Goal: Transaction & Acquisition: Obtain resource

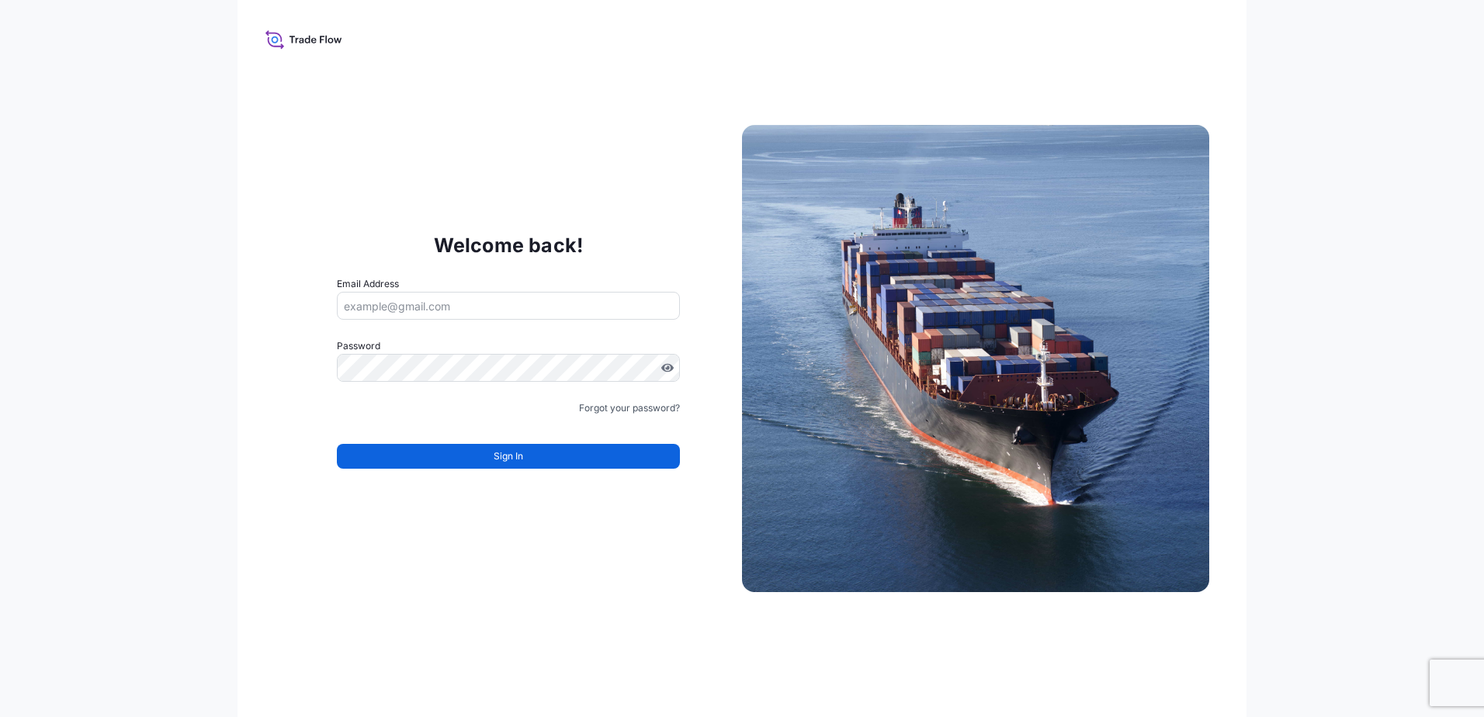
click at [392, 303] on input "Email Address" at bounding box center [508, 306] width 343 height 28
type input "[PERSON_NAME][EMAIL_ADDRESS][PERSON_NAME][DOMAIN_NAME]"
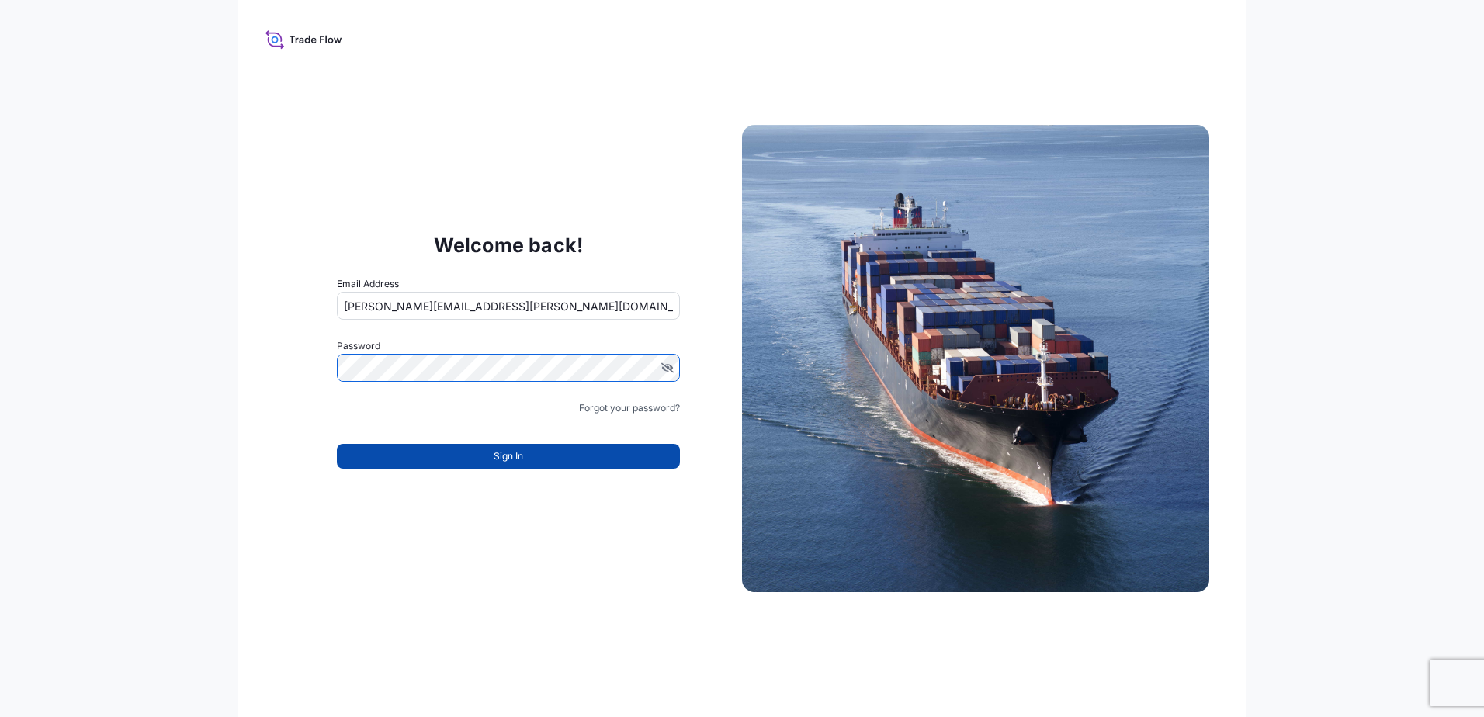
click at [510, 456] on span "Sign In" at bounding box center [509, 457] width 30 height 16
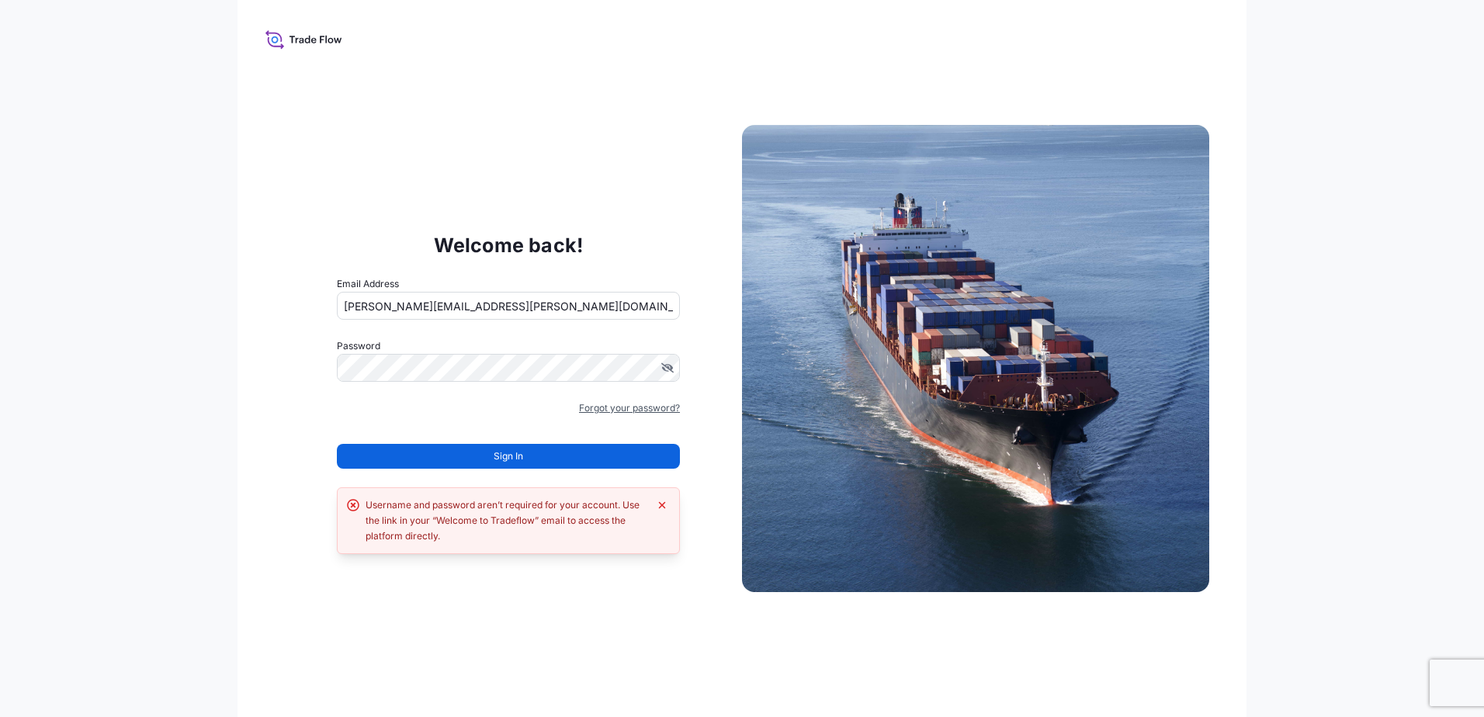
click at [644, 412] on link "Forgot your password?" at bounding box center [629, 409] width 101 height 16
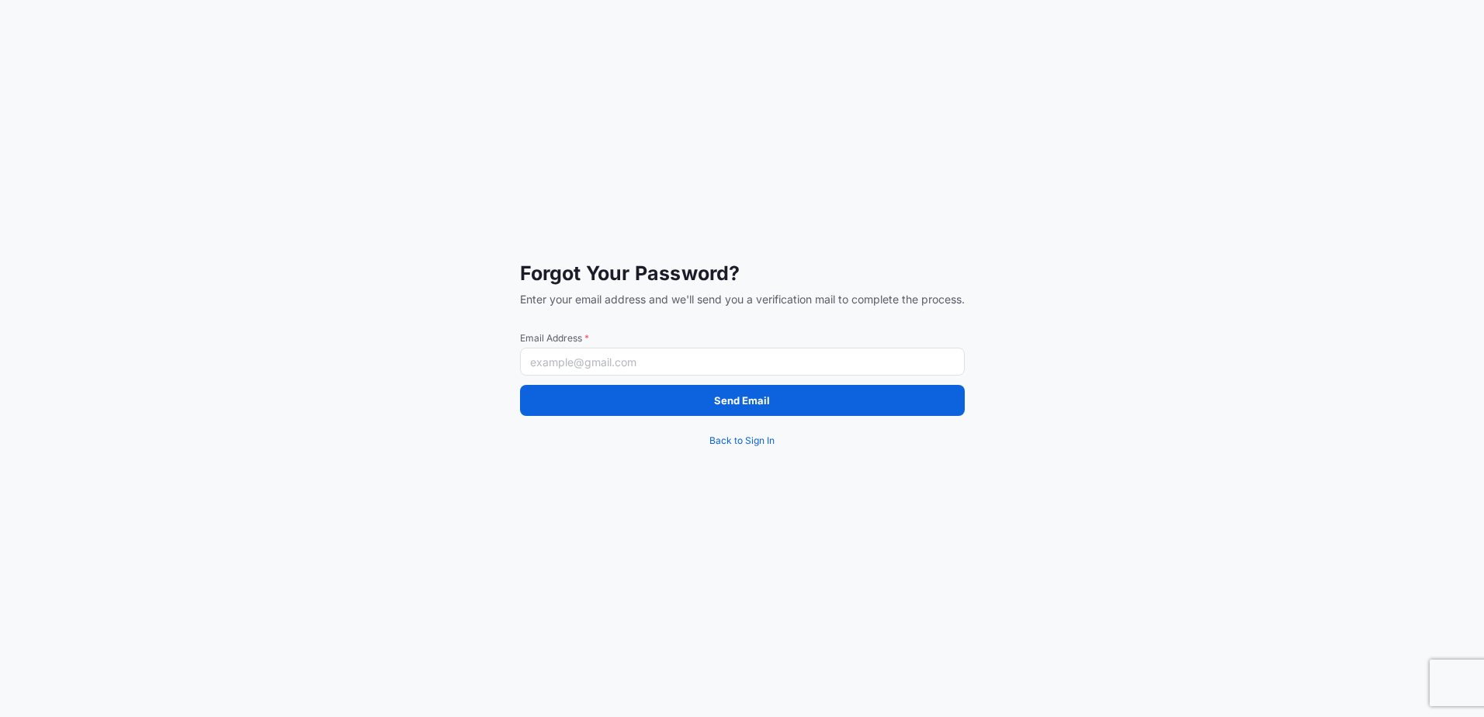
click at [570, 357] on input "Email Address *" at bounding box center [742, 362] width 445 height 28
type input "[PERSON_NAME][EMAIL_ADDRESS][PERSON_NAME][DOMAIN_NAME]"
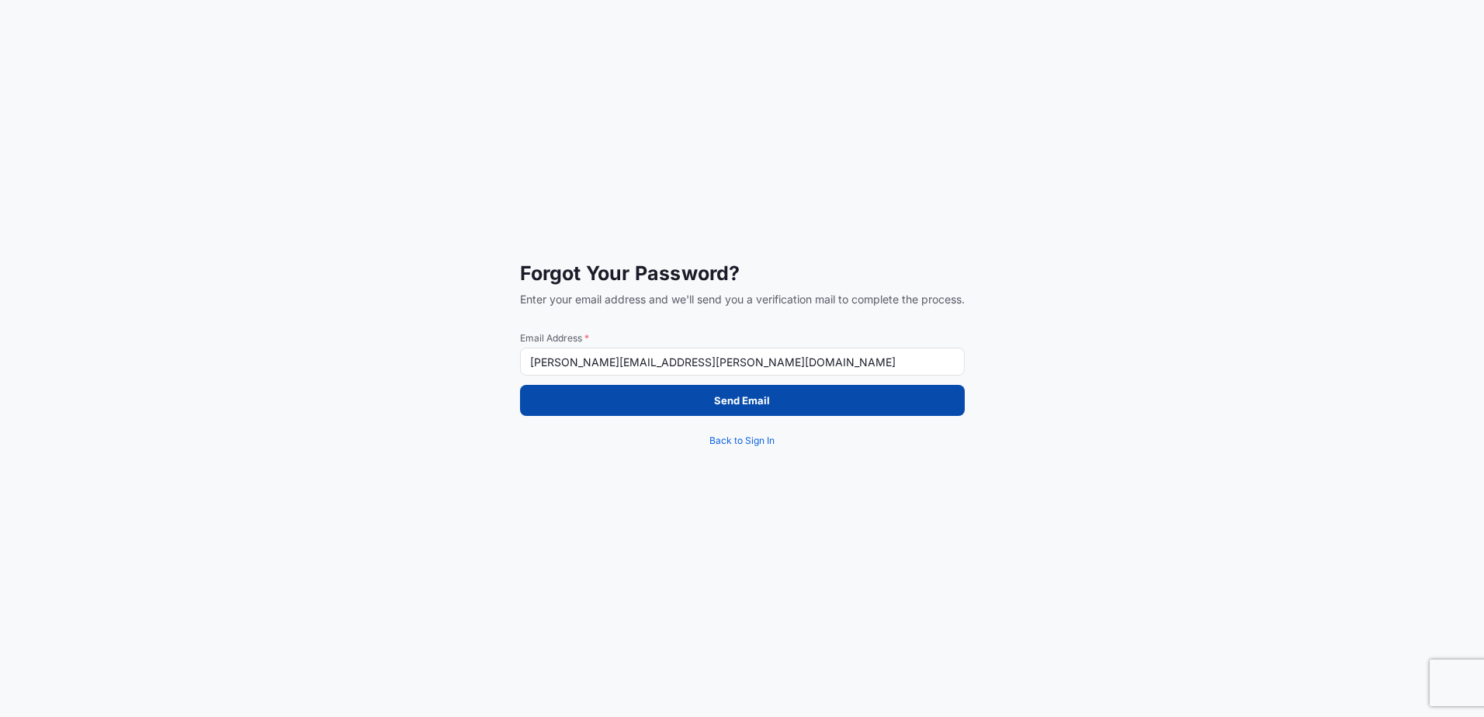
click at [785, 408] on button "Send Email" at bounding box center [742, 400] width 445 height 31
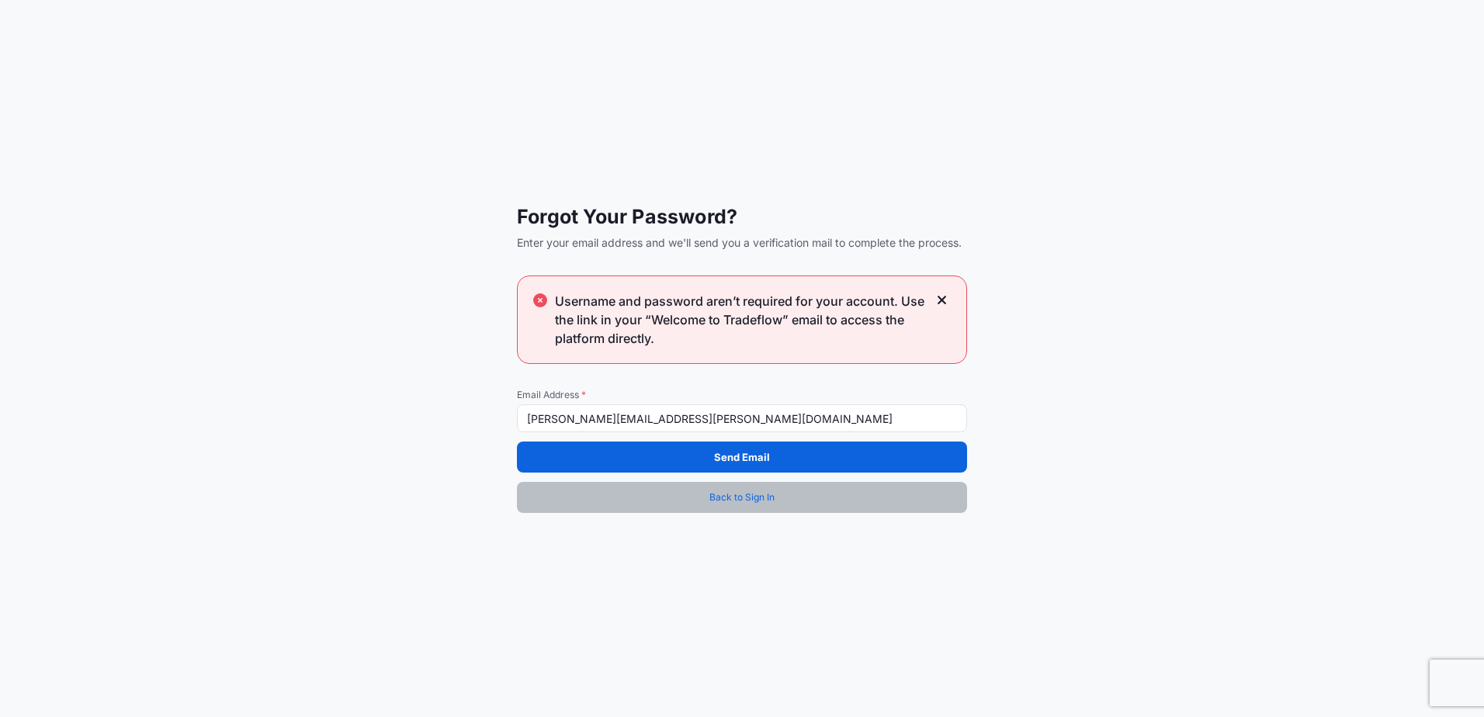
click at [703, 495] on link "Back to Sign In" at bounding box center [742, 497] width 450 height 31
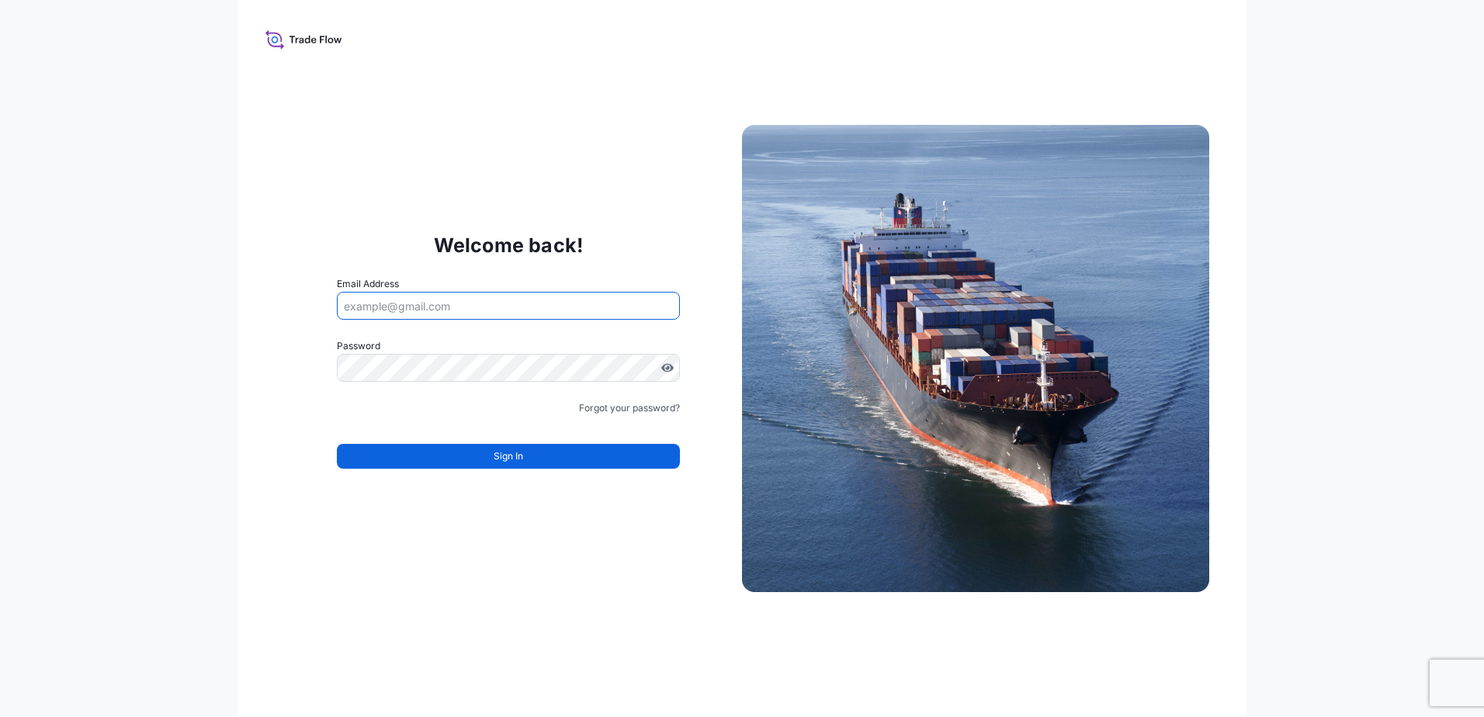
click at [429, 304] on input "Email Address" at bounding box center [508, 306] width 343 height 28
type input "patricia.morales@hovo.com.mx"
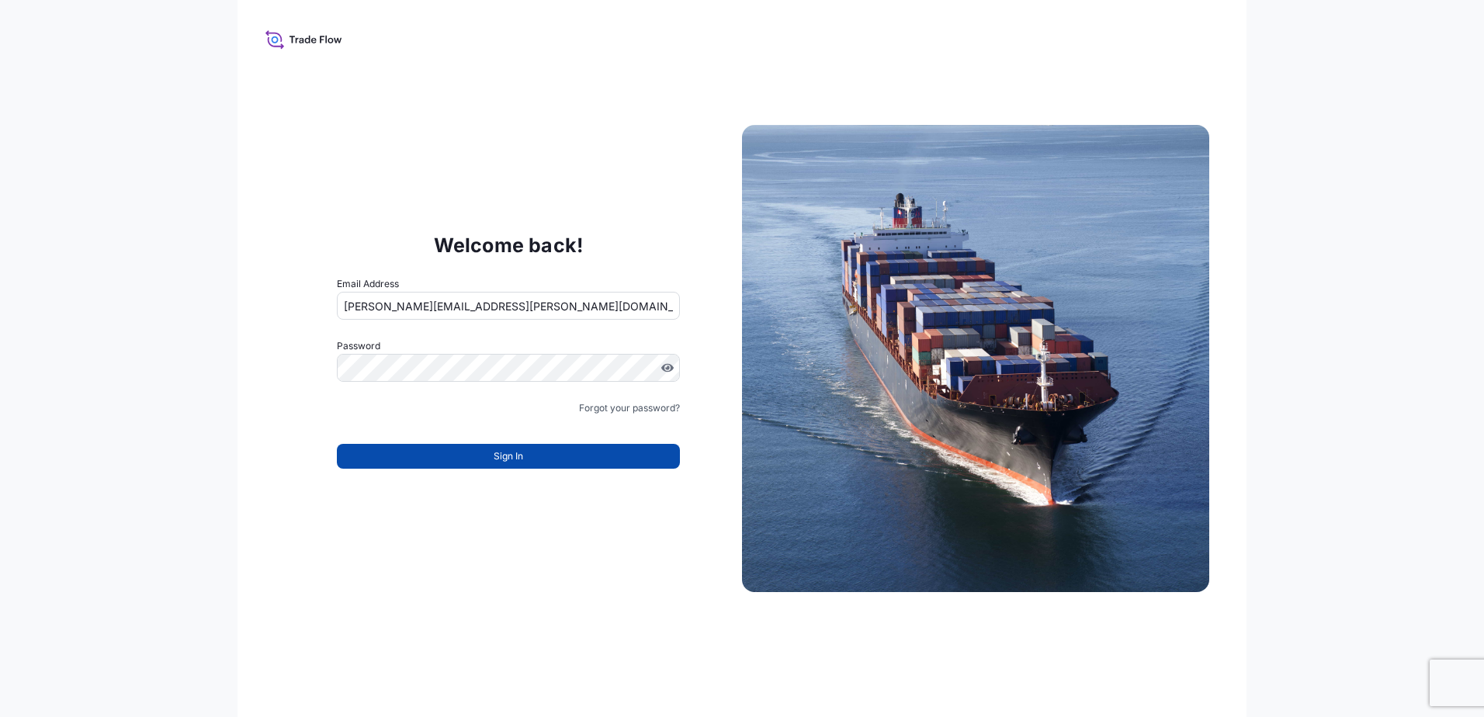
click at [516, 458] on span "Sign In" at bounding box center [509, 457] width 30 height 16
click at [515, 455] on span "Sign In" at bounding box center [509, 457] width 30 height 16
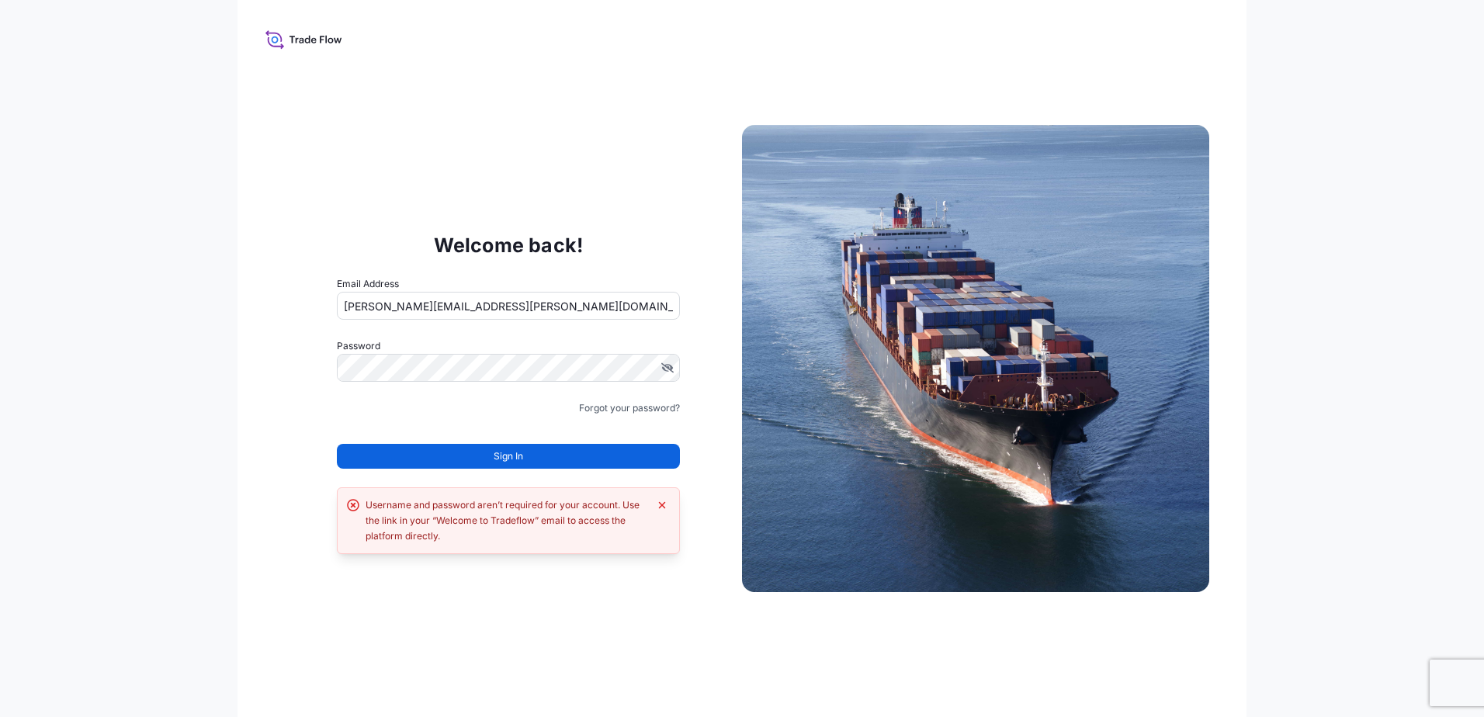
click at [315, 40] on icon at bounding box center [313, 40] width 5 height 5
click at [276, 36] on icon at bounding box center [304, 39] width 77 height 23
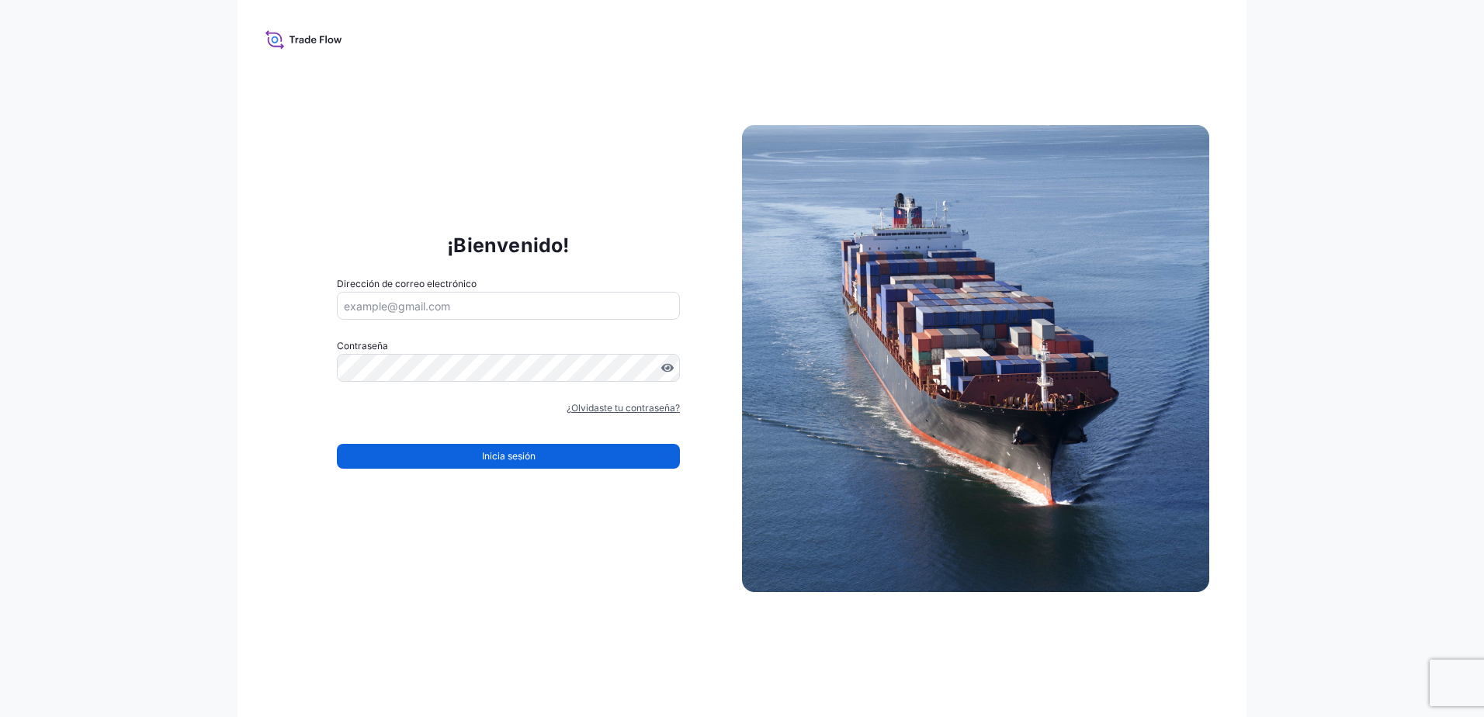
click at [629, 409] on link "¿Olvidaste tu contraseña?" at bounding box center [623, 409] width 113 height 16
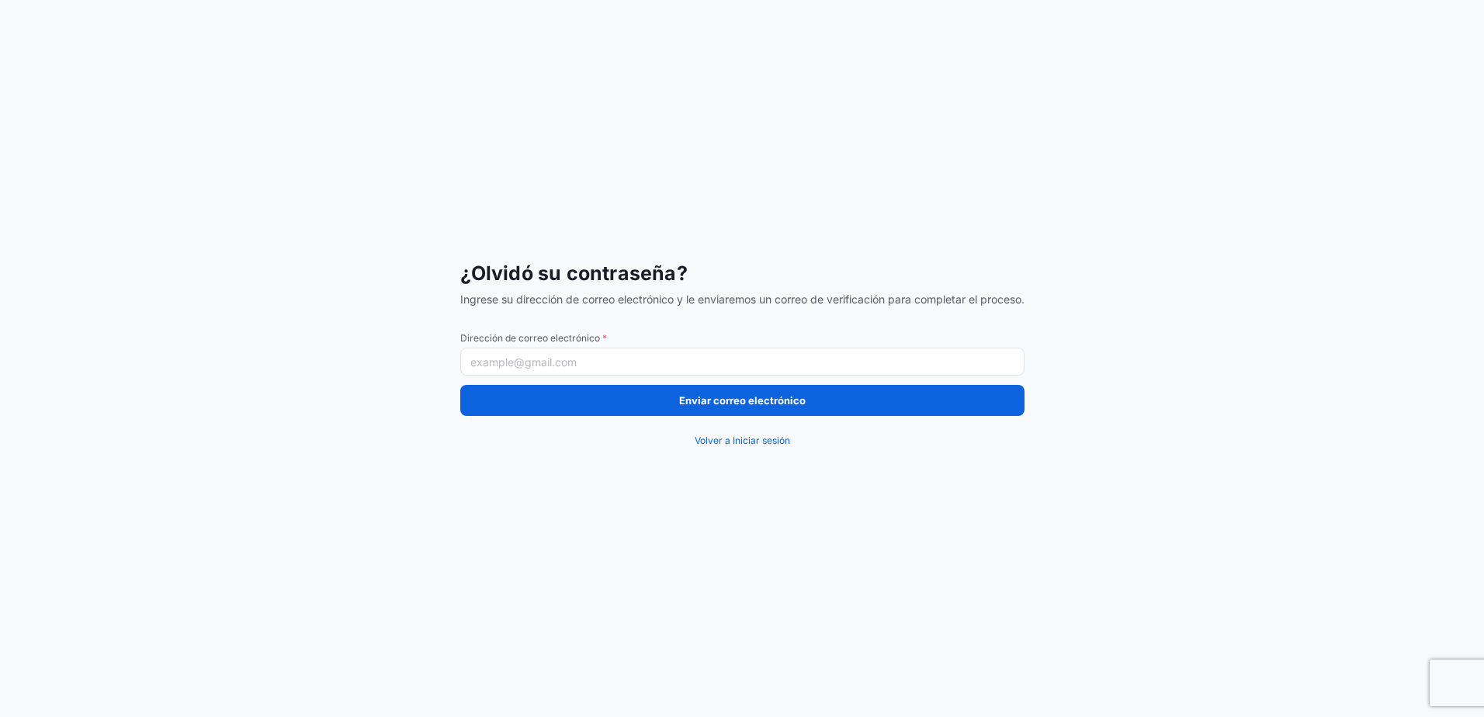
click at [510, 366] on input "Dirección de correo electrónico *" at bounding box center [742, 362] width 564 height 28
type input "[PERSON_NAME][EMAIL_ADDRESS][PERSON_NAME][DOMAIN_NAME]"
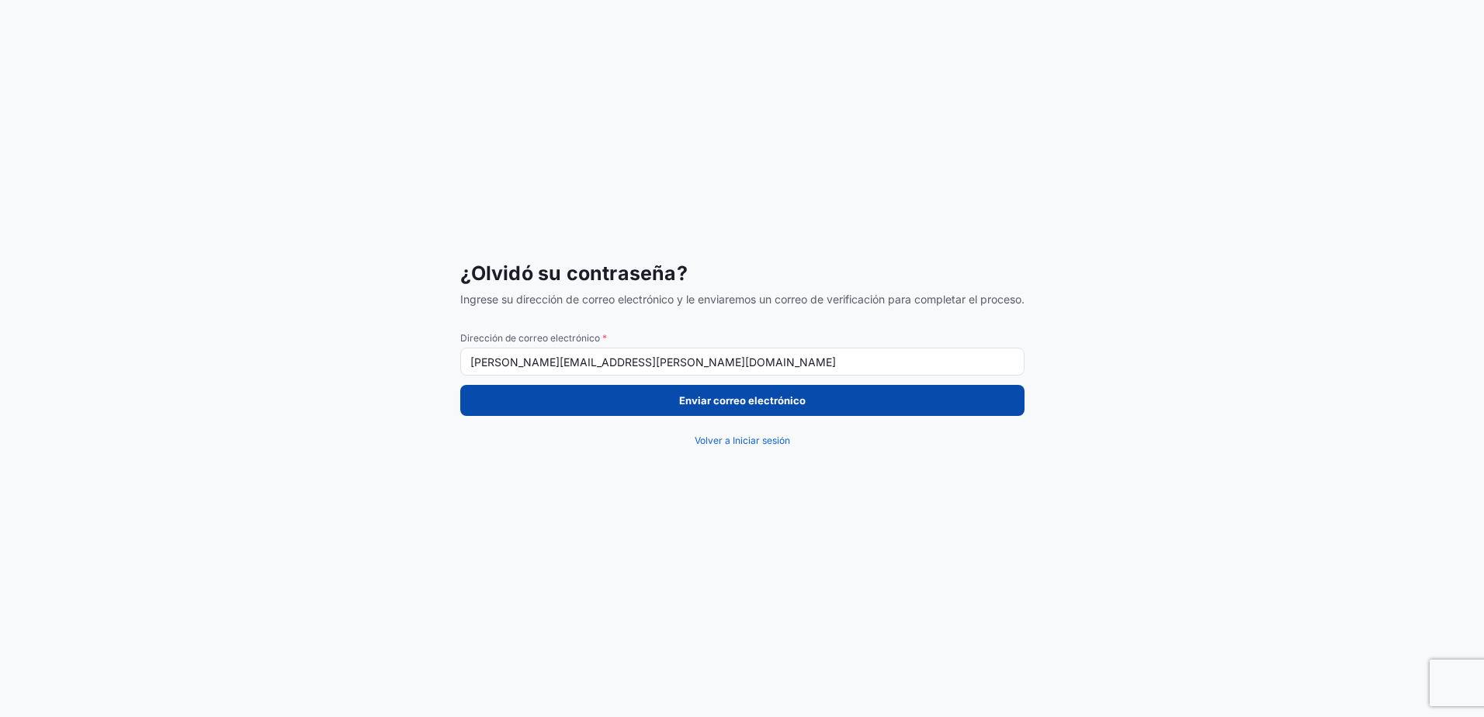
click at [768, 404] on p "Enviar correo electrónico" at bounding box center [742, 401] width 127 height 16
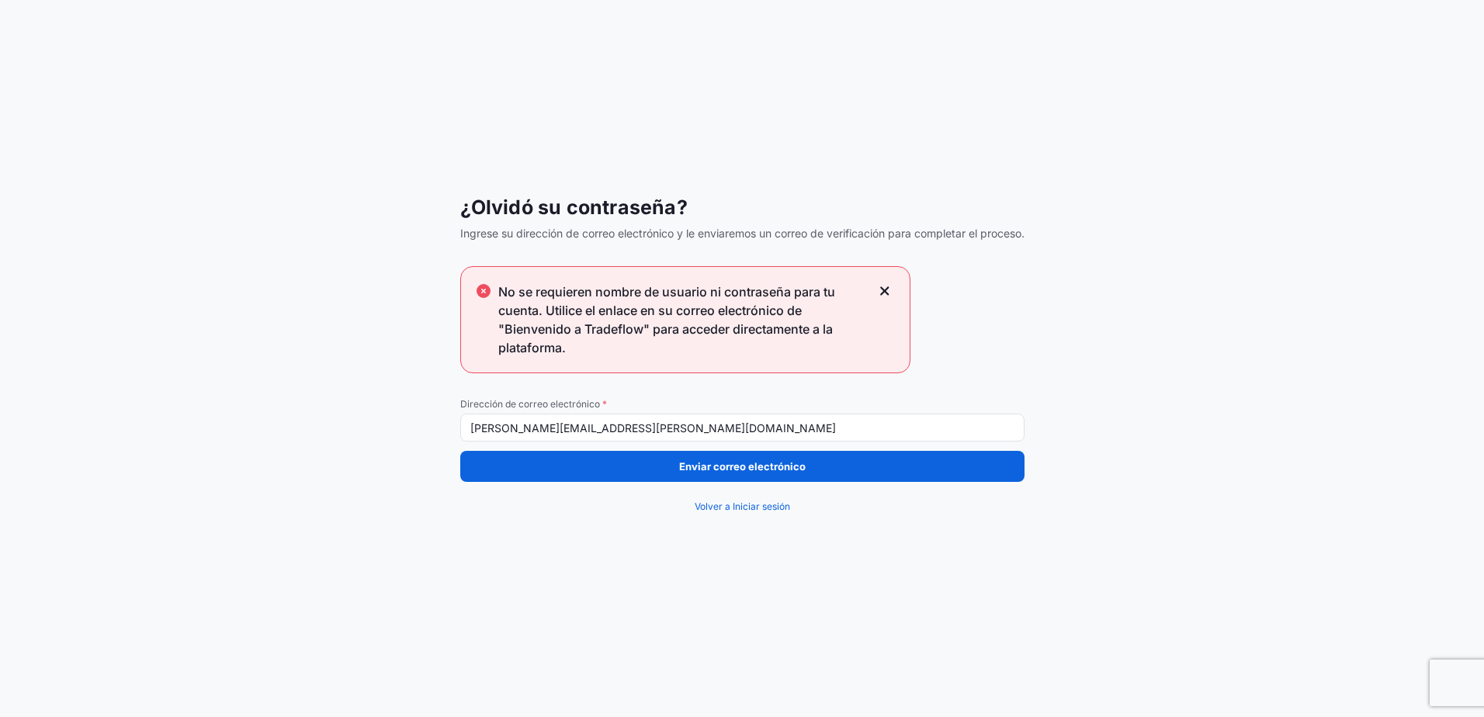
click at [880, 290] on icon at bounding box center [885, 291] width 11 height 14
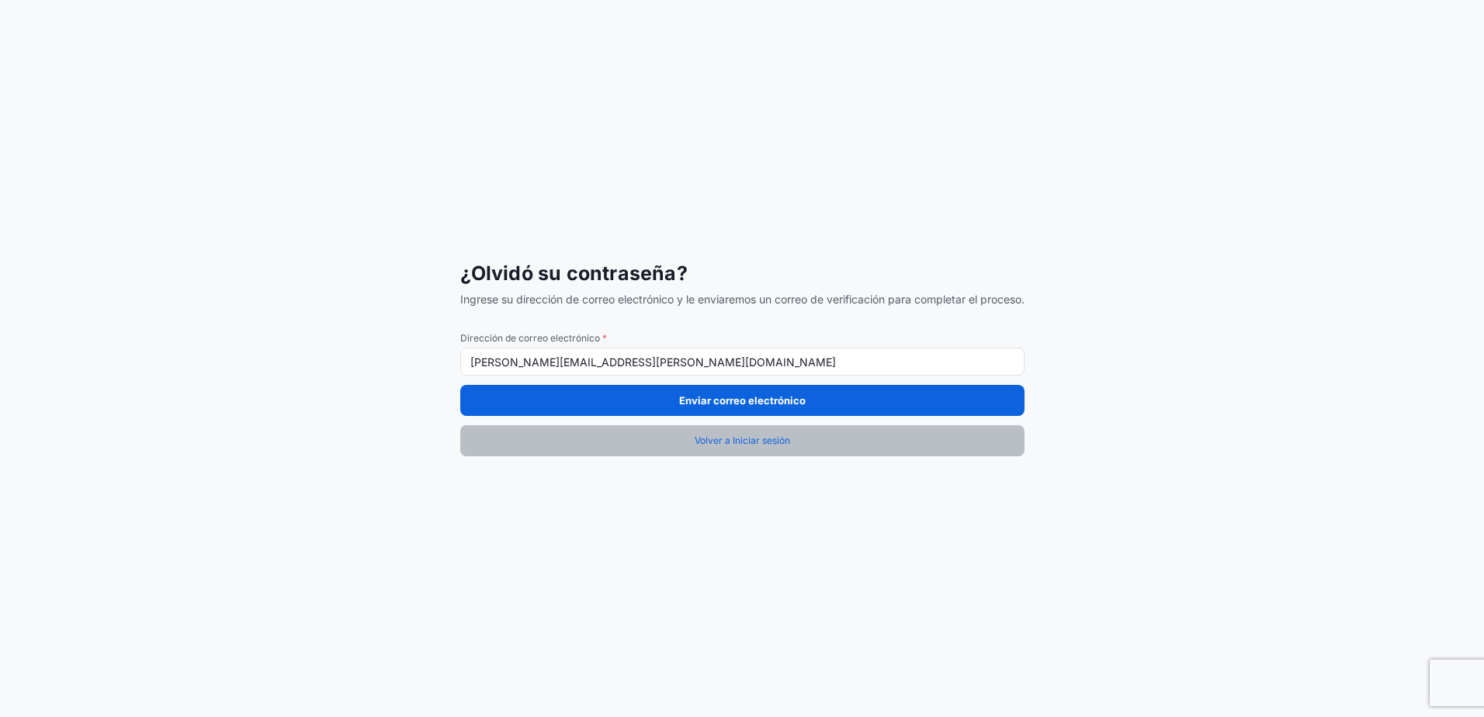
click at [740, 443] on span "Volver a Iniciar sesión" at bounding box center [742, 441] width 95 height 16
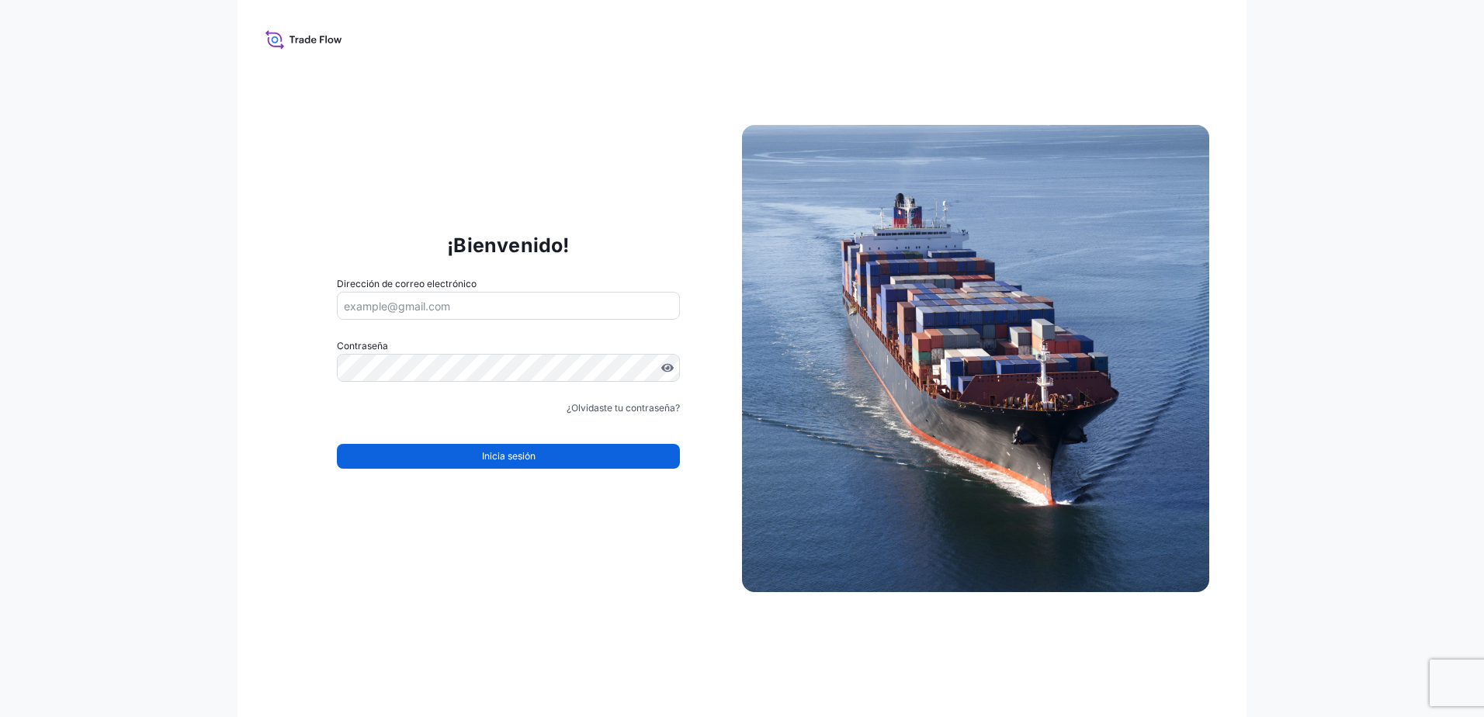
click at [276, 40] on icon at bounding box center [304, 39] width 77 height 23
click at [494, 463] on span "Inicia sesión" at bounding box center [509, 457] width 54 height 16
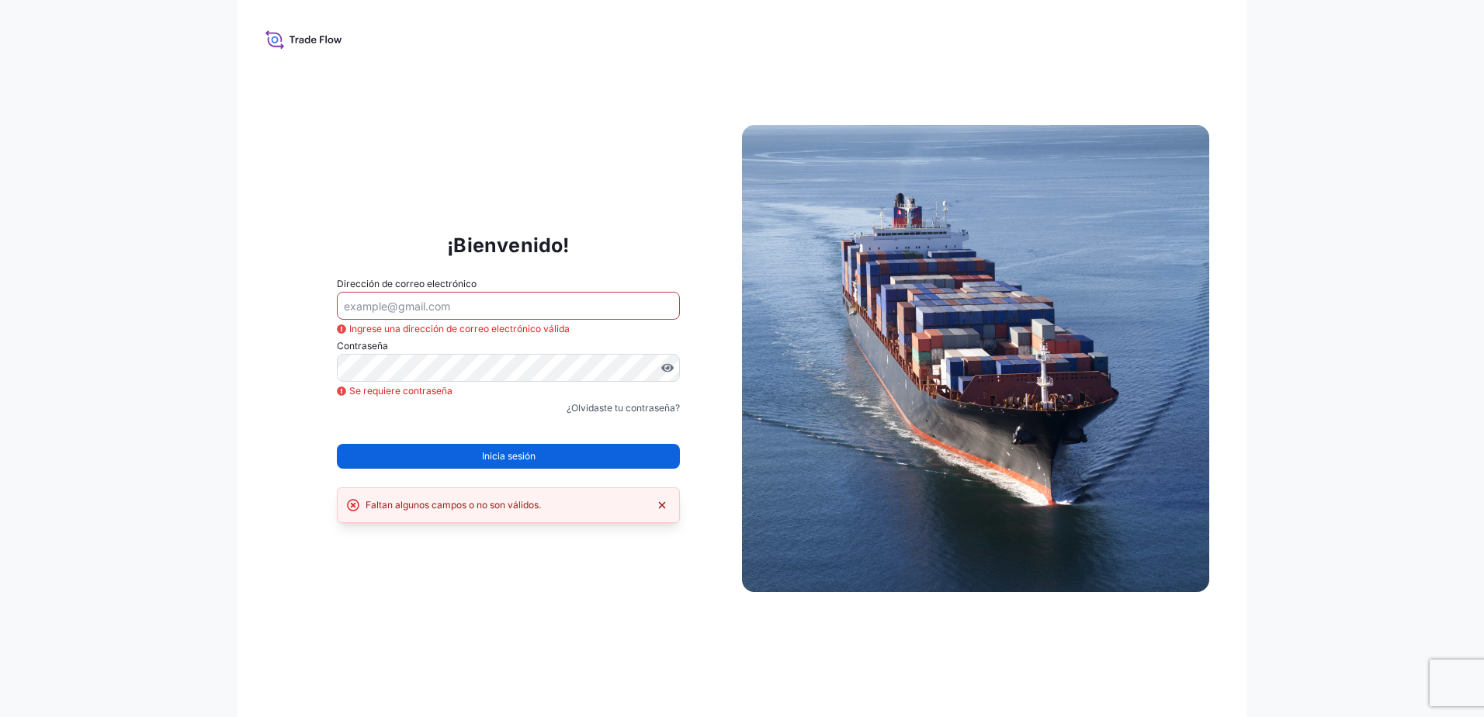
click at [663, 502] on icon "Descartar error" at bounding box center [662, 505] width 12 height 12
click at [450, 305] on input "Dirección de correo electrónico" at bounding box center [508, 306] width 343 height 28
type input "[PERSON_NAME][EMAIL_ADDRESS][PERSON_NAME][DOMAIN_NAME]"
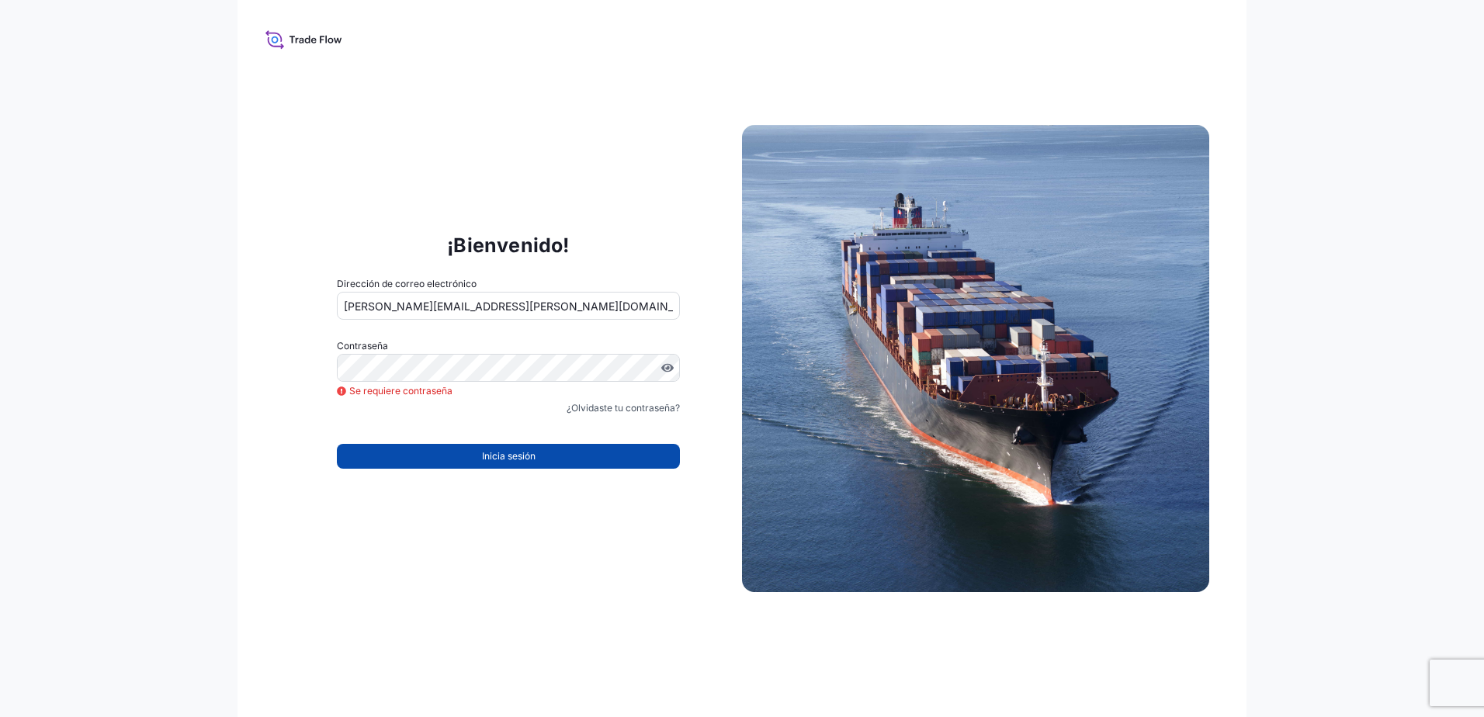
click at [512, 459] on span "Inicia sesión" at bounding box center [509, 457] width 54 height 16
click at [621, 408] on link "¿Olvidaste tu contraseña?" at bounding box center [623, 409] width 113 height 16
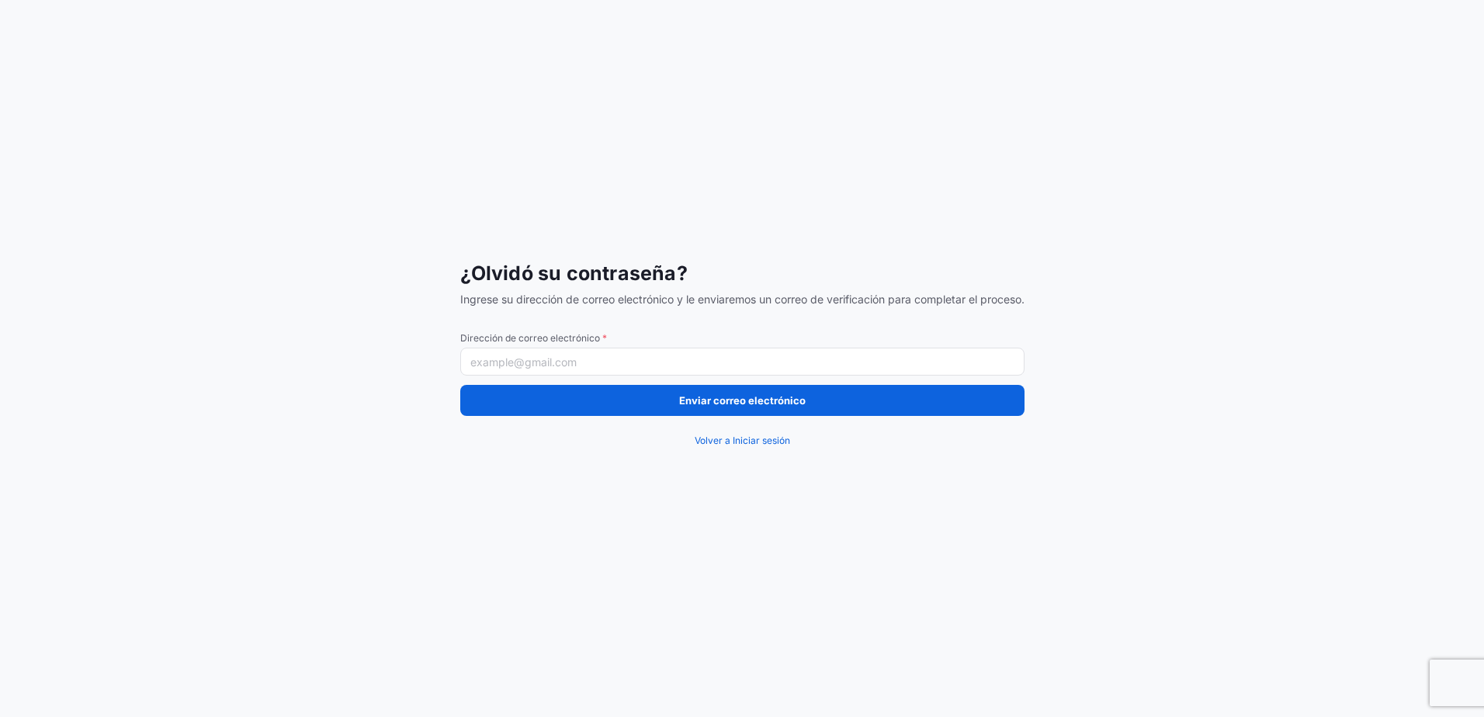
click at [539, 368] on input "Dirección de correo electrónico *" at bounding box center [742, 362] width 564 height 28
type input "[PERSON_NAME][EMAIL_ADDRESS][PERSON_NAME][DOMAIN_NAME]"
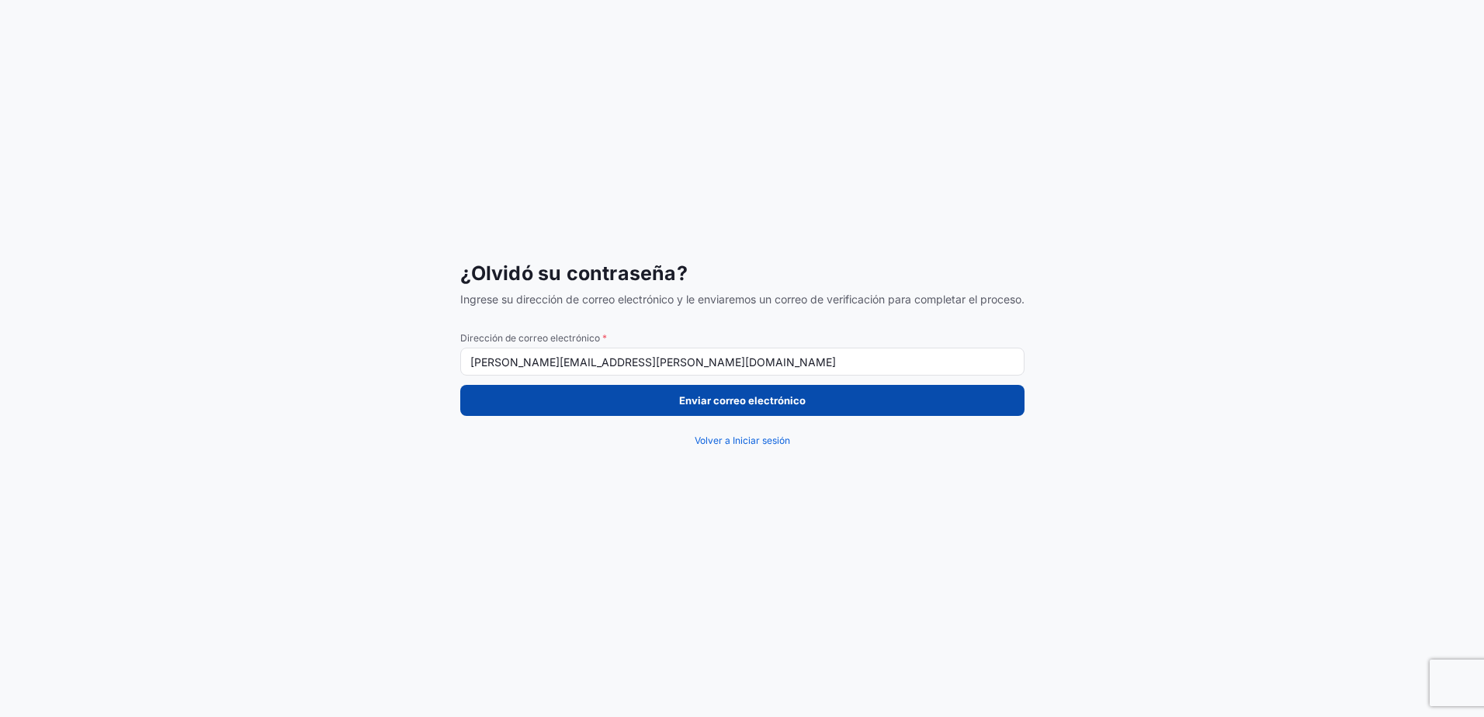
click at [717, 403] on p "Enviar correo electrónico" at bounding box center [742, 401] width 127 height 16
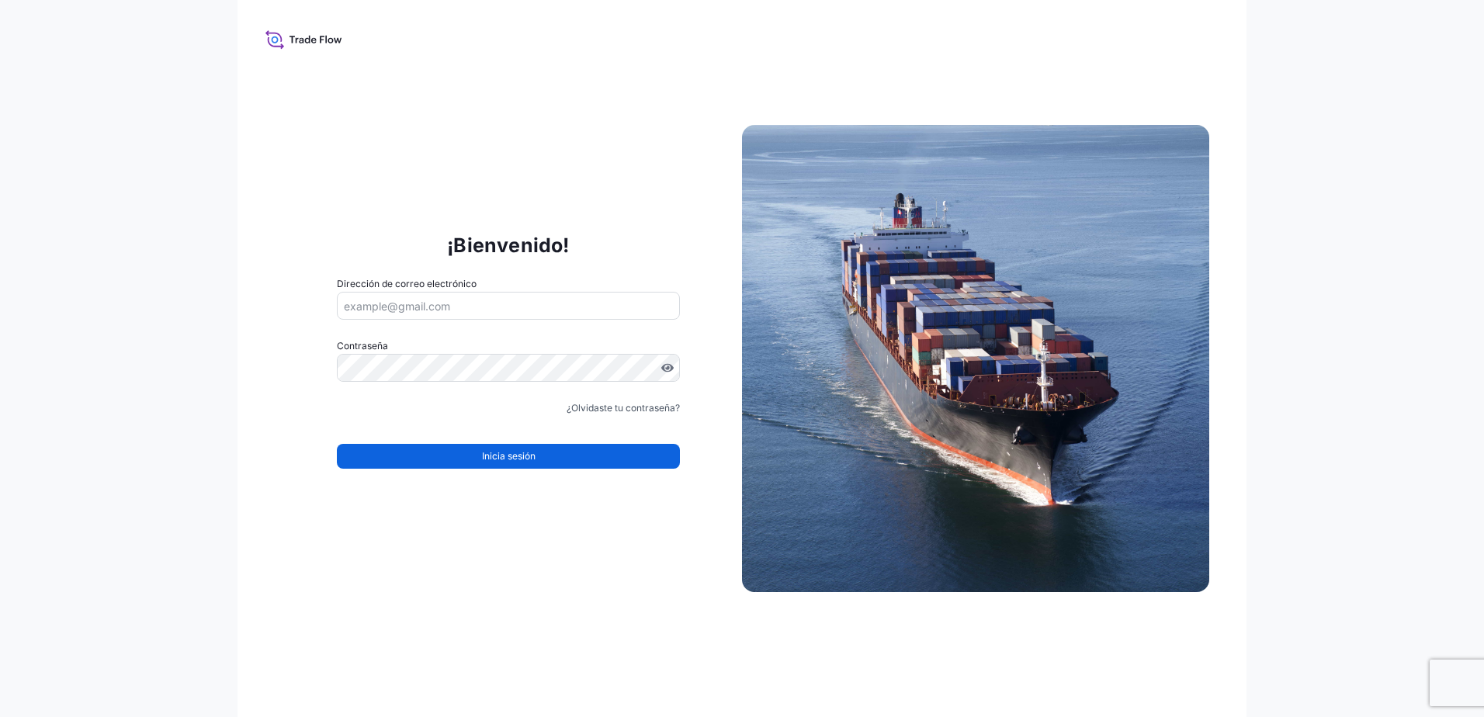
click at [397, 306] on input "Dirección de correo electrónico" at bounding box center [508, 306] width 343 height 28
type input "[PERSON_NAME][EMAIL_ADDRESS][PERSON_NAME][DOMAIN_NAME]"
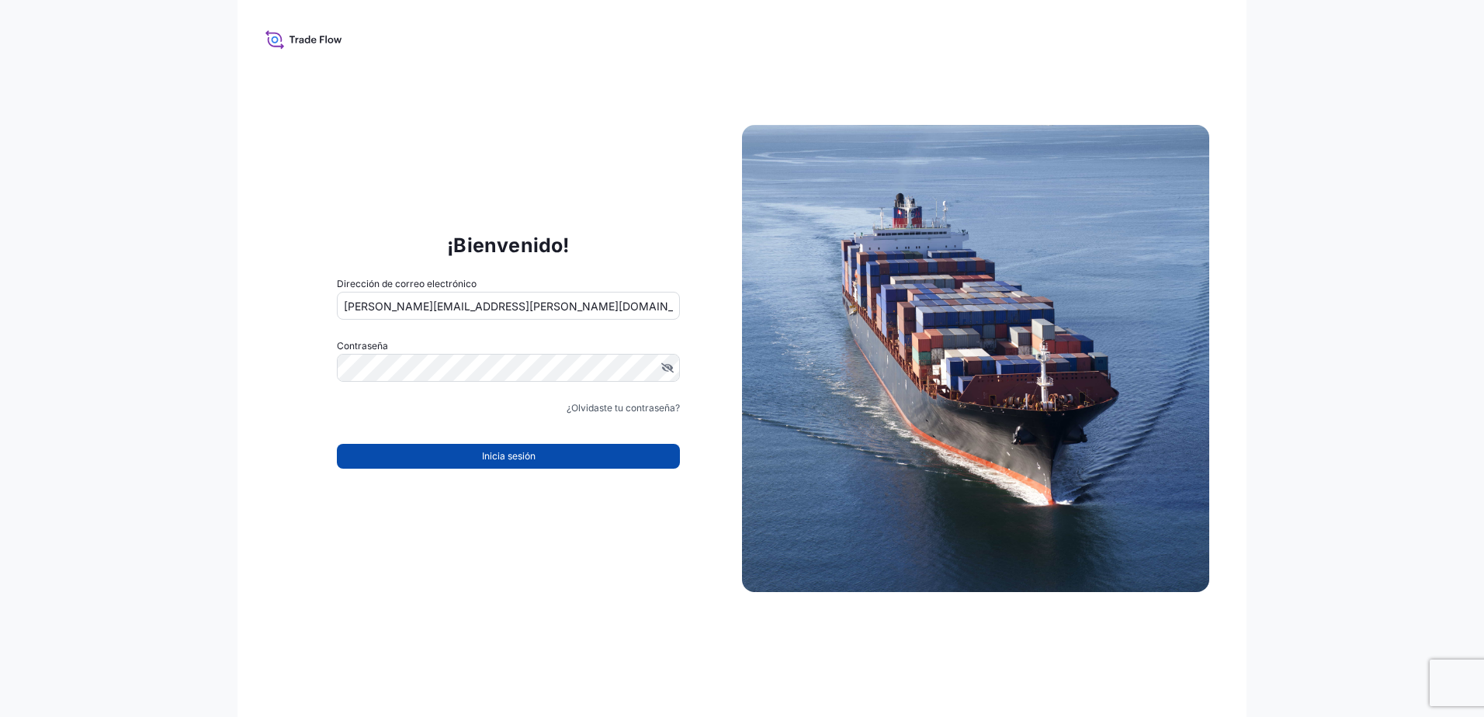
click at [505, 452] on span "Inicia sesión" at bounding box center [509, 457] width 54 height 16
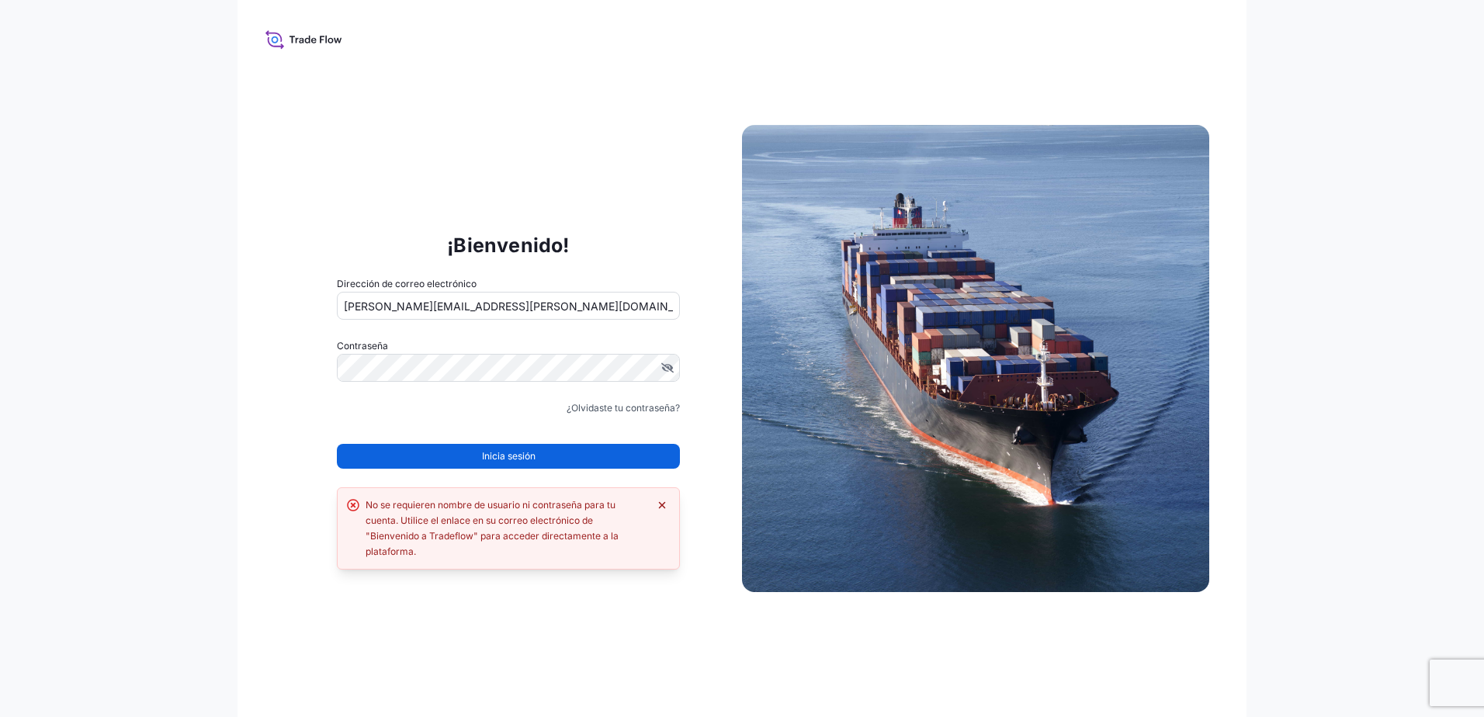
click at [662, 504] on icon "Descartar error" at bounding box center [662, 505] width 12 height 12
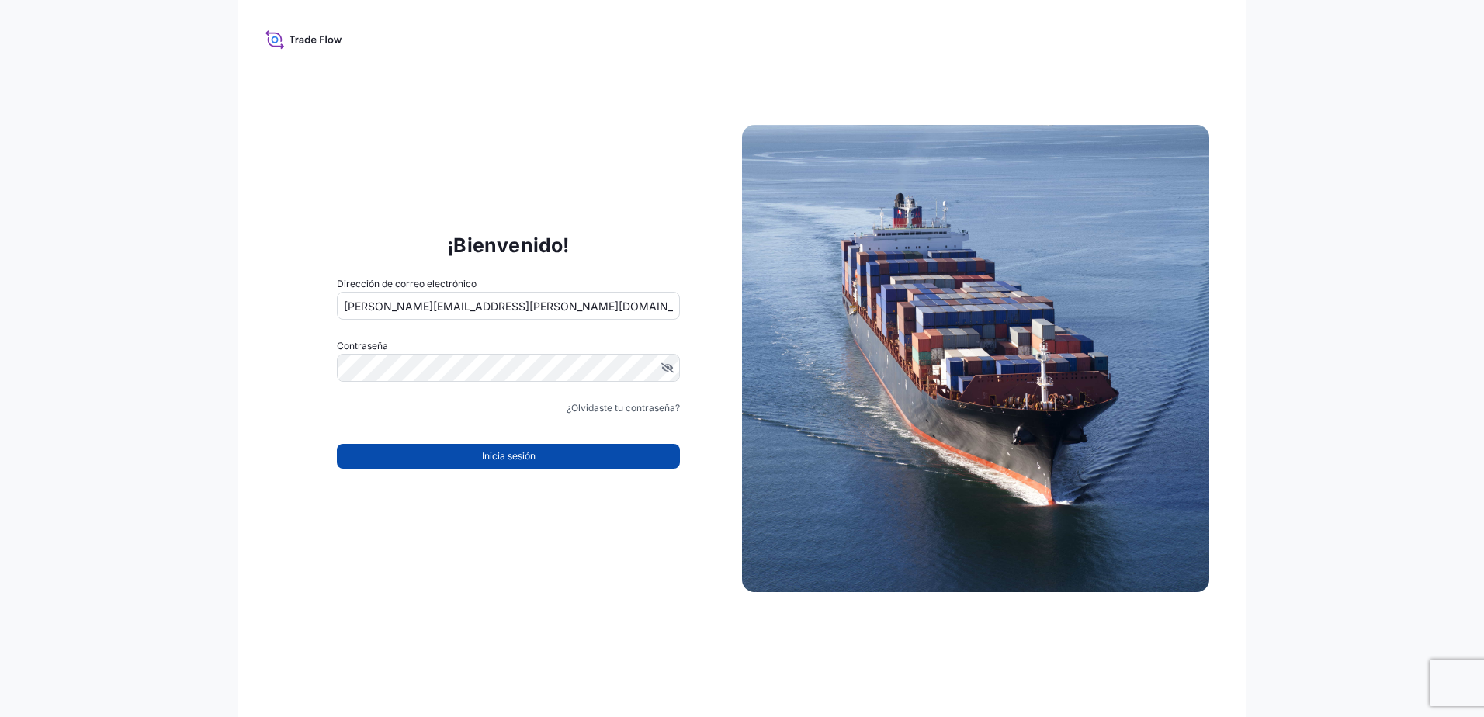
click at [511, 461] on span "Inicia sesión" at bounding box center [509, 457] width 54 height 16
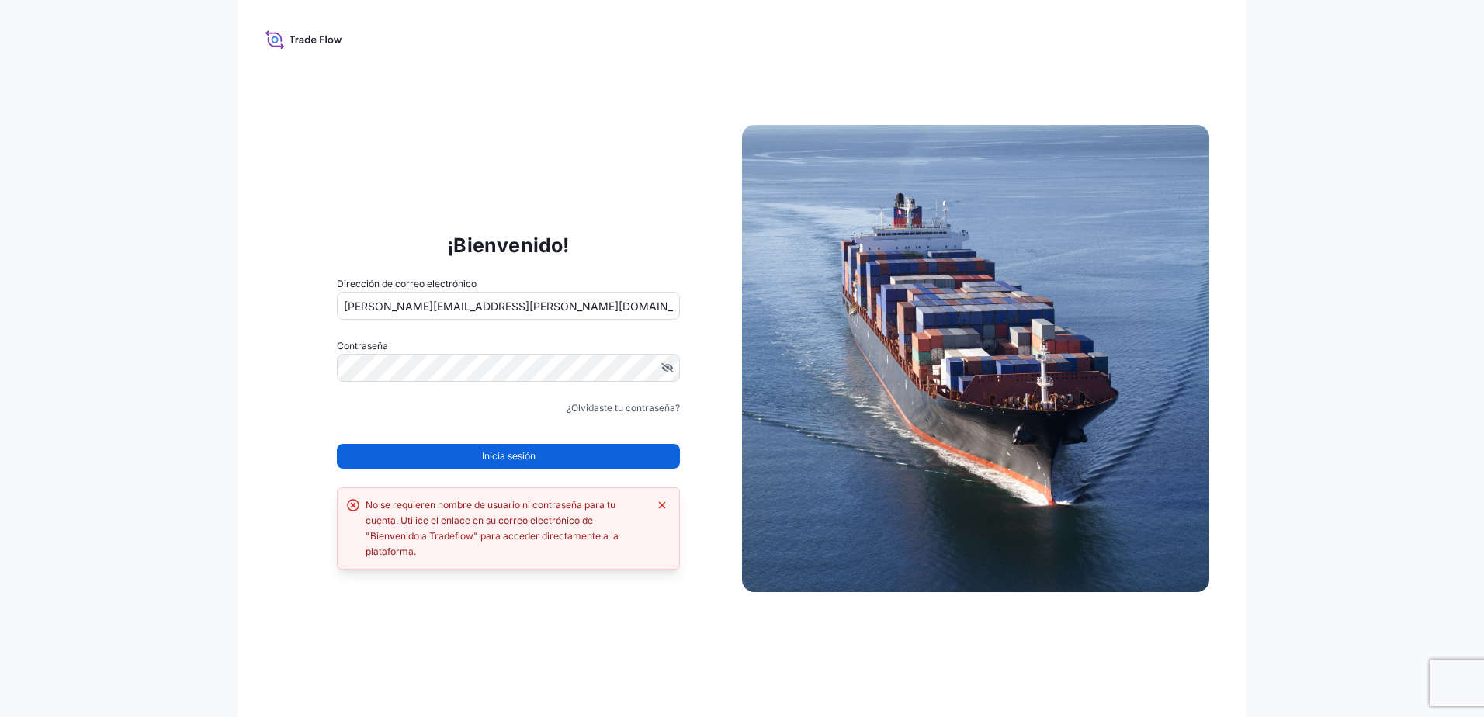
click at [283, 34] on icon at bounding box center [304, 39] width 77 height 23
click at [256, 42] on div "¡Bienvenido! Dirección de correo electrónico patricia.morales@hovo.com.mx Contr…" at bounding box center [742, 358] width 1009 height 717
click at [926, 498] on img at bounding box center [975, 358] width 467 height 467
click at [1266, 438] on div "¡Bienvenido! Dirección de correo electrónico patricia.morales@hovo.com.mx Contr…" at bounding box center [742, 358] width 1484 height 717
click at [1260, 605] on div "¡Bienvenido! Dirección de correo electrónico patricia.morales@hovo.com.mx Contr…" at bounding box center [742, 358] width 1484 height 717
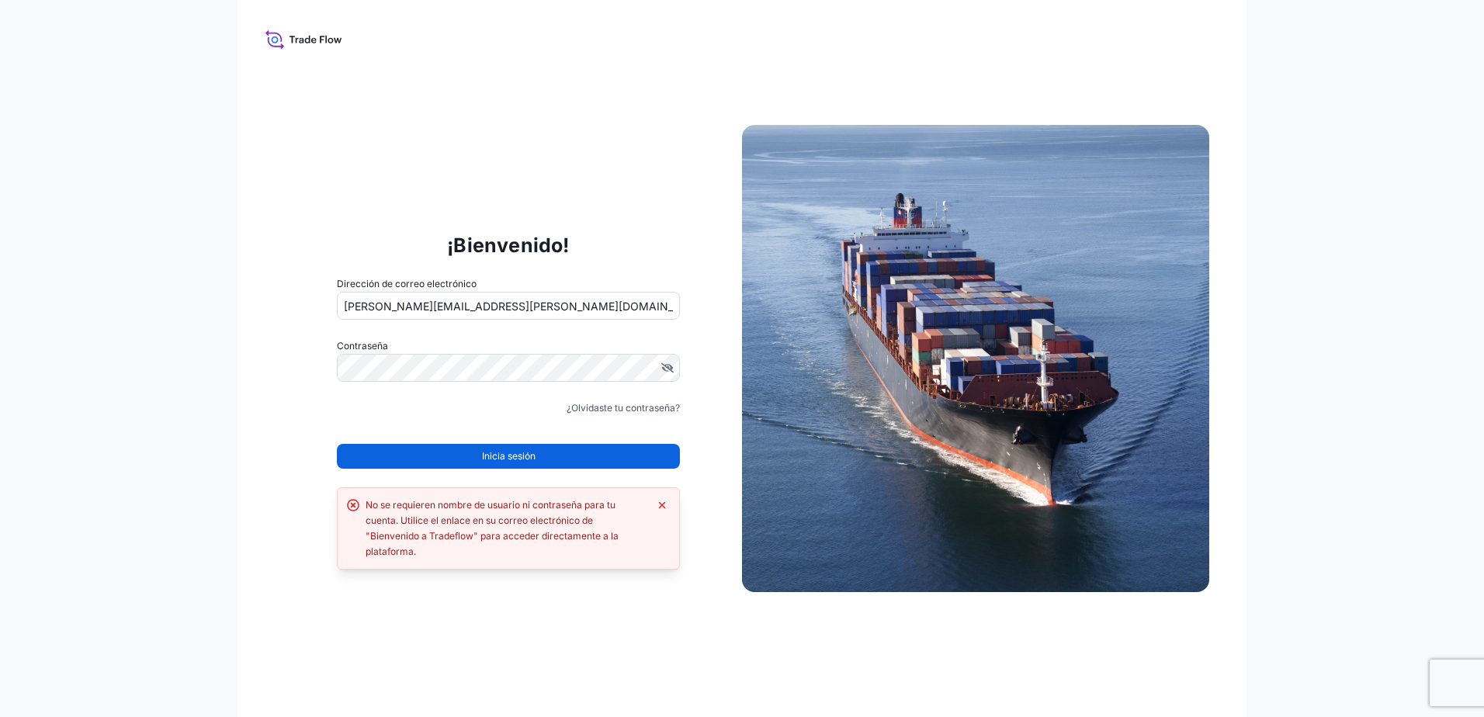
click at [1158, 561] on img at bounding box center [975, 358] width 467 height 467
click at [1213, 108] on div "¡Bienvenido! Dirección de correo electrónico patricia.morales@hovo.com.mx Contr…" at bounding box center [742, 358] width 1009 height 717
drag, startPoint x: 1064, startPoint y: 173, endPoint x: 1065, endPoint y: 165, distance: 7.9
click at [1064, 172] on img at bounding box center [975, 358] width 467 height 467
click at [186, 471] on div "¡Bienvenido! Dirección de correo electrónico patricia.morales@hovo.com.mx Contr…" at bounding box center [742, 358] width 1484 height 717
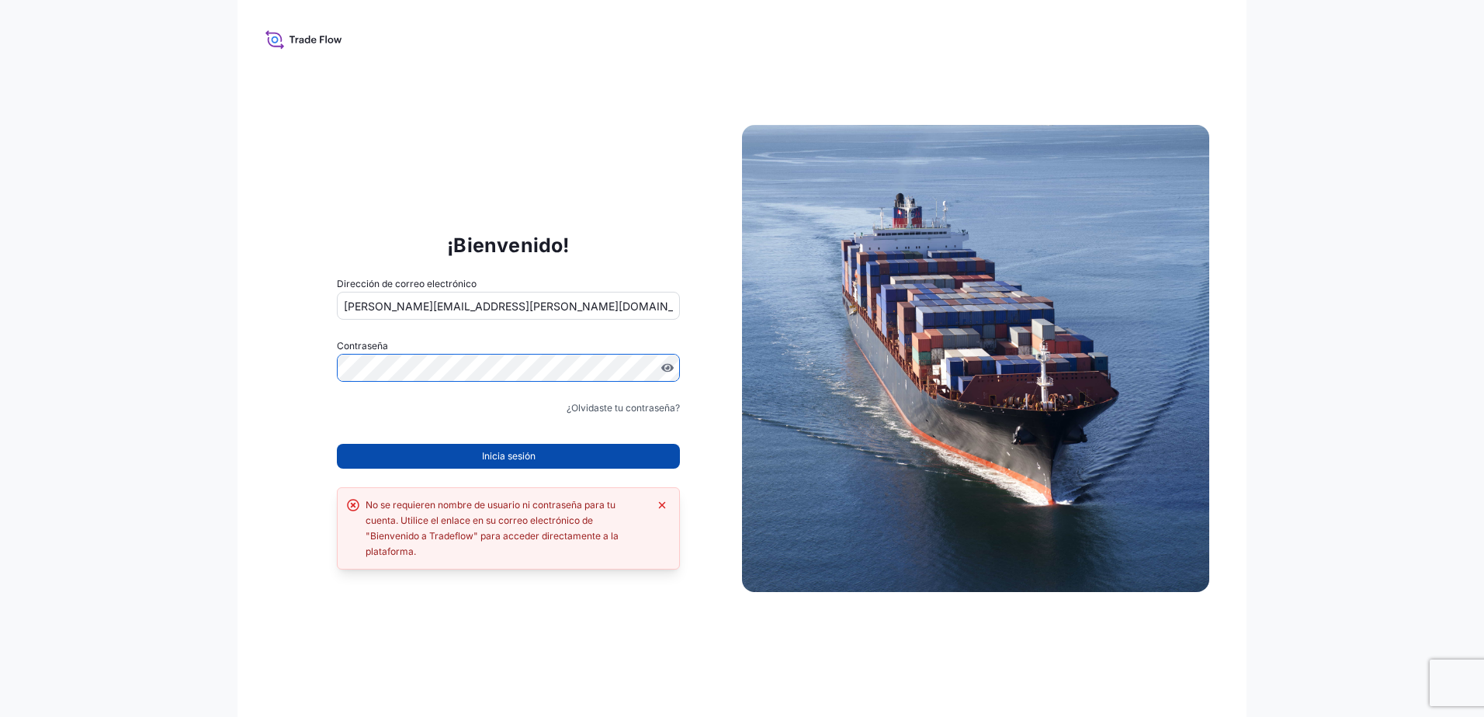
click at [517, 456] on span "Inicia sesión" at bounding box center [509, 457] width 54 height 16
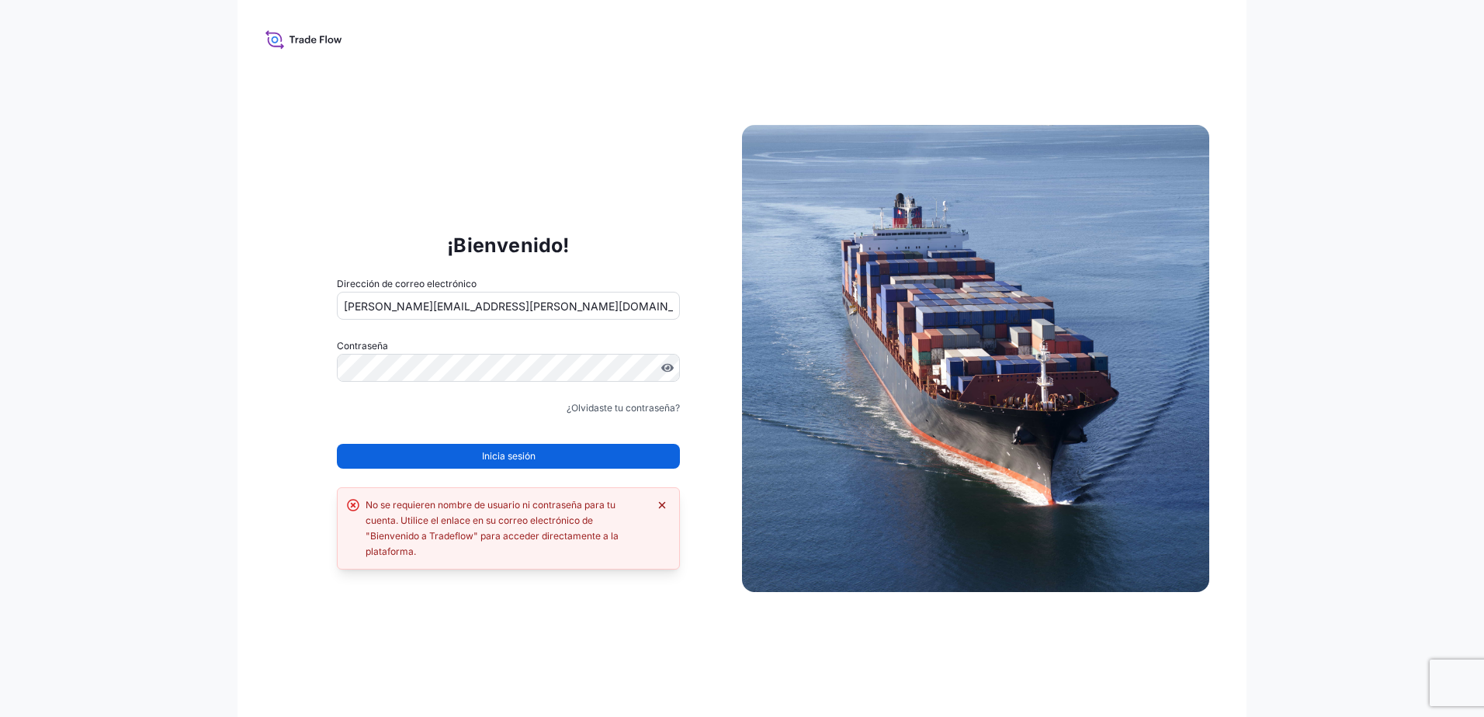
click at [661, 503] on icon "Descartar error" at bounding box center [662, 505] width 7 height 7
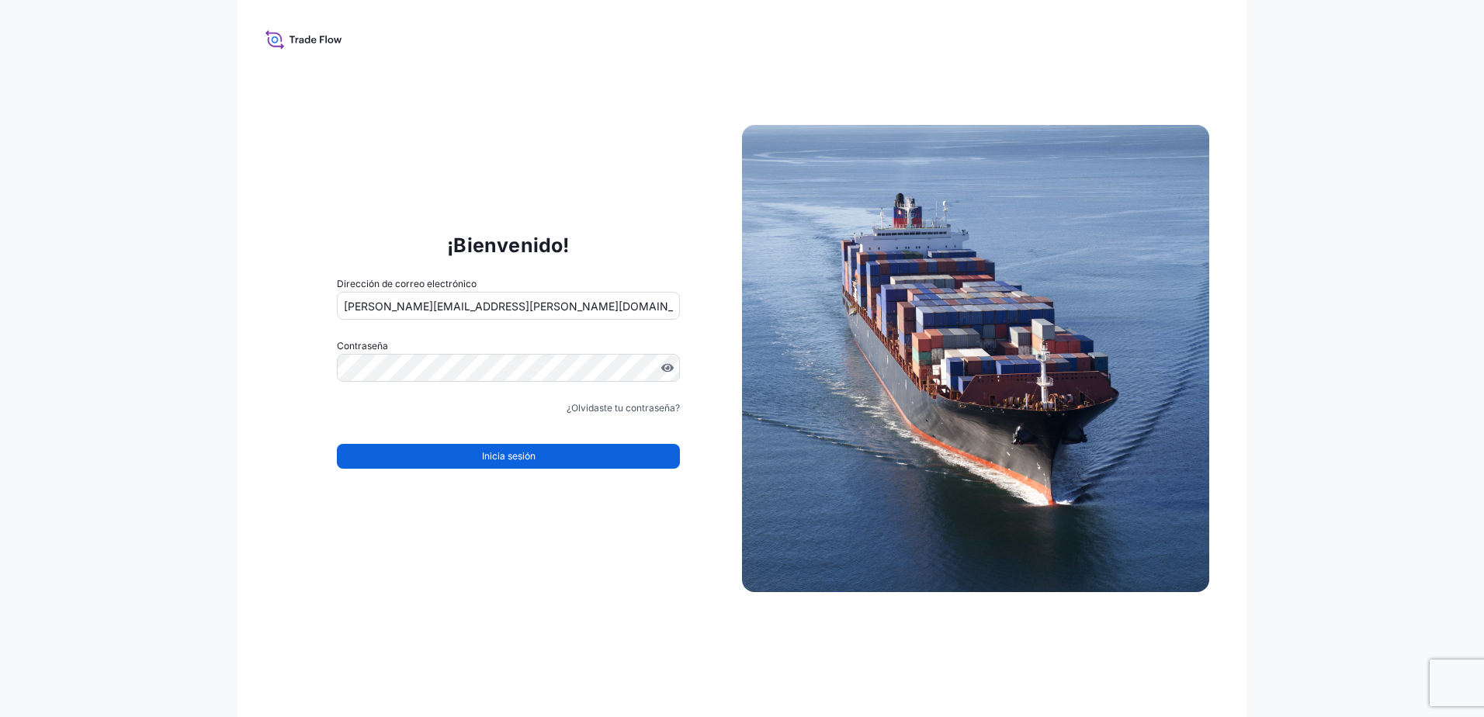
drag, startPoint x: 553, startPoint y: 475, endPoint x: 536, endPoint y: 456, distance: 25.3
click at [543, 463] on form "Dirección de correo electrónico patricia.morales@hovo.com.mx Contraseña Debe in…" at bounding box center [508, 381] width 343 height 211
click at [536, 456] on button "Inicia sesión" at bounding box center [508, 456] width 343 height 25
click at [477, 306] on input "Email Address" at bounding box center [508, 306] width 343 height 28
type input "[PERSON_NAME][EMAIL_ADDRESS][PERSON_NAME][DOMAIN_NAME]"
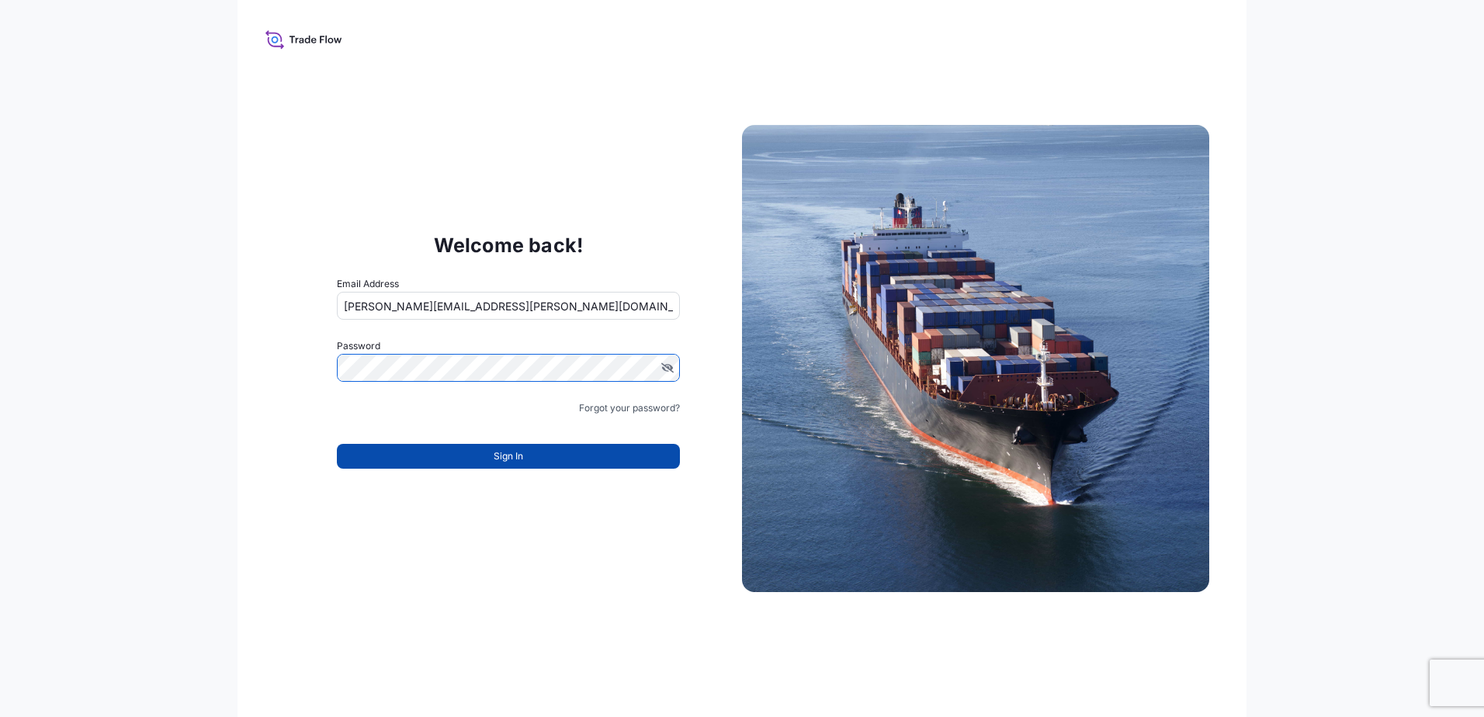
click at [510, 453] on span "Sign In" at bounding box center [509, 457] width 30 height 16
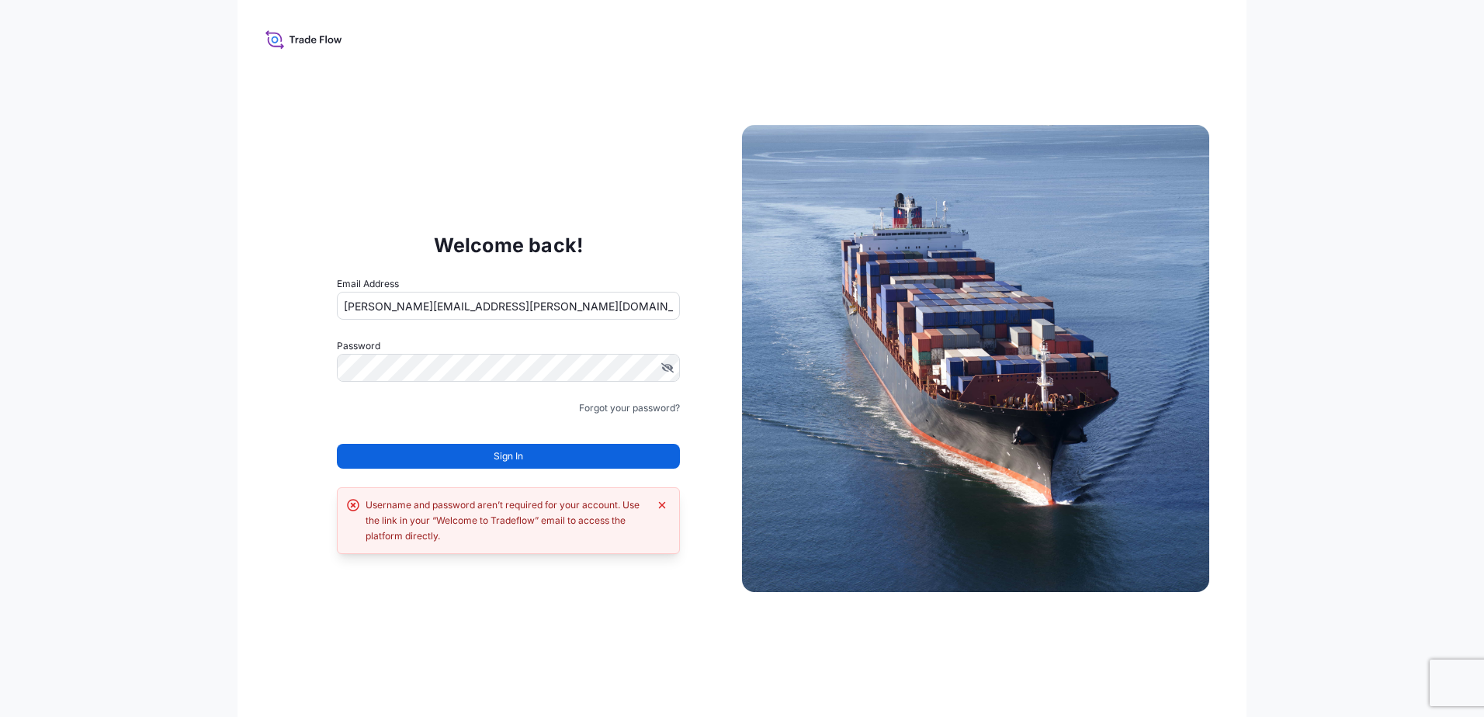
click at [351, 501] on icon at bounding box center [353, 505] width 12 height 12
click at [661, 503] on icon "Dismiss error" at bounding box center [662, 505] width 7 height 7
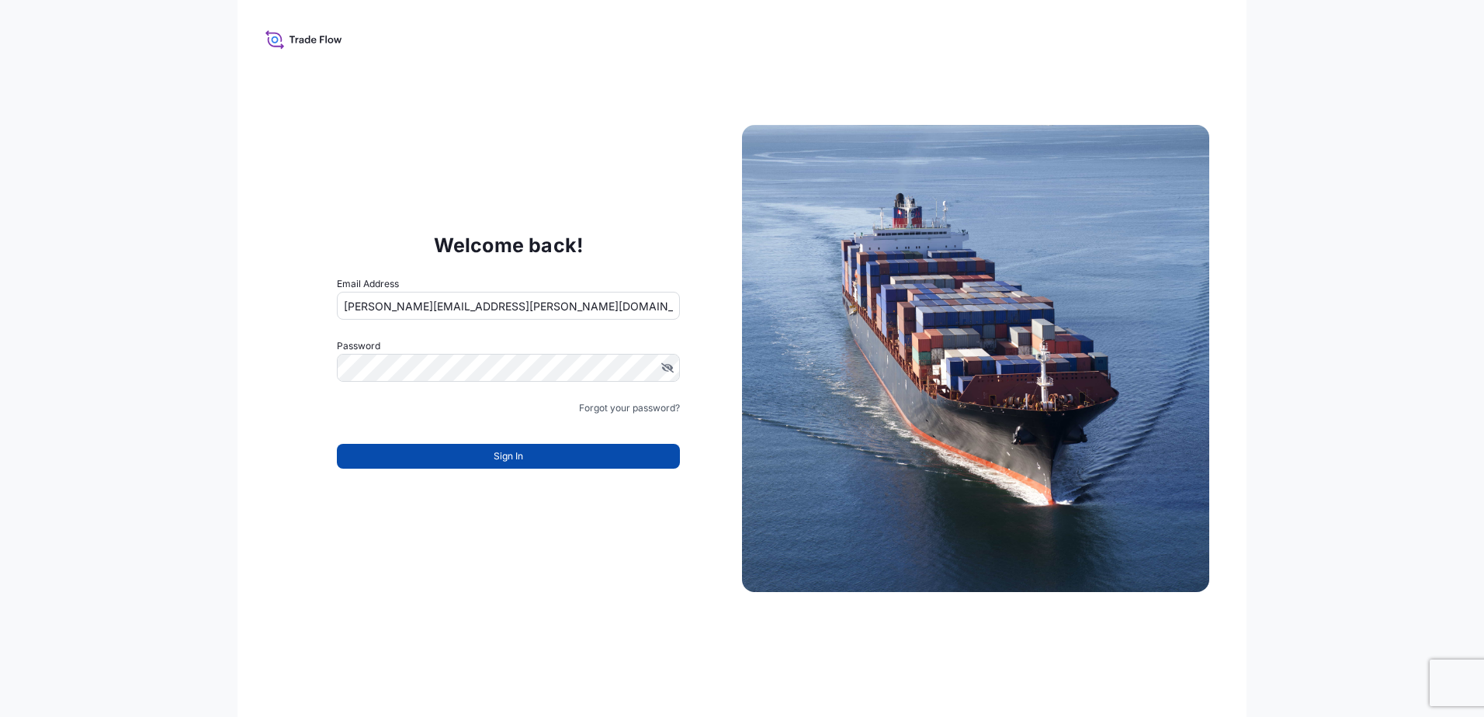
click at [522, 456] on span "Sign In" at bounding box center [509, 457] width 30 height 16
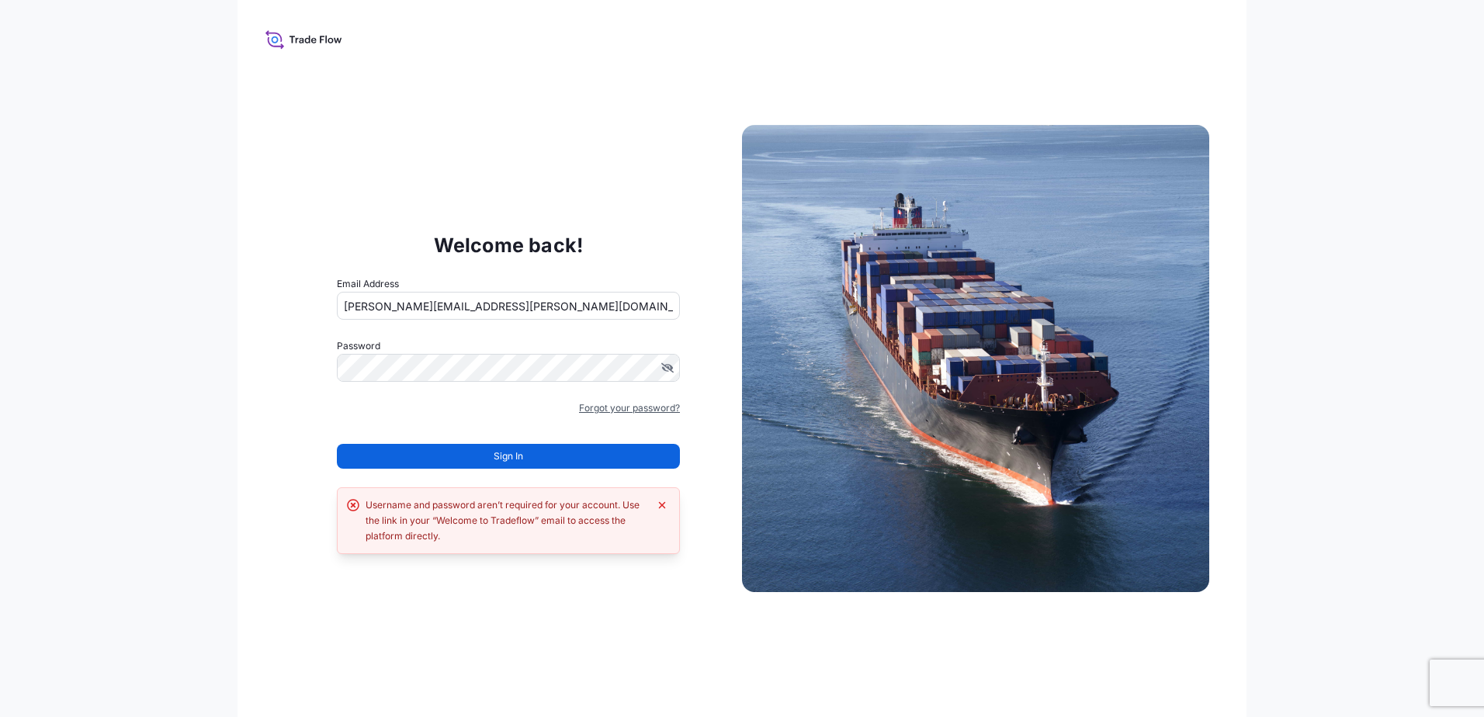
click at [639, 402] on link "Forgot your password?" at bounding box center [629, 409] width 101 height 16
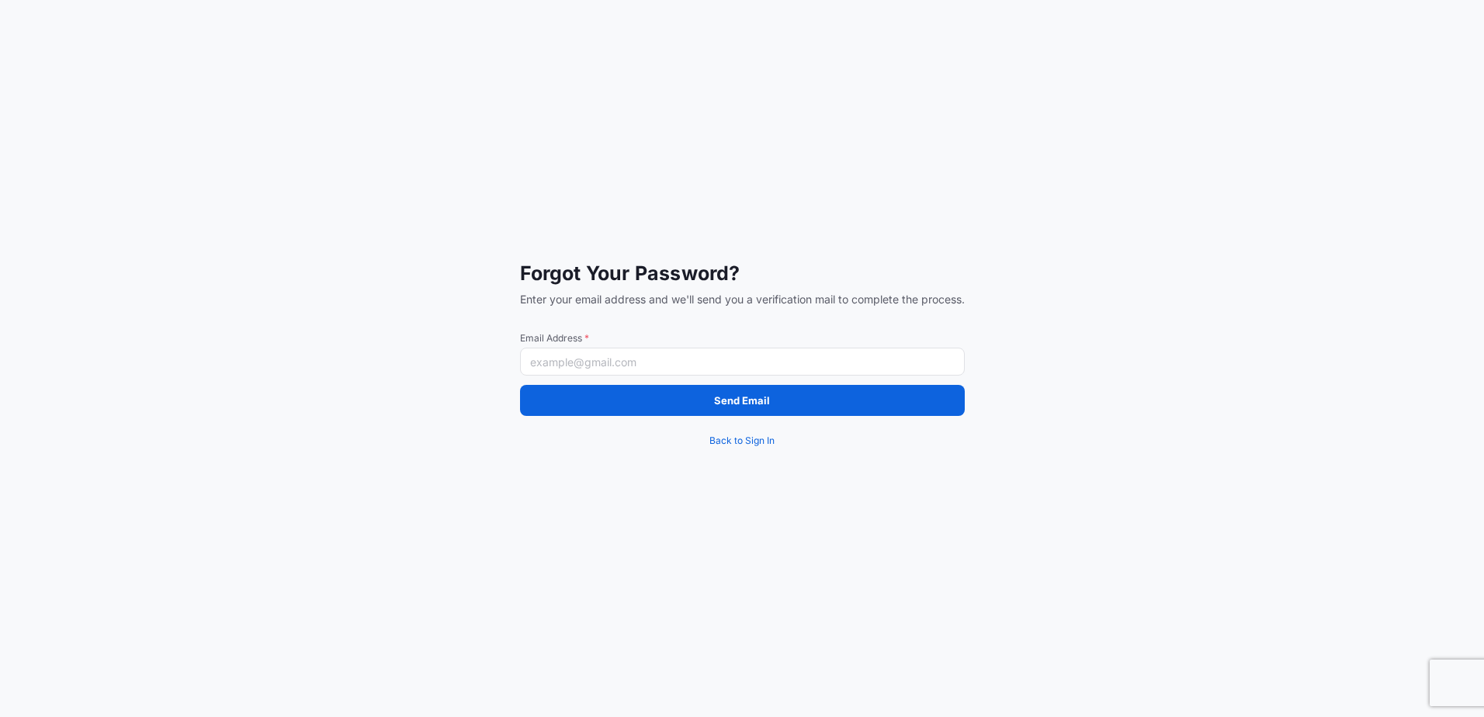
click at [1214, 232] on div "Forgot Your Password? Enter your email address and we'll send you a verificatio…" at bounding box center [742, 358] width 1484 height 717
click at [549, 237] on div "Forgot Your Password? Enter your email address and we'll send you a verificatio…" at bounding box center [742, 358] width 1484 height 717
click at [547, 363] on input "Email Address *" at bounding box center [742, 362] width 445 height 28
type input "[PERSON_NAME][EMAIL_ADDRESS][PERSON_NAME][DOMAIN_NAME]"
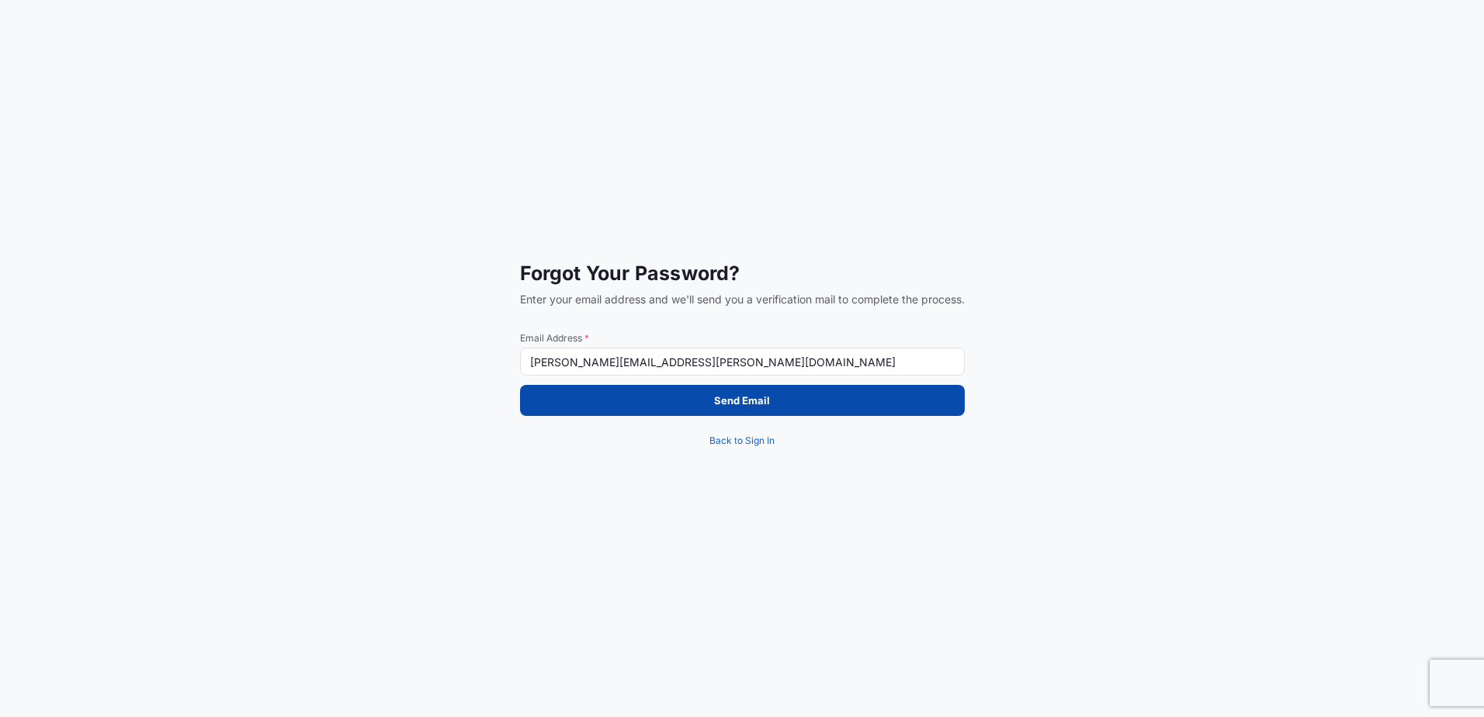
click at [737, 402] on p "Send Email" at bounding box center [742, 401] width 56 height 16
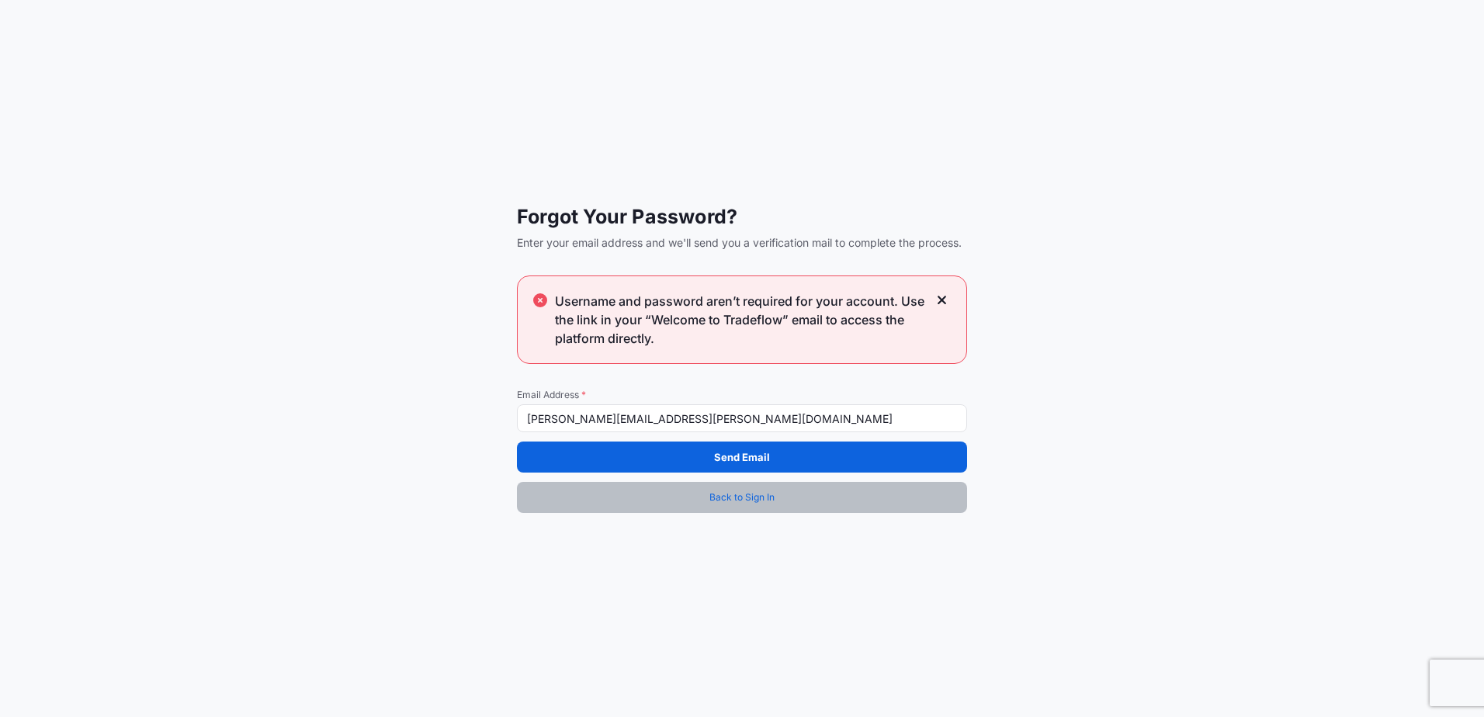
click at [747, 497] on span "Back to Sign In" at bounding box center [742, 498] width 65 height 16
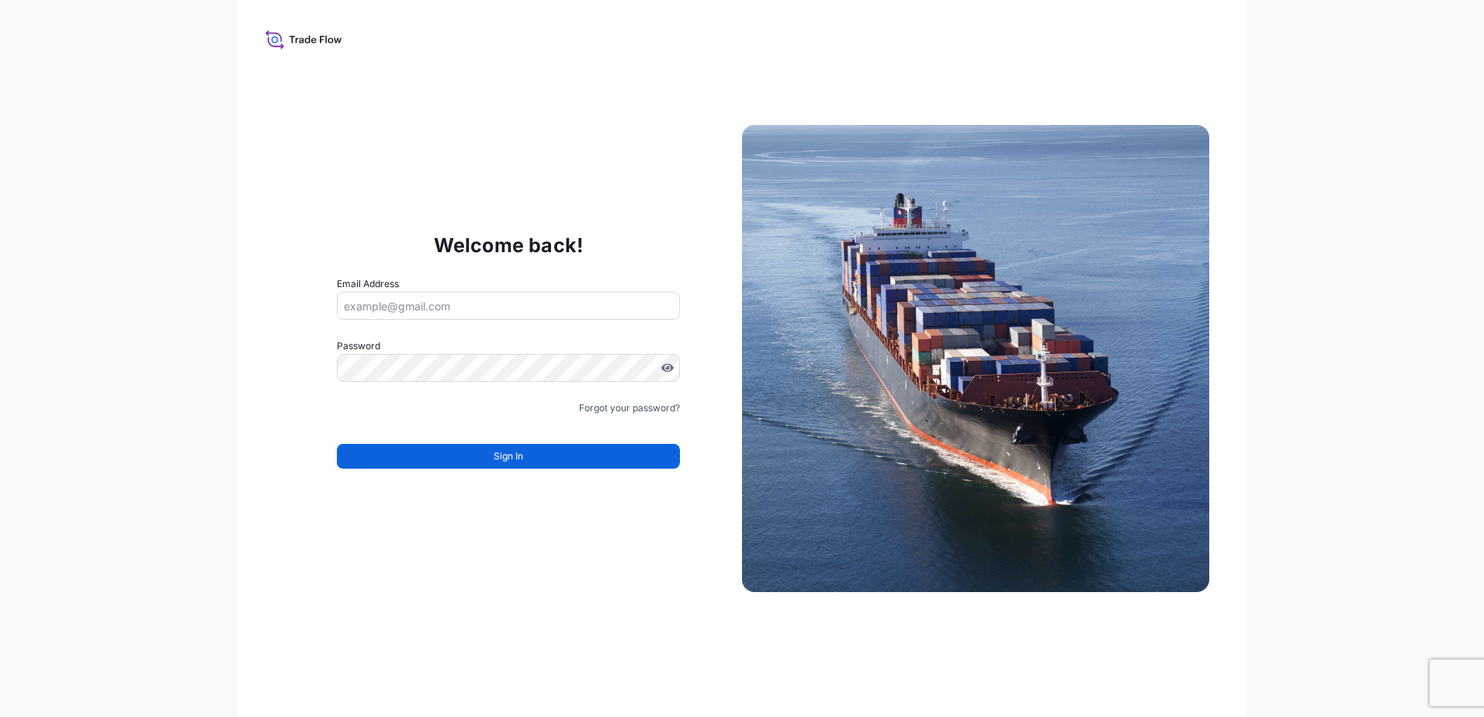
type input "[PERSON_NAME][EMAIL_ADDRESS][PERSON_NAME][DOMAIN_NAME]"
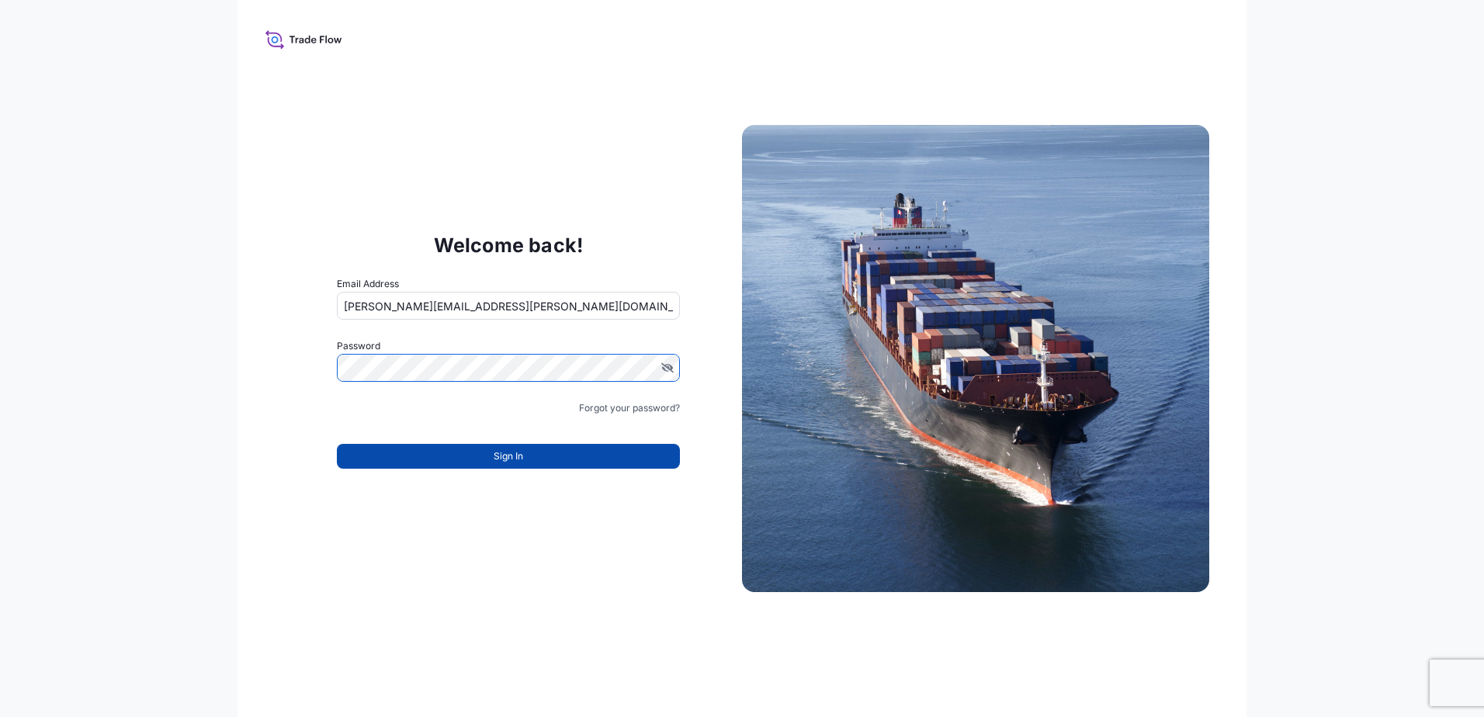
click at [491, 455] on button "Sign In" at bounding box center [508, 456] width 343 height 25
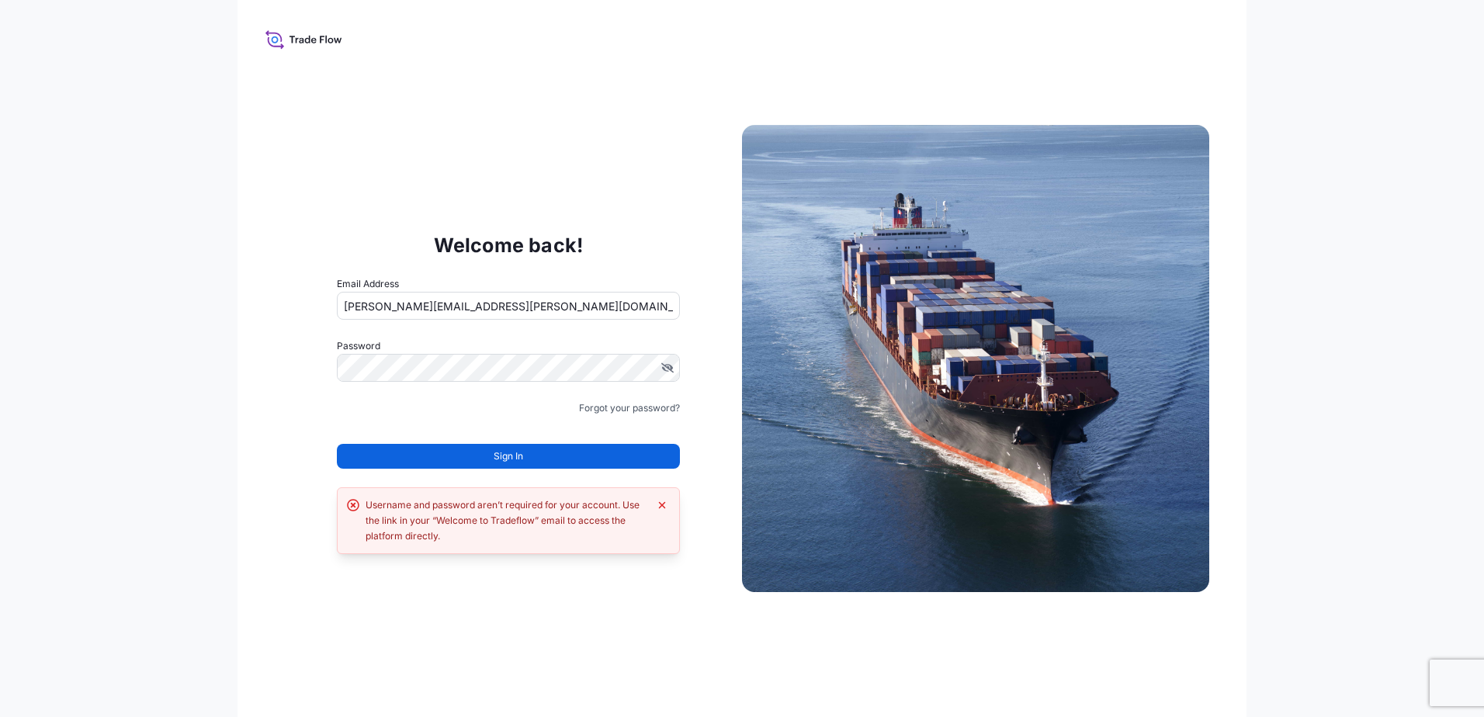
click at [202, 424] on div "Welcome back! Email Address patricia.morales@hovo.com.mx Password Must include:…" at bounding box center [742, 358] width 1484 height 717
click at [470, 386] on form "Email Address patricia.morales@hovo.com.mx Password Must include: Upper & lower…" at bounding box center [508, 381] width 343 height 211
click at [1392, 188] on div "Welcome back! Email Address patricia.morales@hovo.com.mx Password Must include:…" at bounding box center [742, 358] width 1484 height 717
click at [1307, 113] on div "Welcome back! Email Address patricia.morales@hovo.com.mx Password Must include:…" at bounding box center [742, 358] width 1484 height 717
click at [569, 87] on div "Welcome back! Email Address patricia.morales@hovo.com.mx Password Must include:…" at bounding box center [742, 358] width 1009 height 717
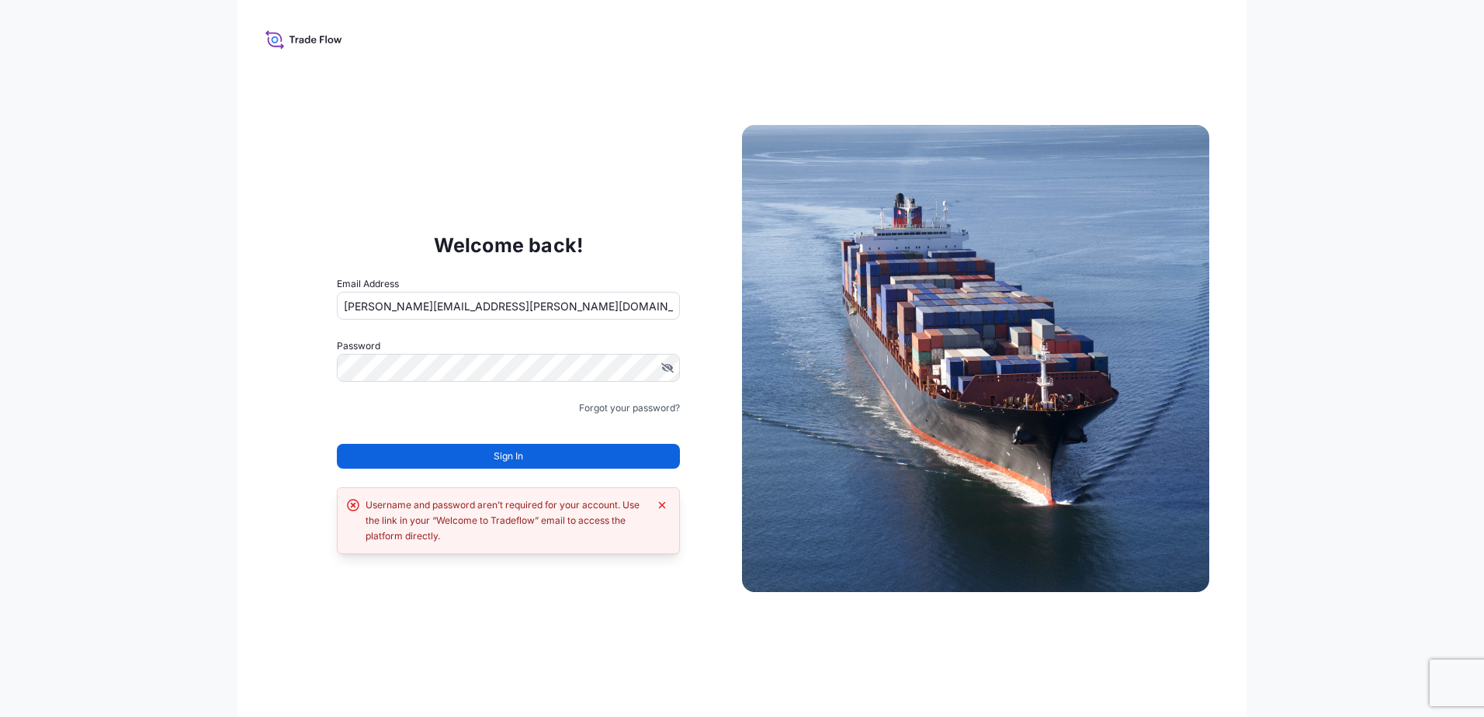
click at [262, 41] on div "Welcome back! Email Address patricia.morales@hovo.com.mx Password Must include:…" at bounding box center [742, 358] width 1009 height 717
click at [299, 37] on icon at bounding box center [304, 39] width 77 height 23
click at [849, 182] on img at bounding box center [975, 358] width 467 height 467
click at [1205, 140] on img at bounding box center [975, 358] width 467 height 467
click at [800, 542] on img at bounding box center [975, 358] width 467 height 467
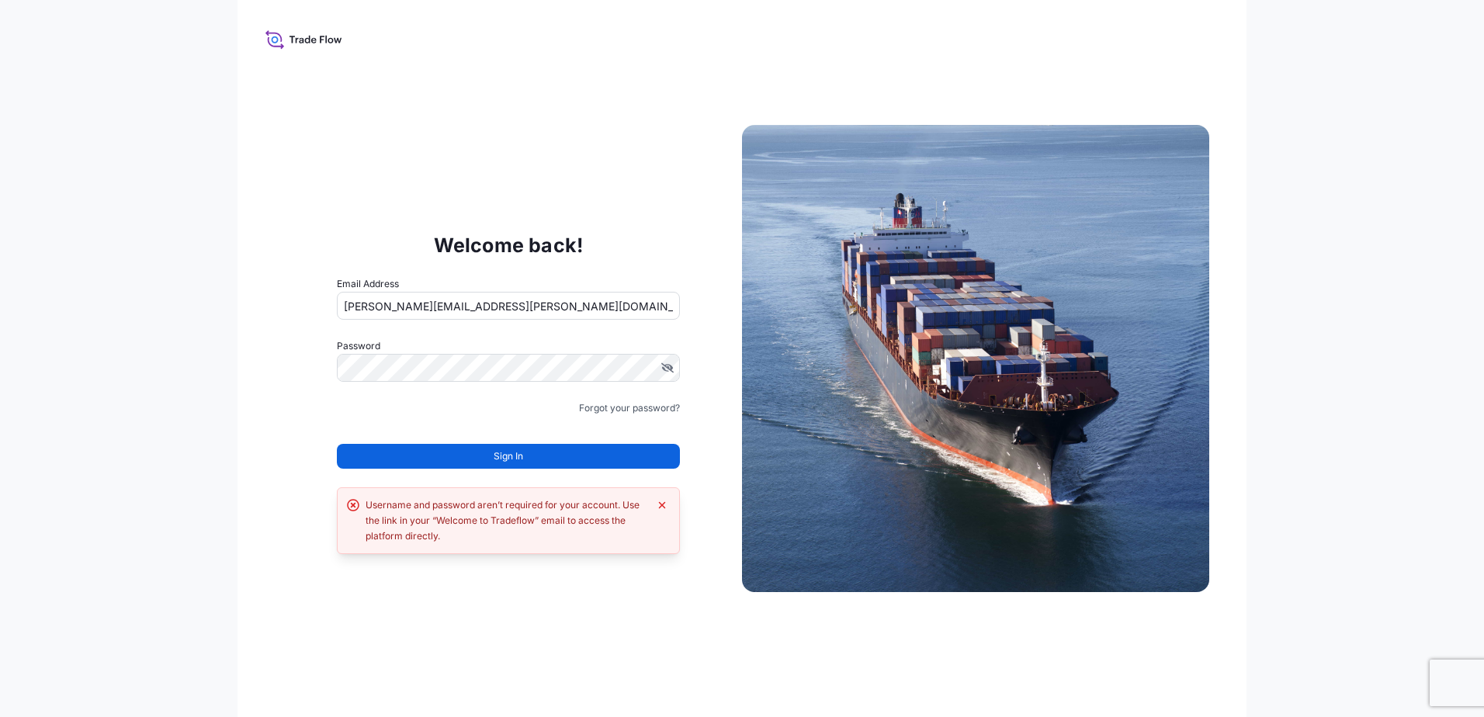
click at [744, 531] on img at bounding box center [975, 358] width 467 height 467
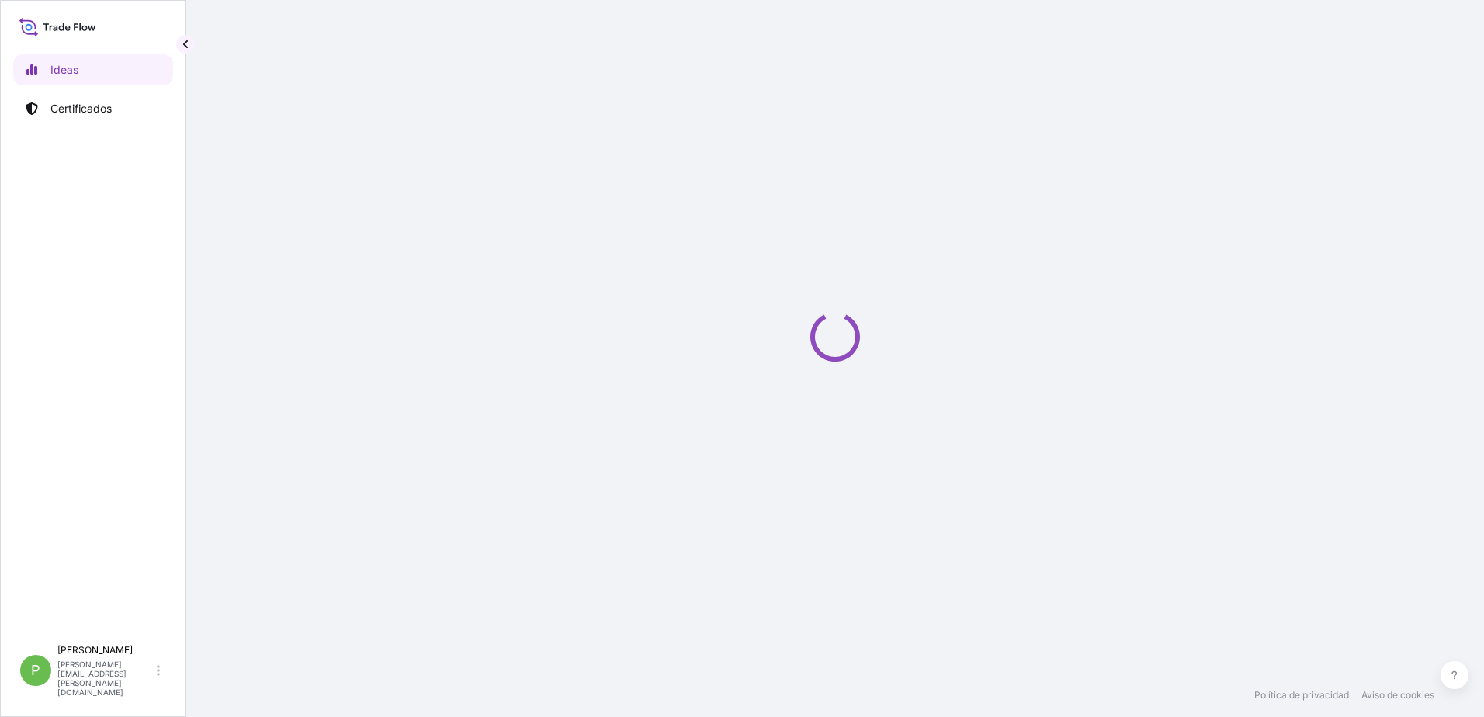
select select "2025"
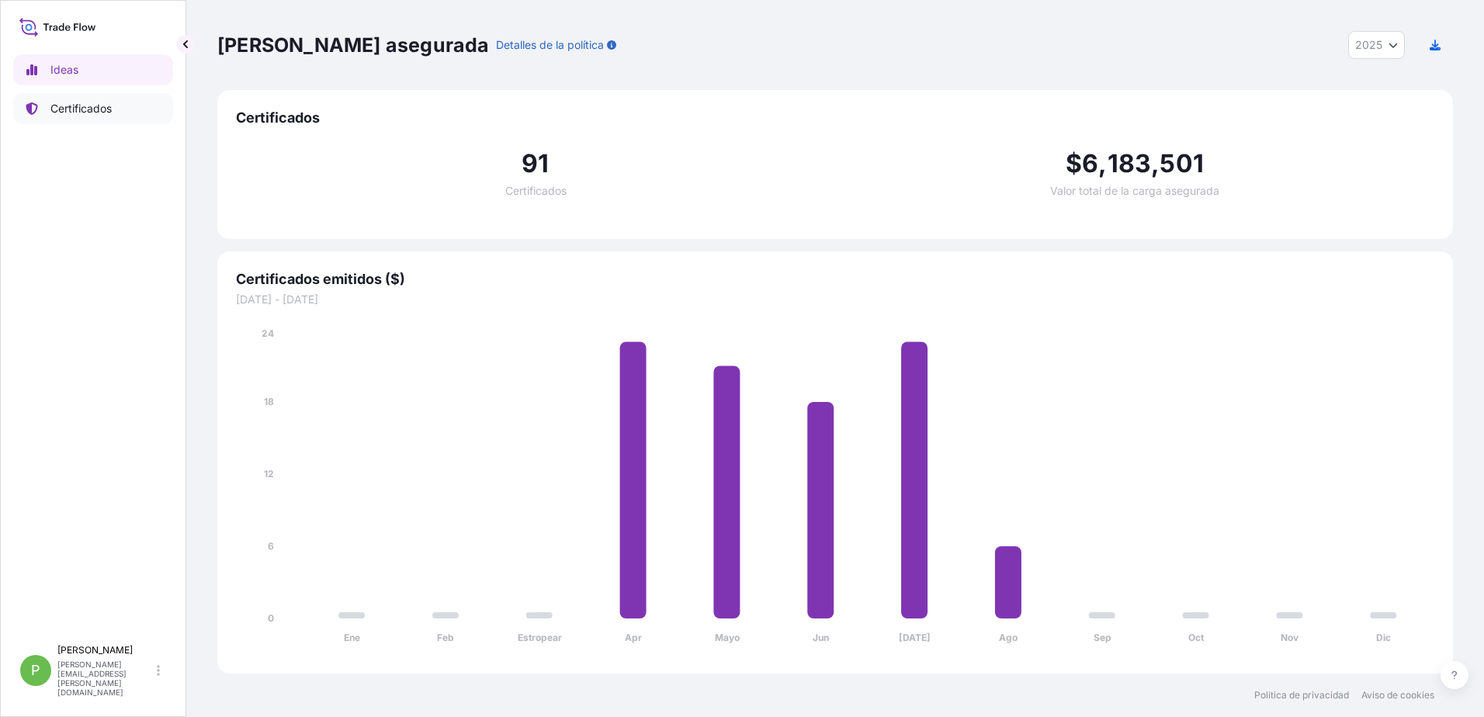
click at [60, 110] on p "Certificados" at bounding box center [80, 109] width 61 height 16
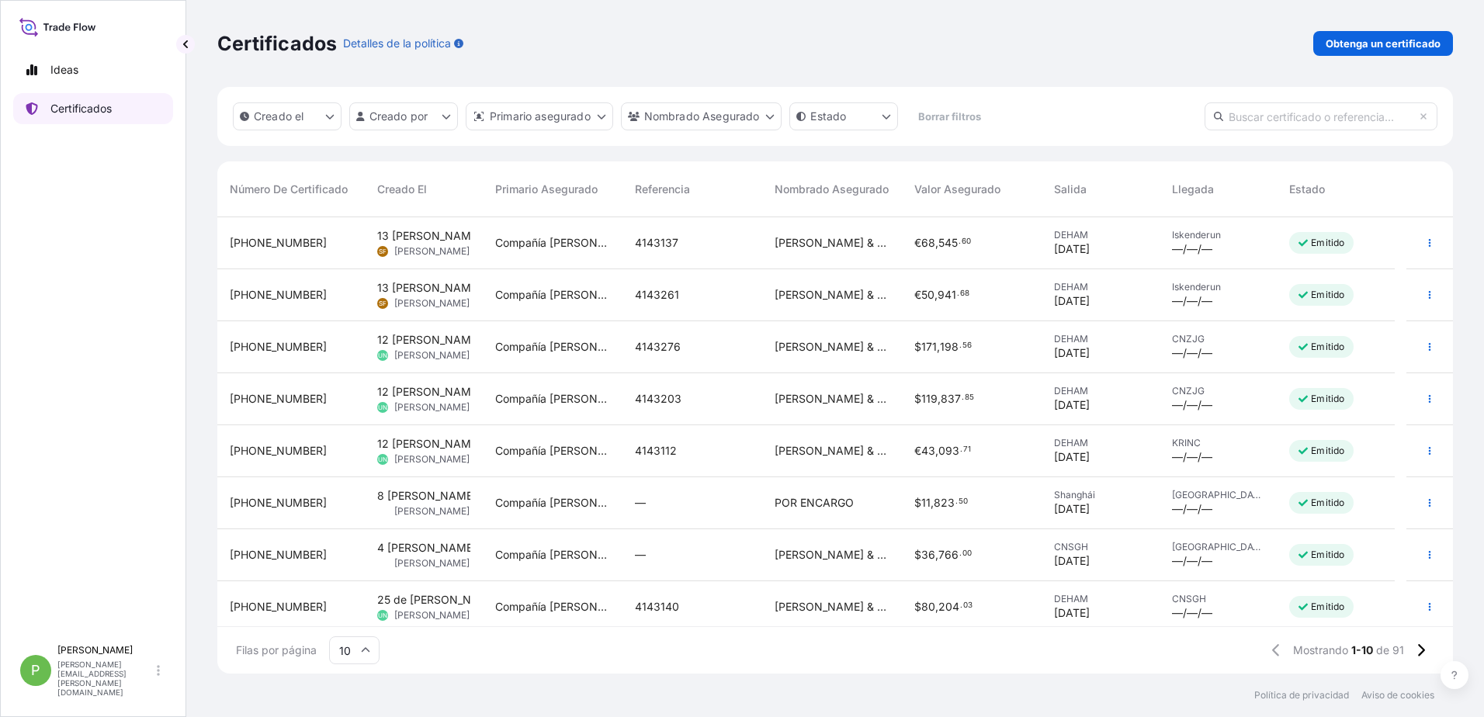
click at [74, 106] on p "Certificados" at bounding box center [80, 109] width 61 height 16
click at [1401, 42] on p "Obtenga un certificado" at bounding box center [1383, 44] width 115 height 16
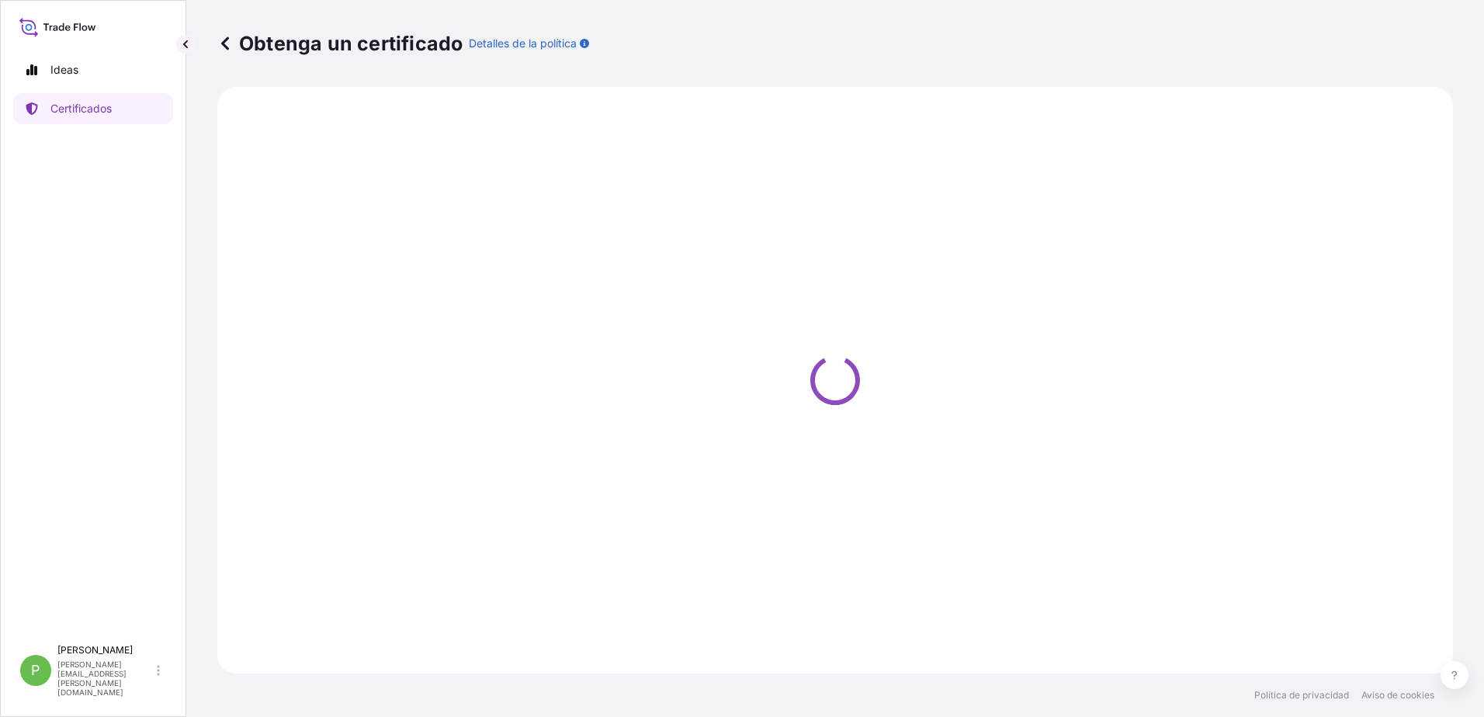
select select "Ocean Vessel"
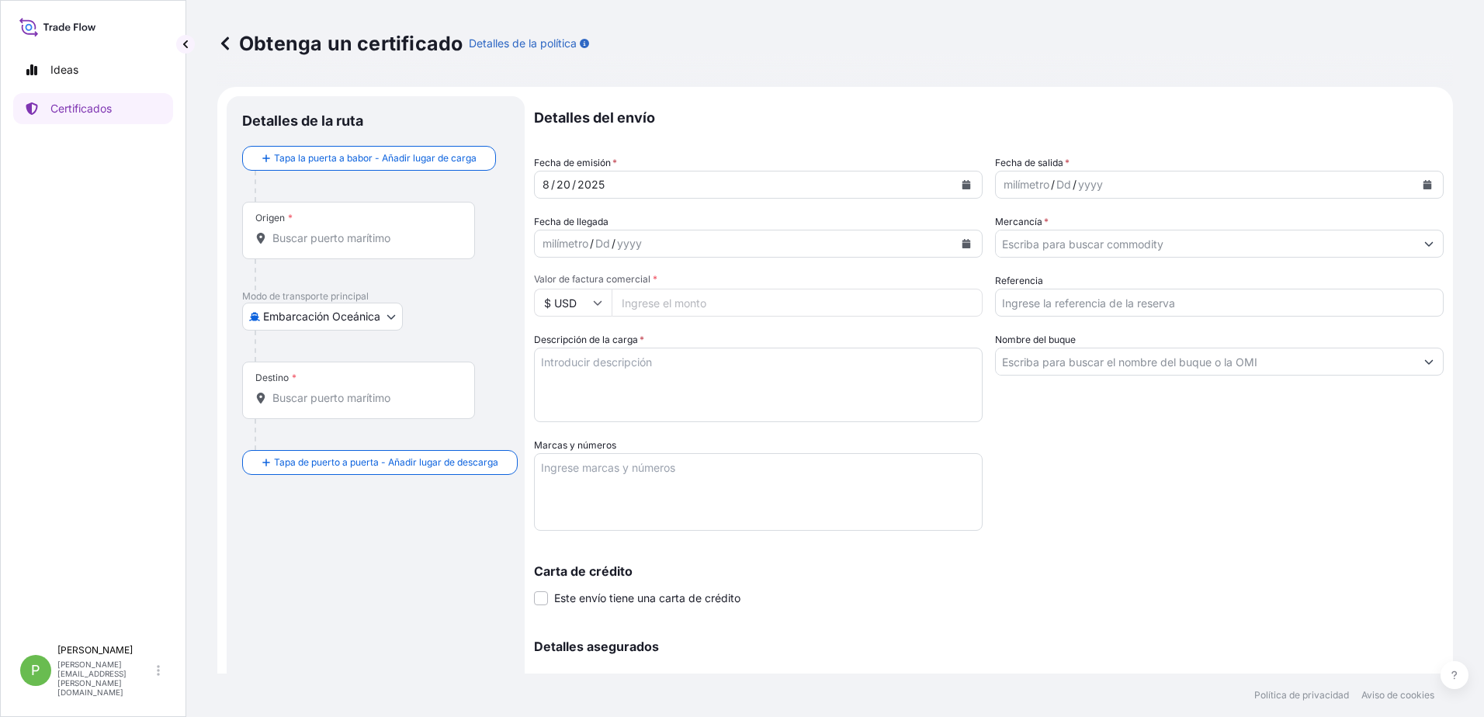
click at [297, 235] on input "Origen *" at bounding box center [363, 239] width 183 height 16
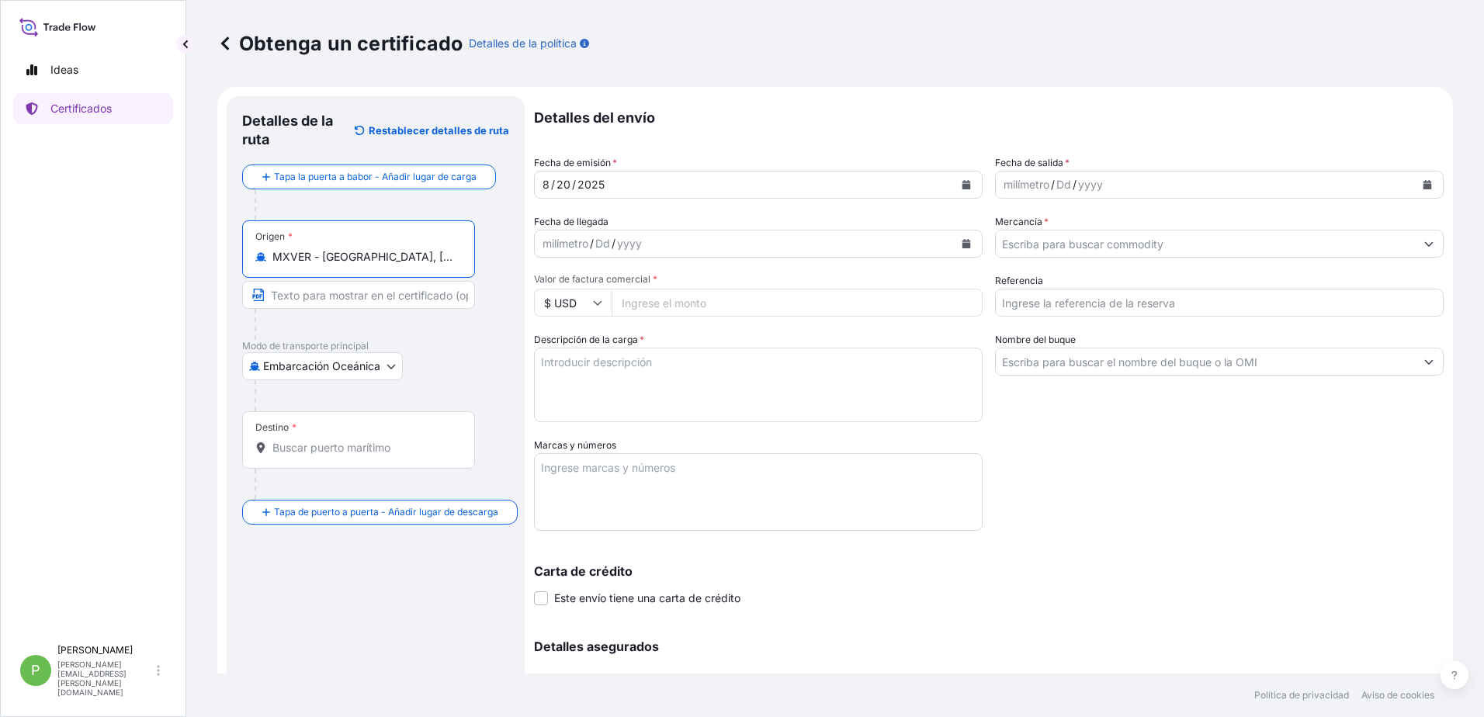
type input "MXVER - [GEOGRAPHIC_DATA], [GEOGRAPHIC_DATA]"
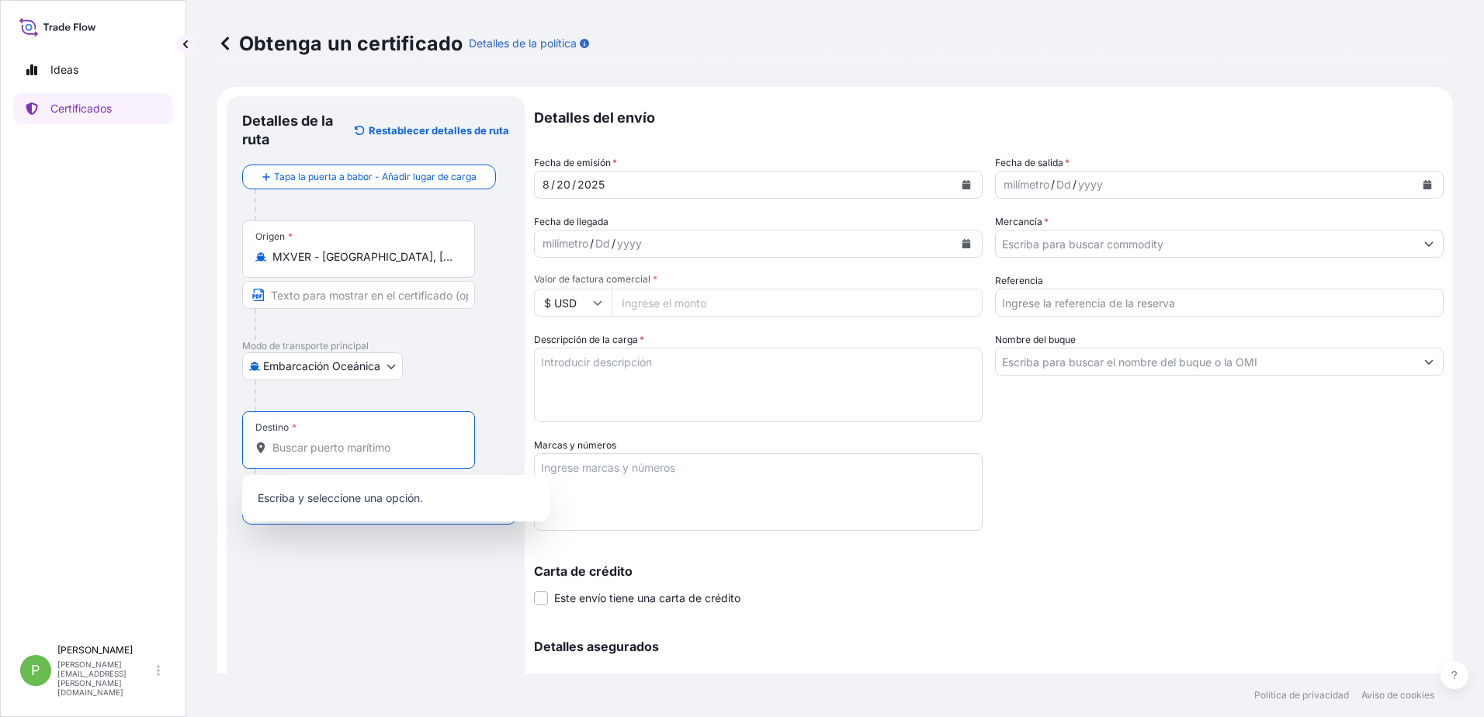
click at [300, 446] on input "Destino *" at bounding box center [363, 448] width 183 height 16
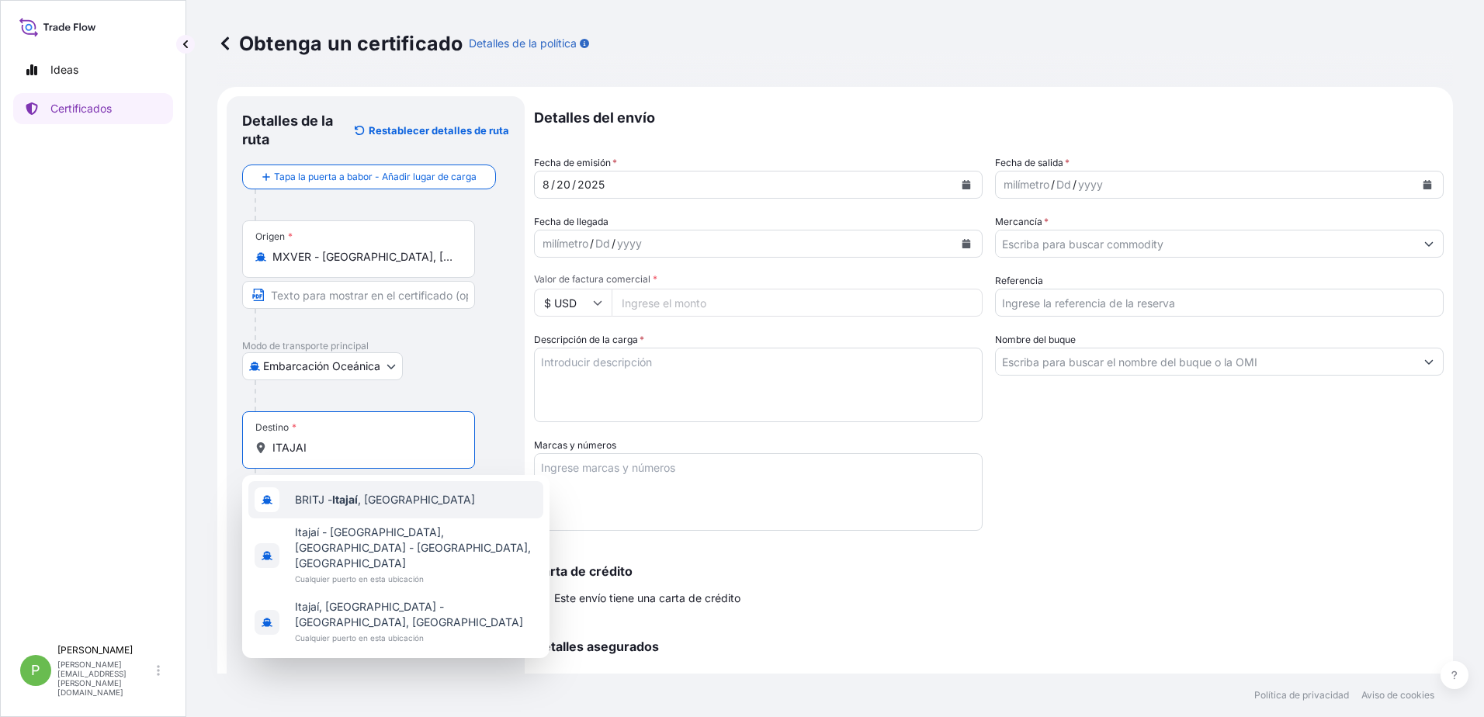
click at [389, 501] on span "BRITJ - Itajaí , [GEOGRAPHIC_DATA]" at bounding box center [385, 500] width 180 height 16
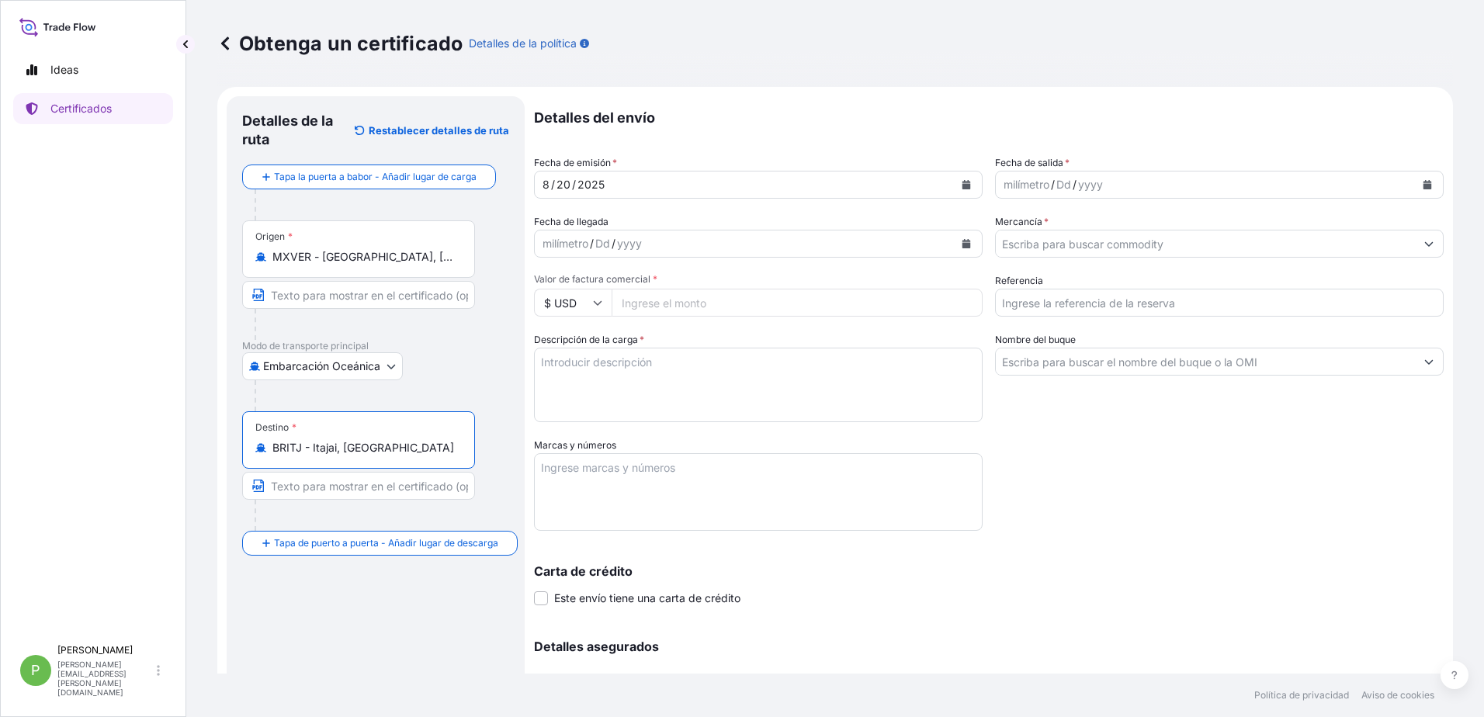
type input "BRITJ - Itajai, [GEOGRAPHIC_DATA]"
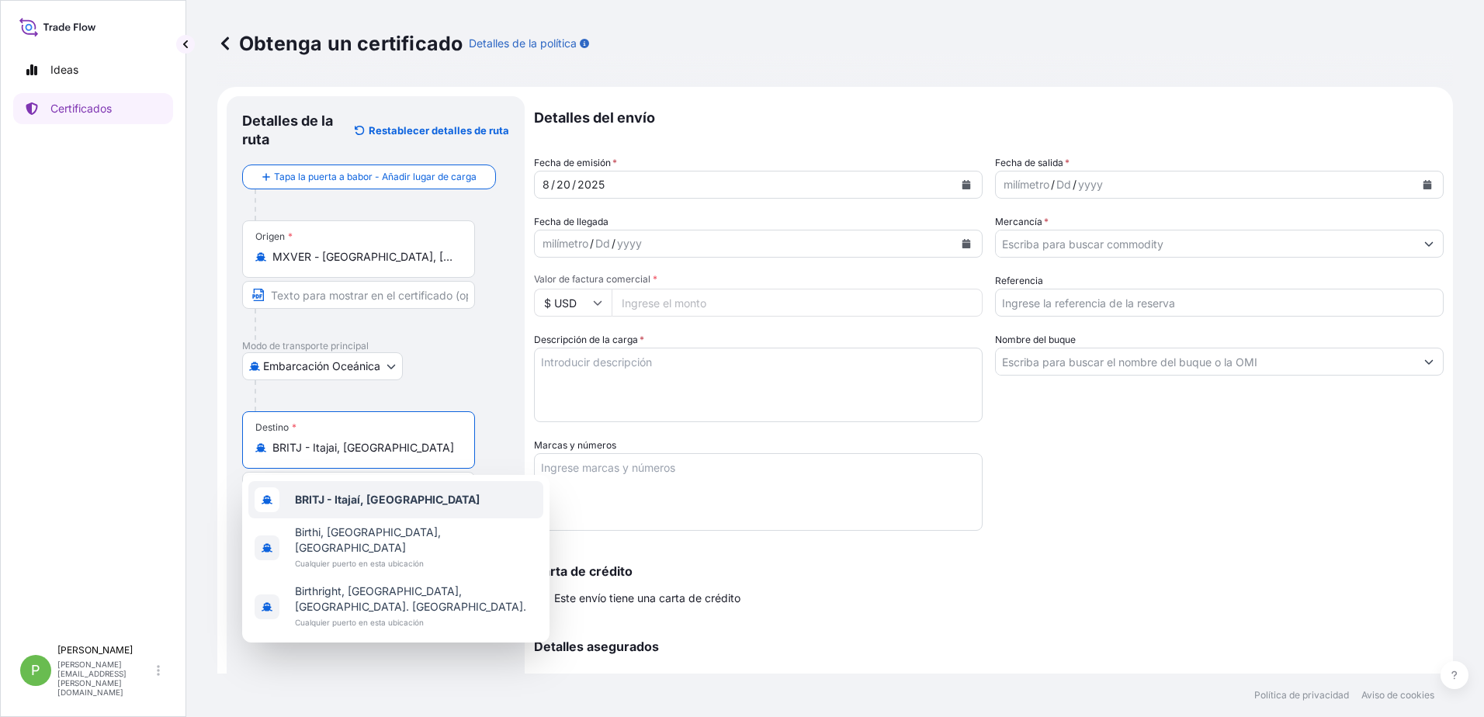
click at [360, 502] on b "BRITJ - Itajaí, [GEOGRAPHIC_DATA]" at bounding box center [387, 499] width 185 height 13
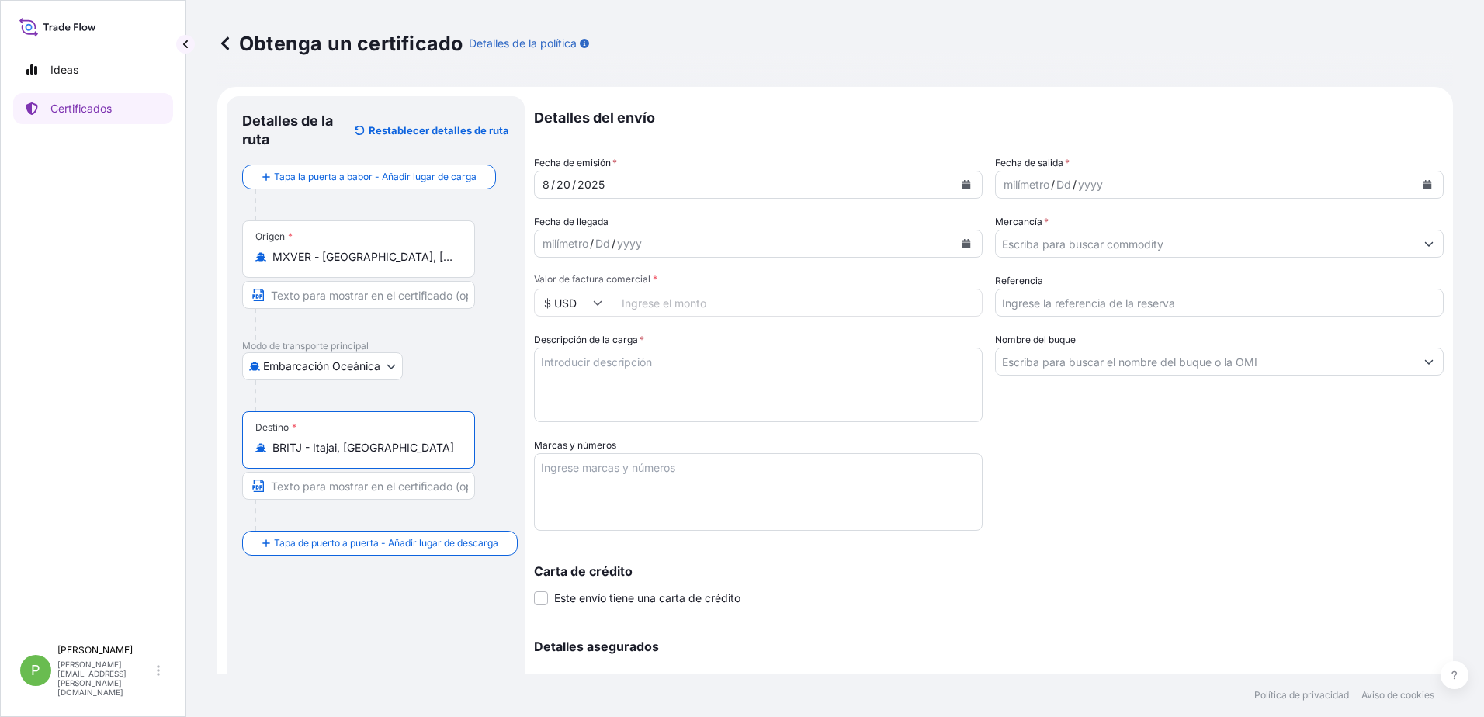
click at [543, 245] on div "milímetro" at bounding box center [565, 243] width 49 height 19
click at [543, 242] on div "milímetro" at bounding box center [565, 243] width 49 height 19
click at [963, 245] on icon "Calendario" at bounding box center [967, 243] width 9 height 9
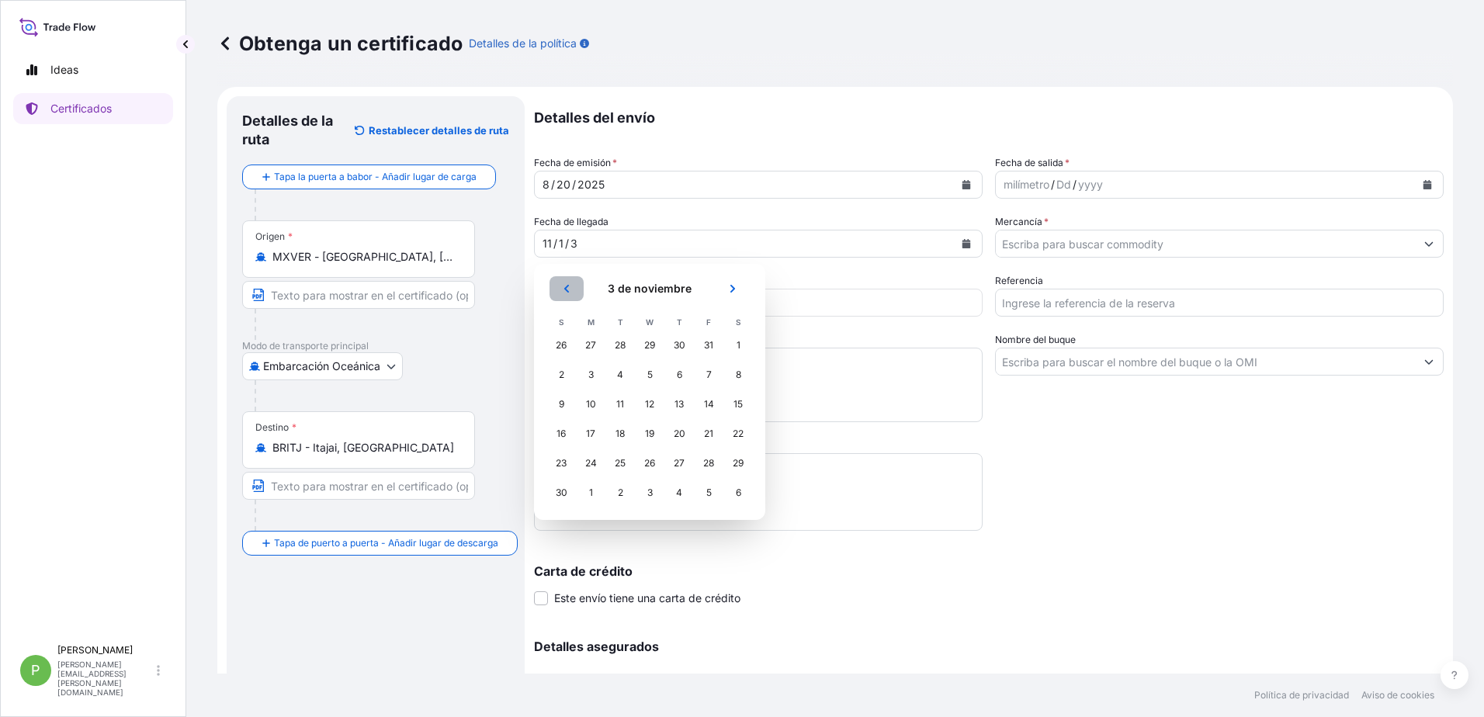
click at [563, 288] on icon "Anterior" at bounding box center [566, 288] width 9 height 9
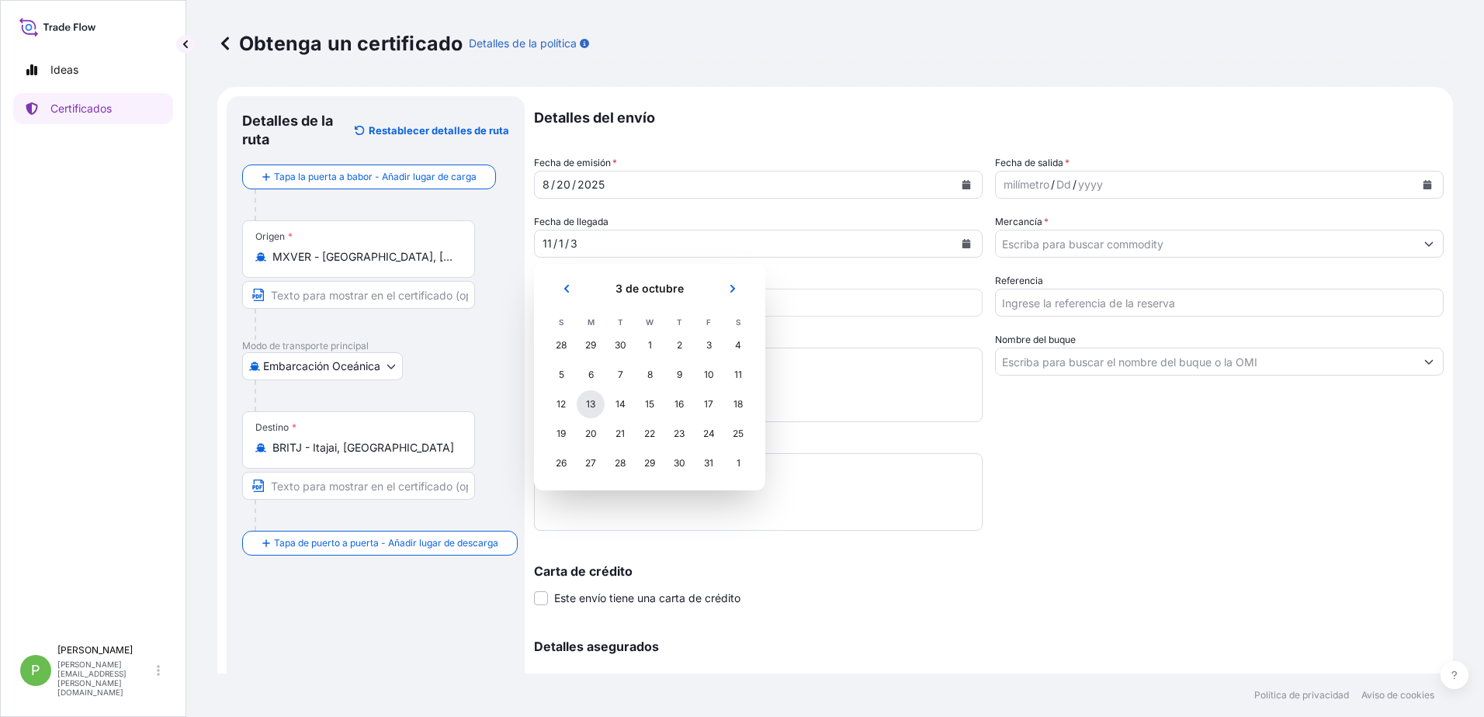
click at [590, 401] on div "13" at bounding box center [591, 404] width 28 height 28
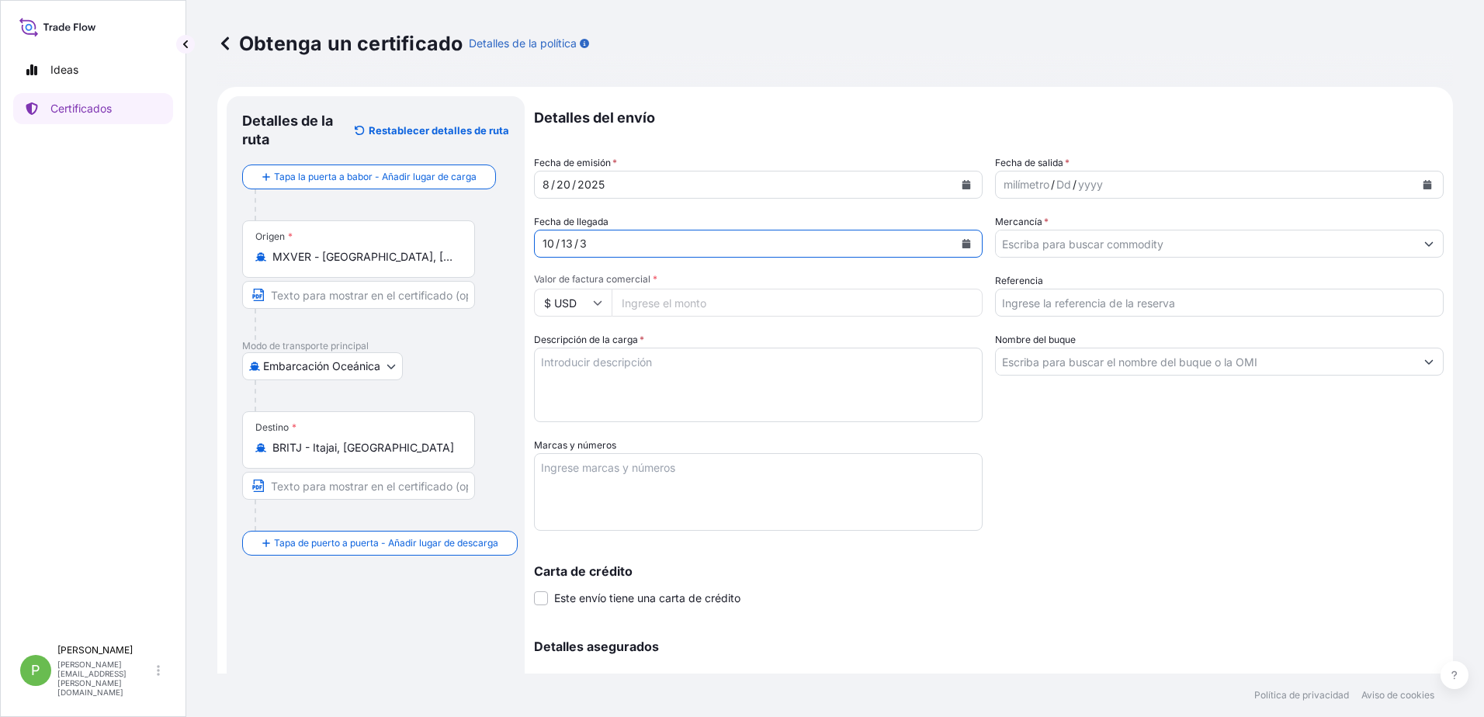
click at [847, 247] on div "10 / 13 / 3" at bounding box center [744, 244] width 419 height 28
click at [963, 244] on icon "Calendario" at bounding box center [967, 243] width 9 height 9
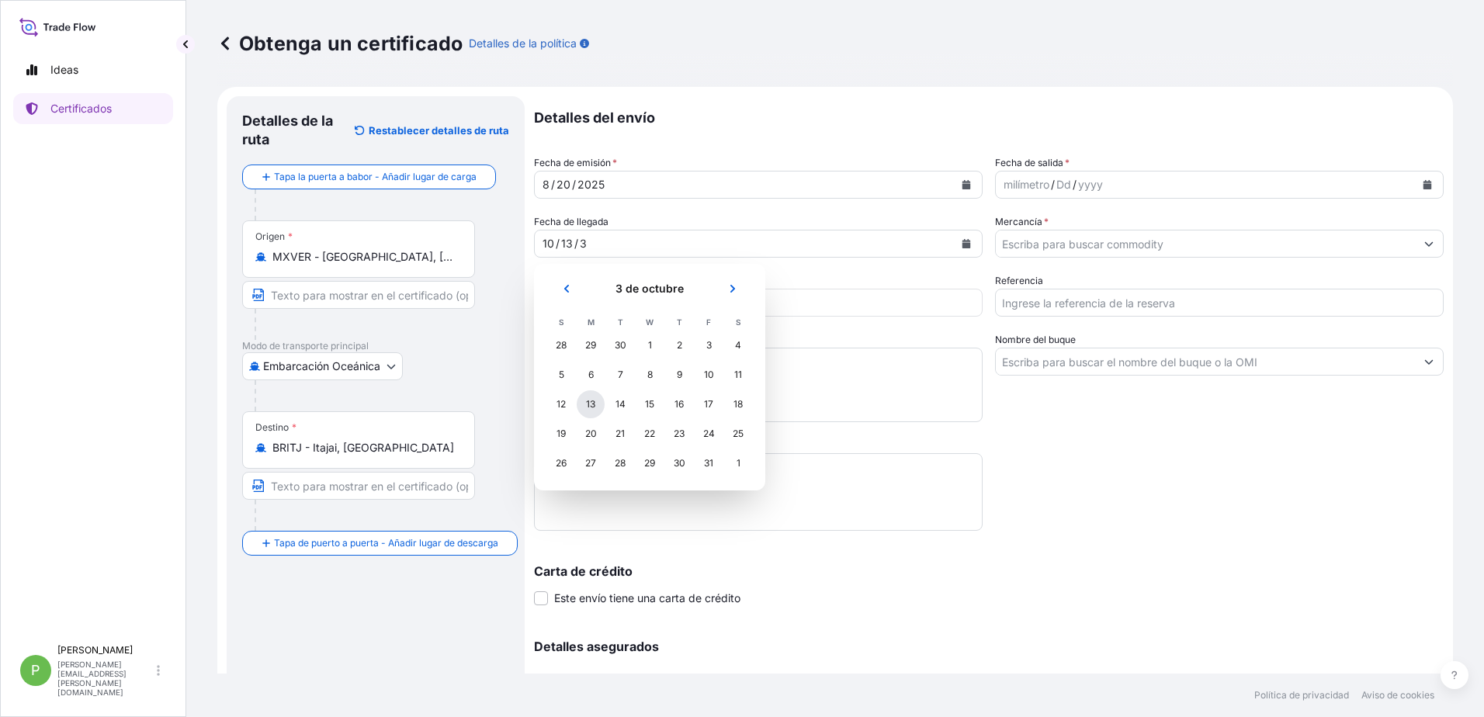
click at [585, 404] on div "13" at bounding box center [591, 404] width 28 height 28
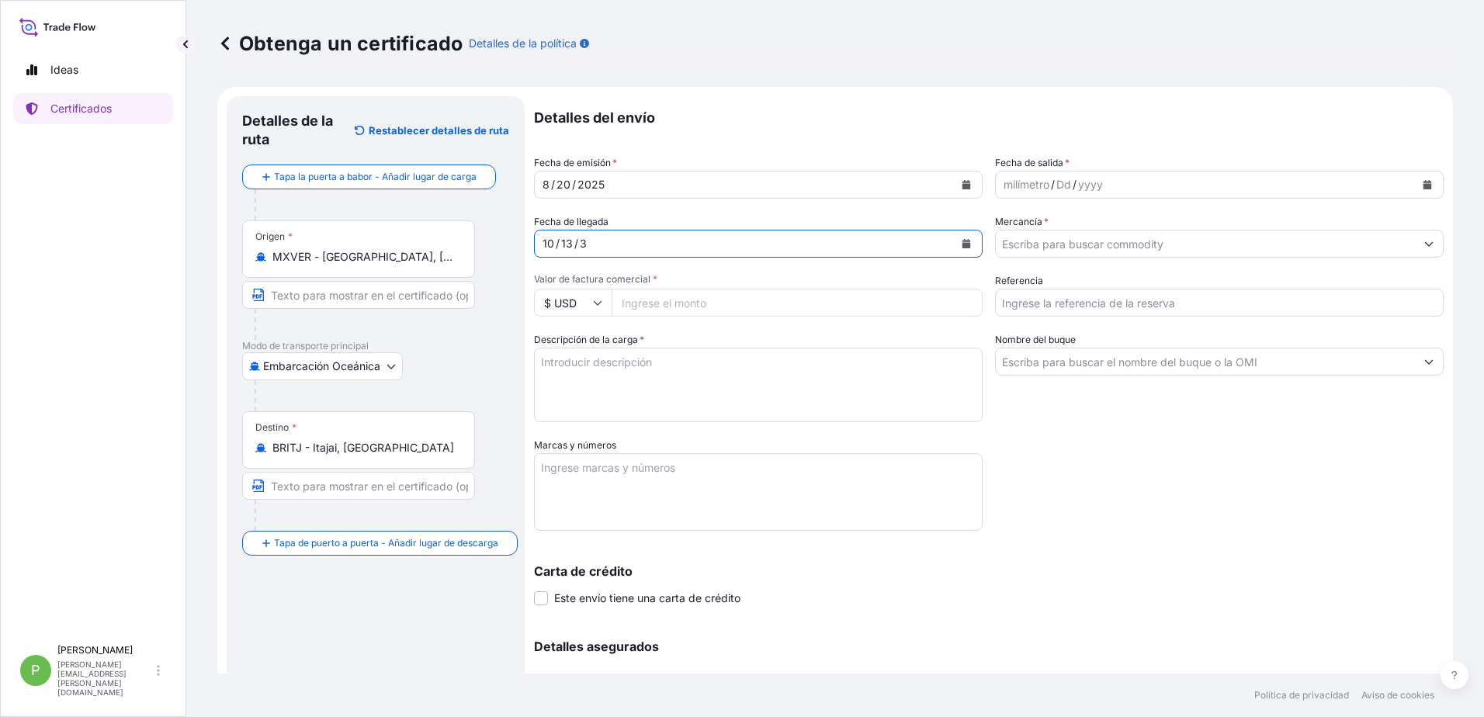
click at [626, 237] on div "10 / 13 / 3" at bounding box center [744, 244] width 419 height 28
click at [609, 238] on div "10 / 13 / 3" at bounding box center [744, 244] width 419 height 28
click at [588, 246] on div "10 / 13 / 3" at bounding box center [744, 244] width 419 height 28
click at [580, 244] on div "3" at bounding box center [583, 243] width 10 height 19
click at [557, 241] on div "/" at bounding box center [558, 243] width 4 height 19
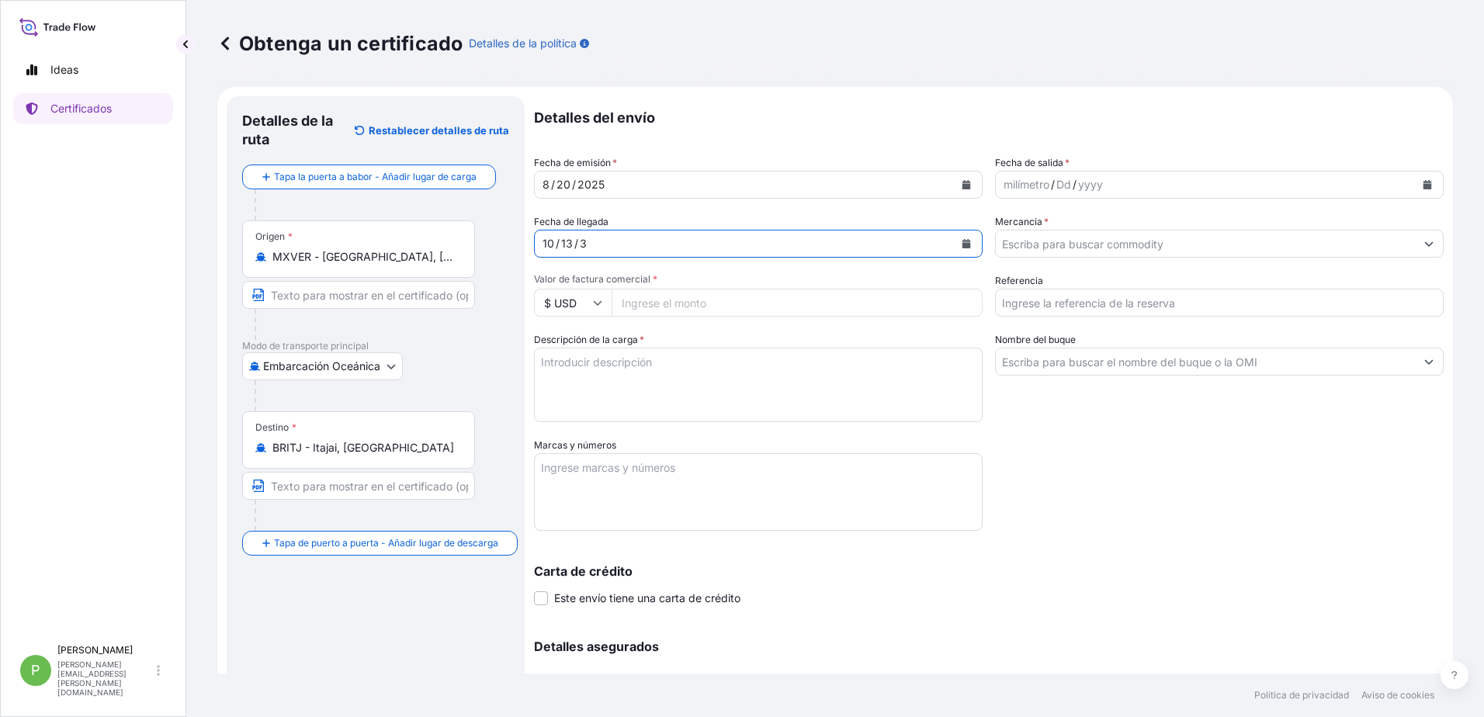
click at [590, 245] on div "10 / 13 / 3" at bounding box center [744, 244] width 419 height 28
click at [560, 241] on div "13" at bounding box center [567, 243] width 15 height 19
click at [962, 245] on icon "Calendario" at bounding box center [966, 243] width 9 height 9
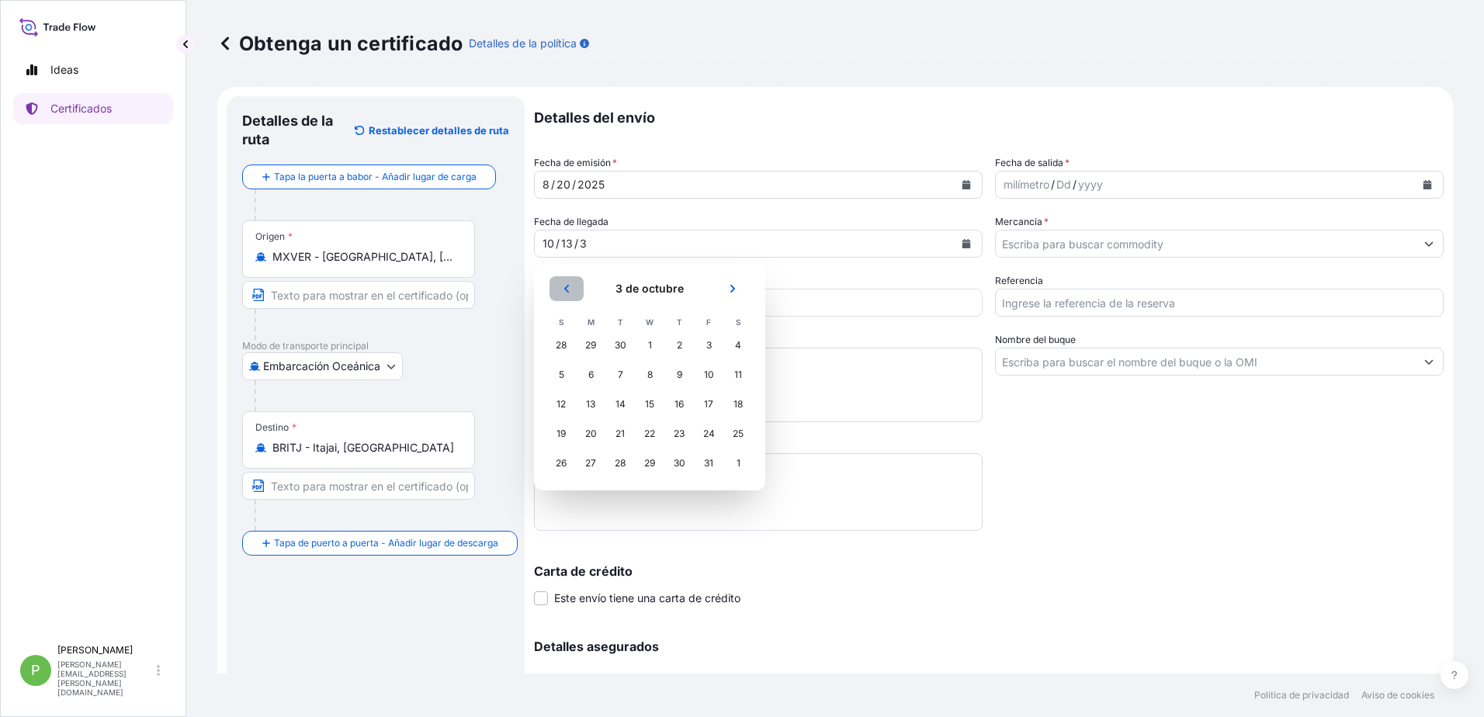
click at [561, 287] on button "Anterior" at bounding box center [567, 288] width 34 height 25
click at [562, 287] on button "Anterior" at bounding box center [567, 288] width 34 height 25
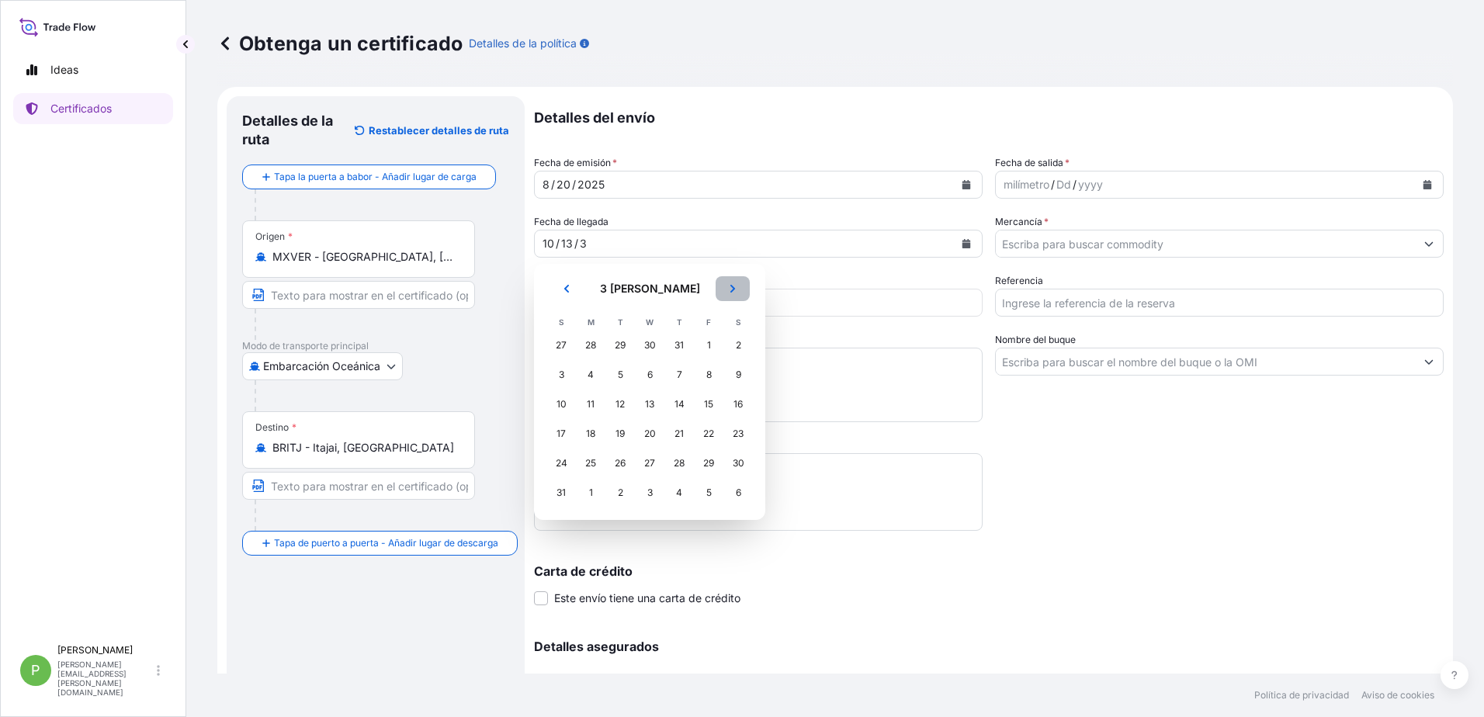
click at [731, 289] on icon "Próximo" at bounding box center [732, 288] width 9 height 9
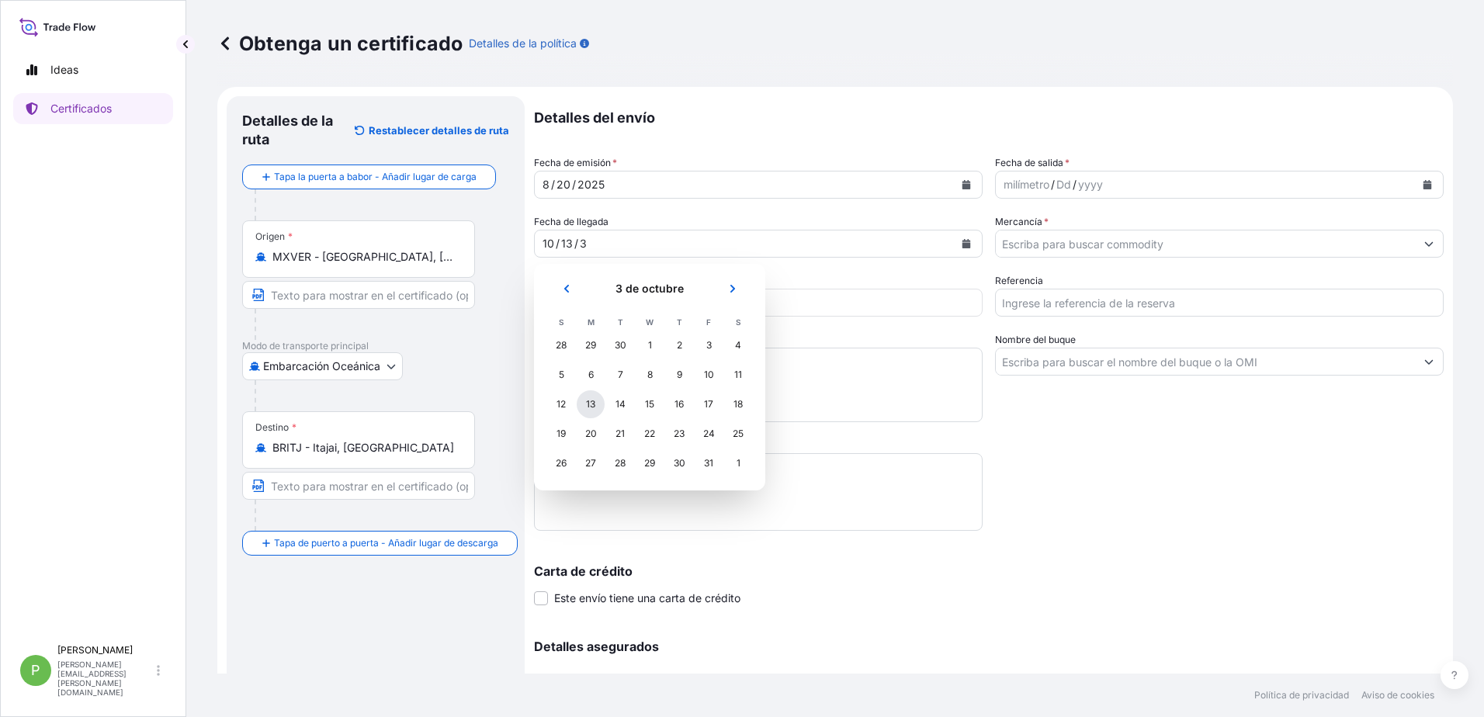
click at [588, 401] on div "13" at bounding box center [591, 404] width 28 height 28
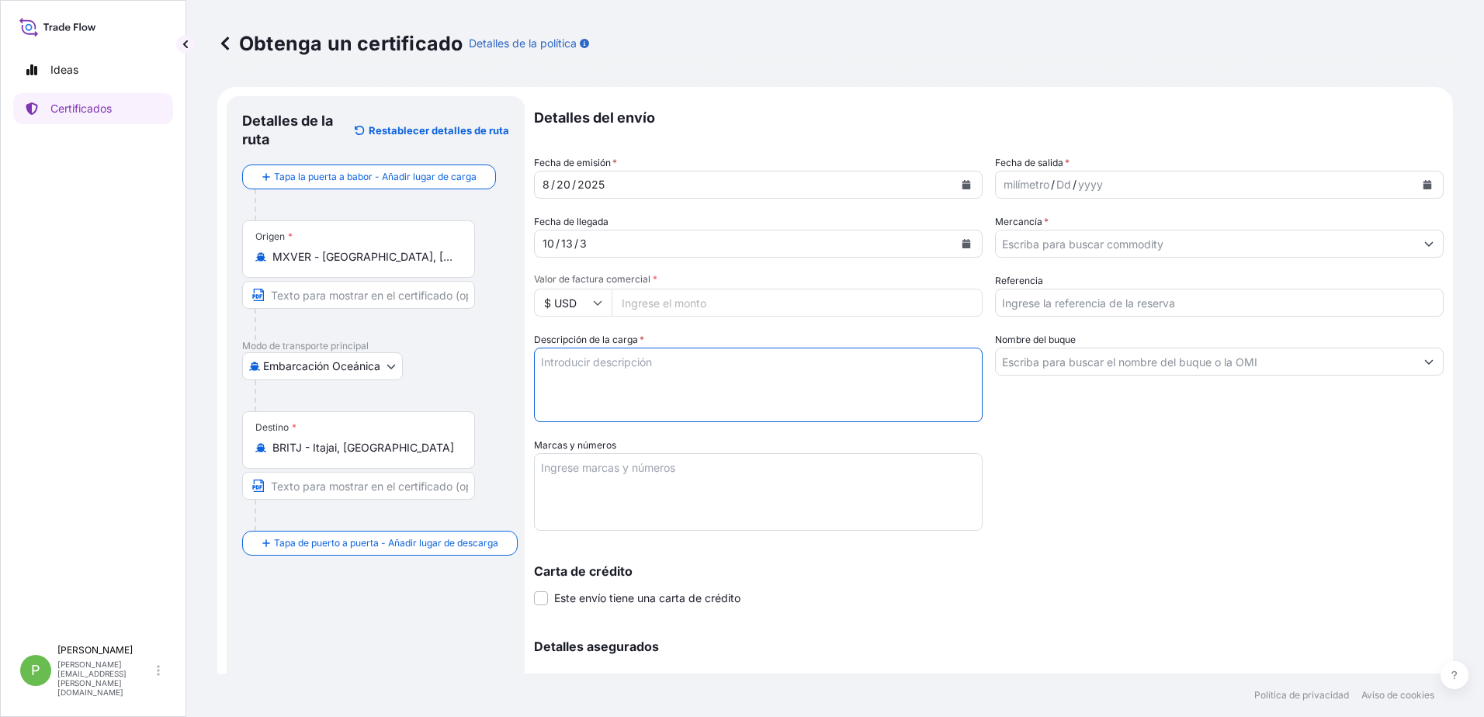
click at [588, 401] on textarea "Descripción de la carga *" at bounding box center [758, 385] width 449 height 75
click at [591, 245] on div "10 / 13 / 3" at bounding box center [744, 244] width 419 height 28
click at [566, 241] on div "13" at bounding box center [567, 243] width 15 height 19
click at [557, 241] on div "10 / 13 / 3" at bounding box center [744, 244] width 419 height 28
click at [538, 239] on div "10 / 13 / 3" at bounding box center [744, 244] width 419 height 28
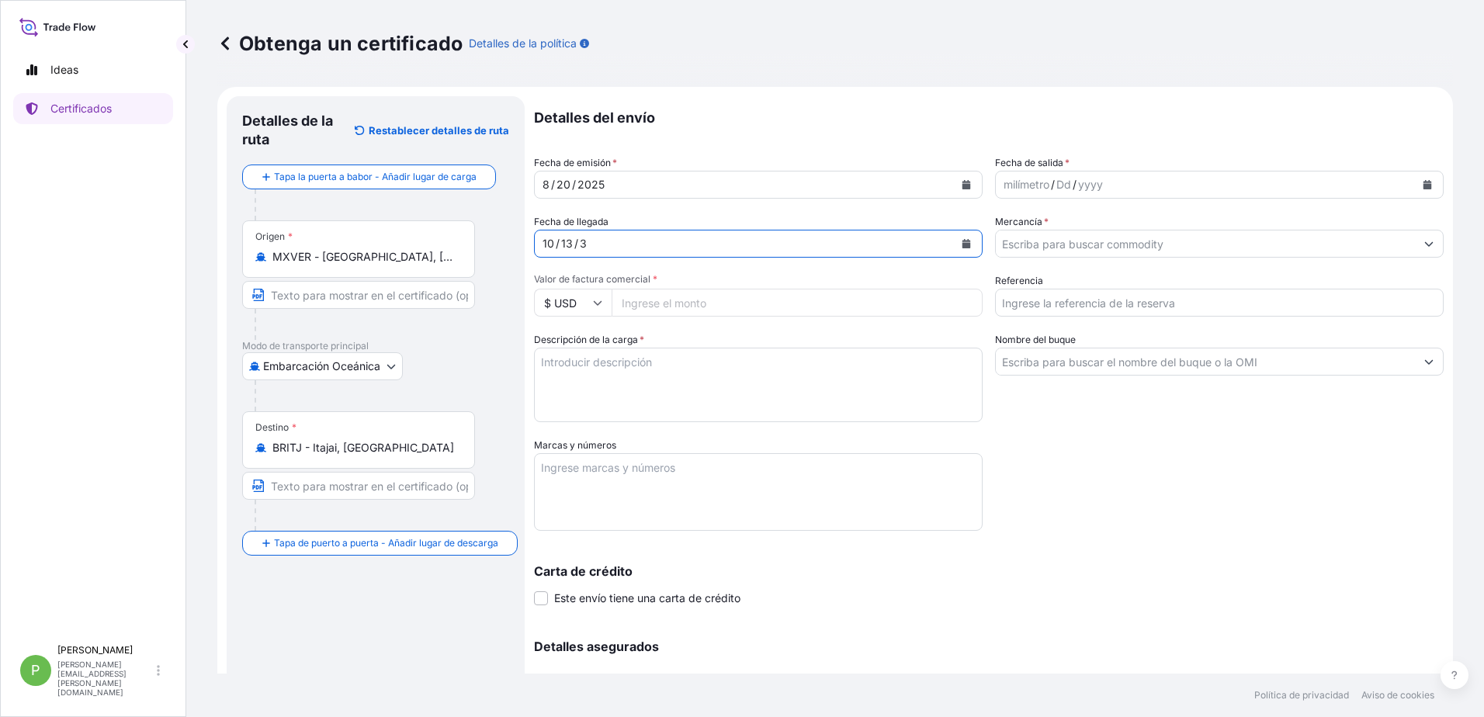
click at [547, 242] on div "10 / 13 / 3" at bounding box center [744, 244] width 419 height 28
click at [964, 239] on icon "Calendario" at bounding box center [966, 243] width 9 height 9
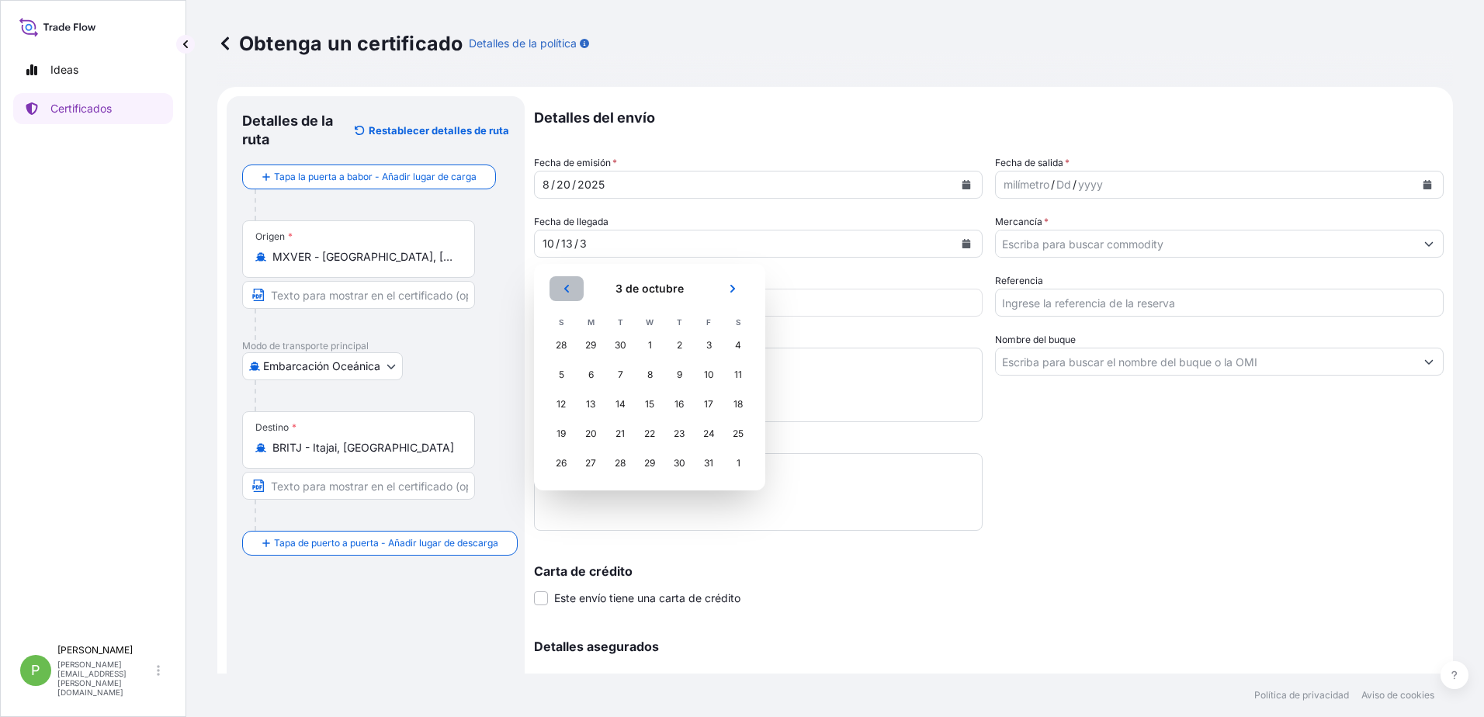
click at [567, 293] on icon "Anterior" at bounding box center [566, 288] width 9 height 9
click at [567, 291] on icon "Anterior" at bounding box center [566, 289] width 5 height 8
click at [734, 290] on icon "Próximo" at bounding box center [736, 289] width 5 height 8
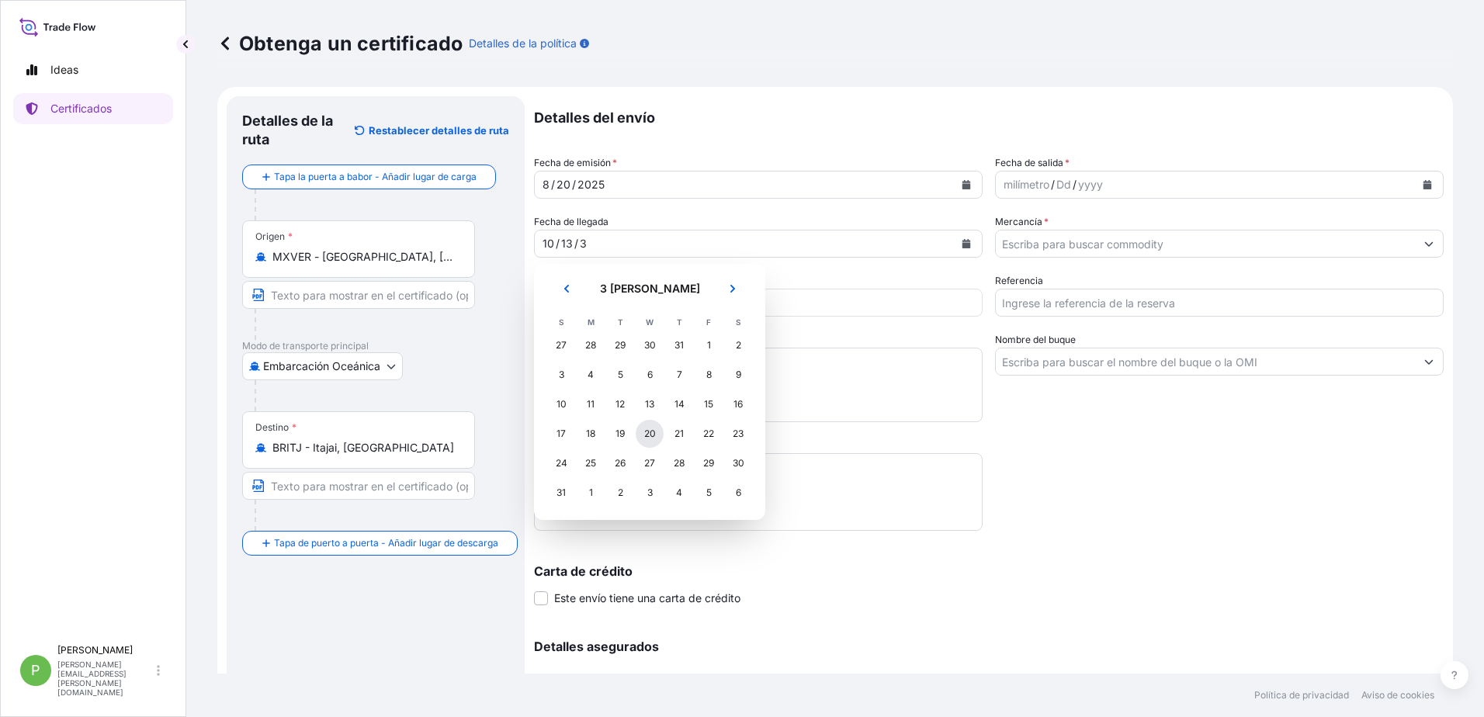
click at [648, 429] on div "20" at bounding box center [650, 434] width 28 height 28
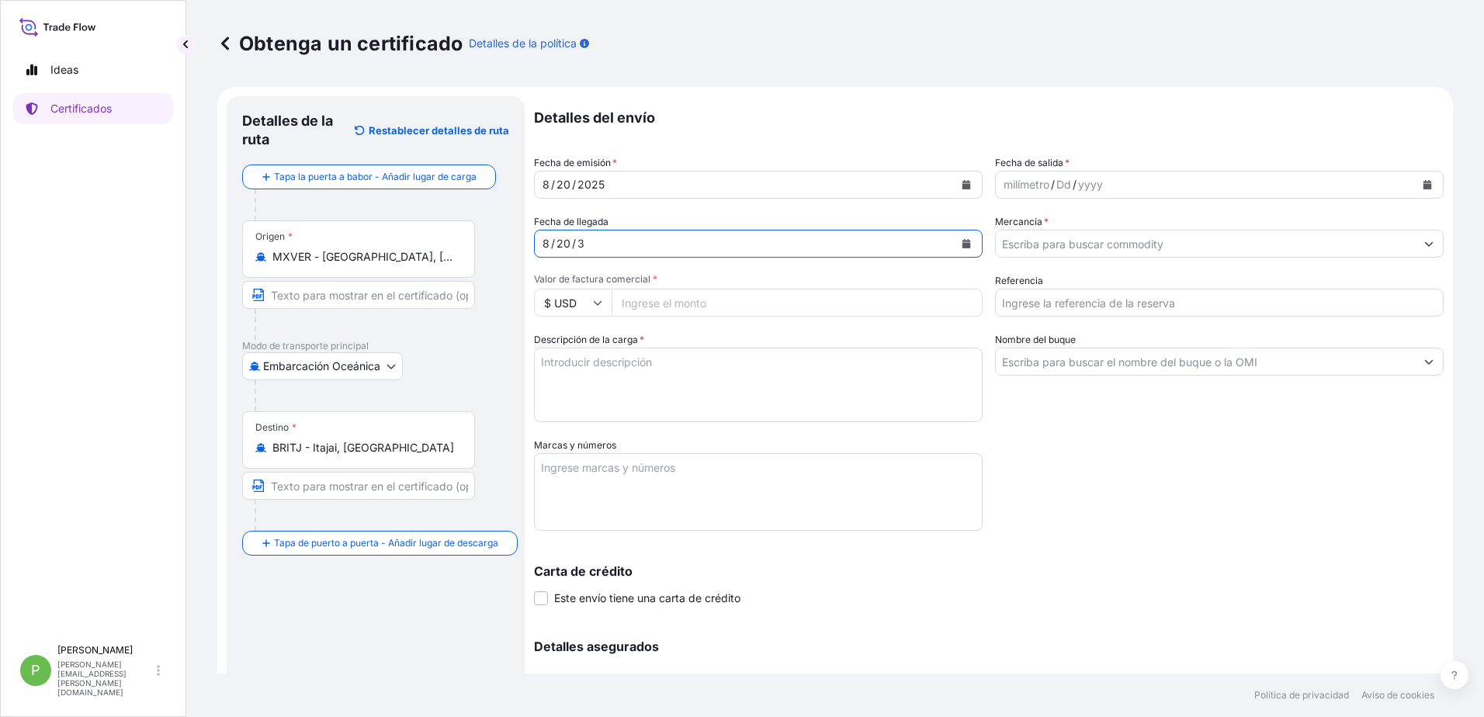
click at [586, 238] on div "8 / 20 / 3" at bounding box center [744, 244] width 419 height 28
click at [579, 241] on div "3" at bounding box center [581, 243] width 10 height 19
click at [612, 186] on div "[DATE]" at bounding box center [744, 185] width 419 height 28
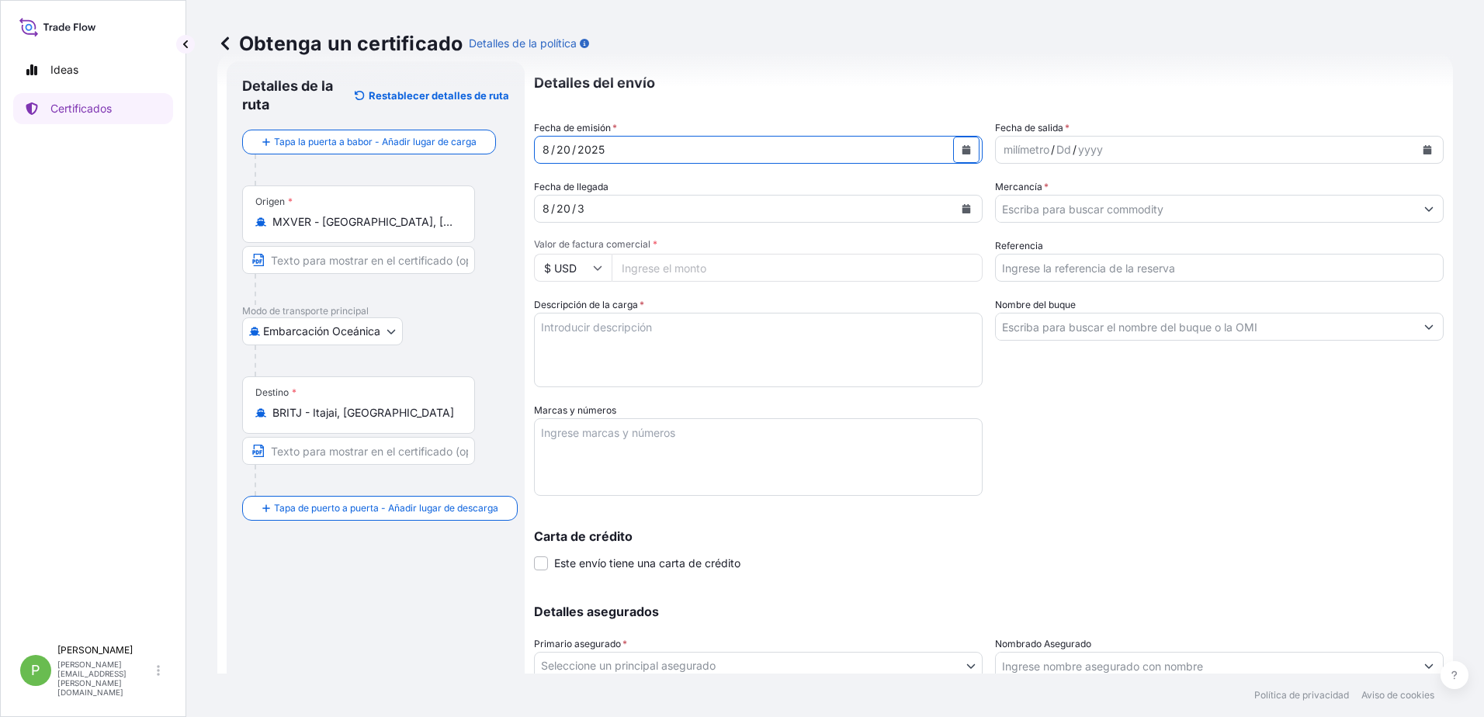
scroll to position [31, 0]
click at [597, 269] on icon at bounding box center [597, 271] width 9 height 9
click at [570, 377] on div "$ USD" at bounding box center [572, 380] width 65 height 30
click at [592, 212] on div "8 / 20 / 3" at bounding box center [744, 213] width 419 height 28
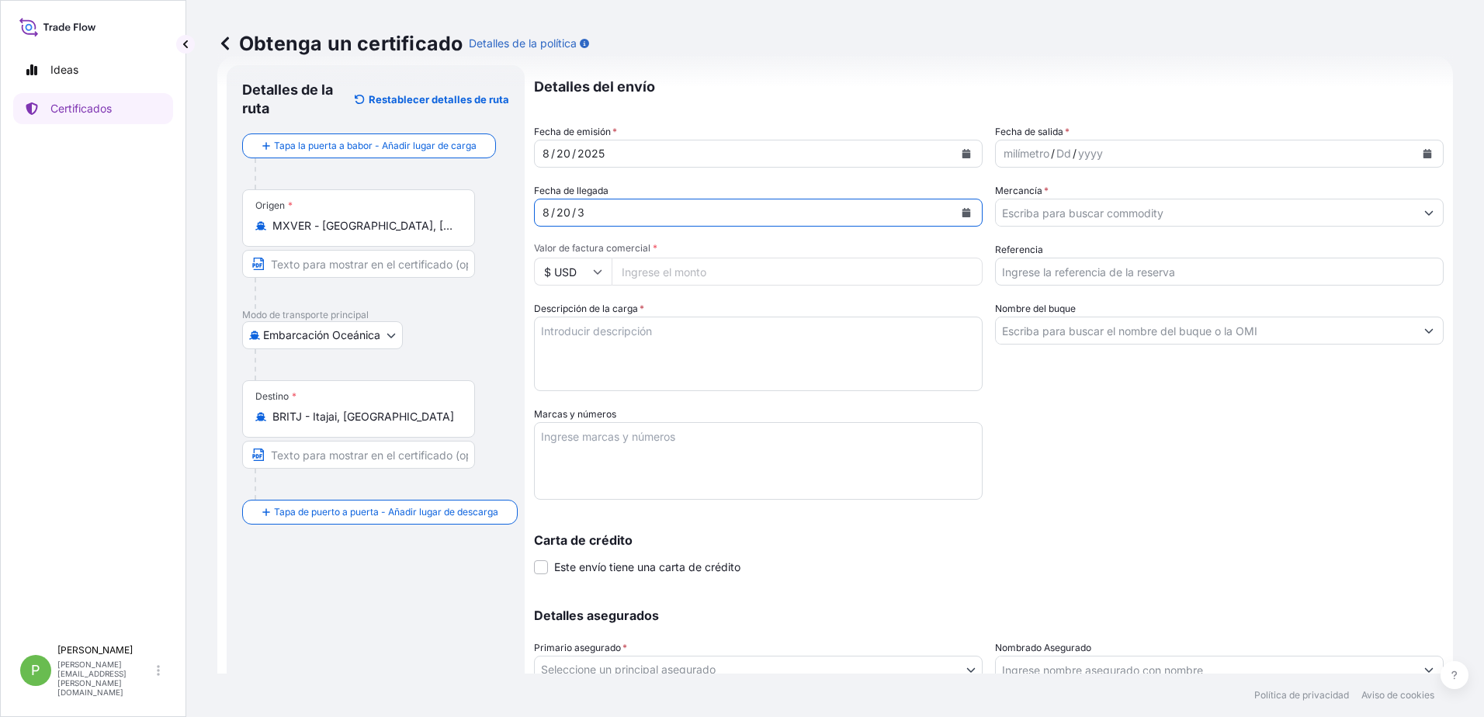
click at [585, 212] on div "8 / 20 / 3" at bounding box center [744, 213] width 419 height 28
click at [561, 213] on div "20" at bounding box center [563, 212] width 17 height 19
click at [542, 213] on div "8" at bounding box center [546, 212] width 10 height 19
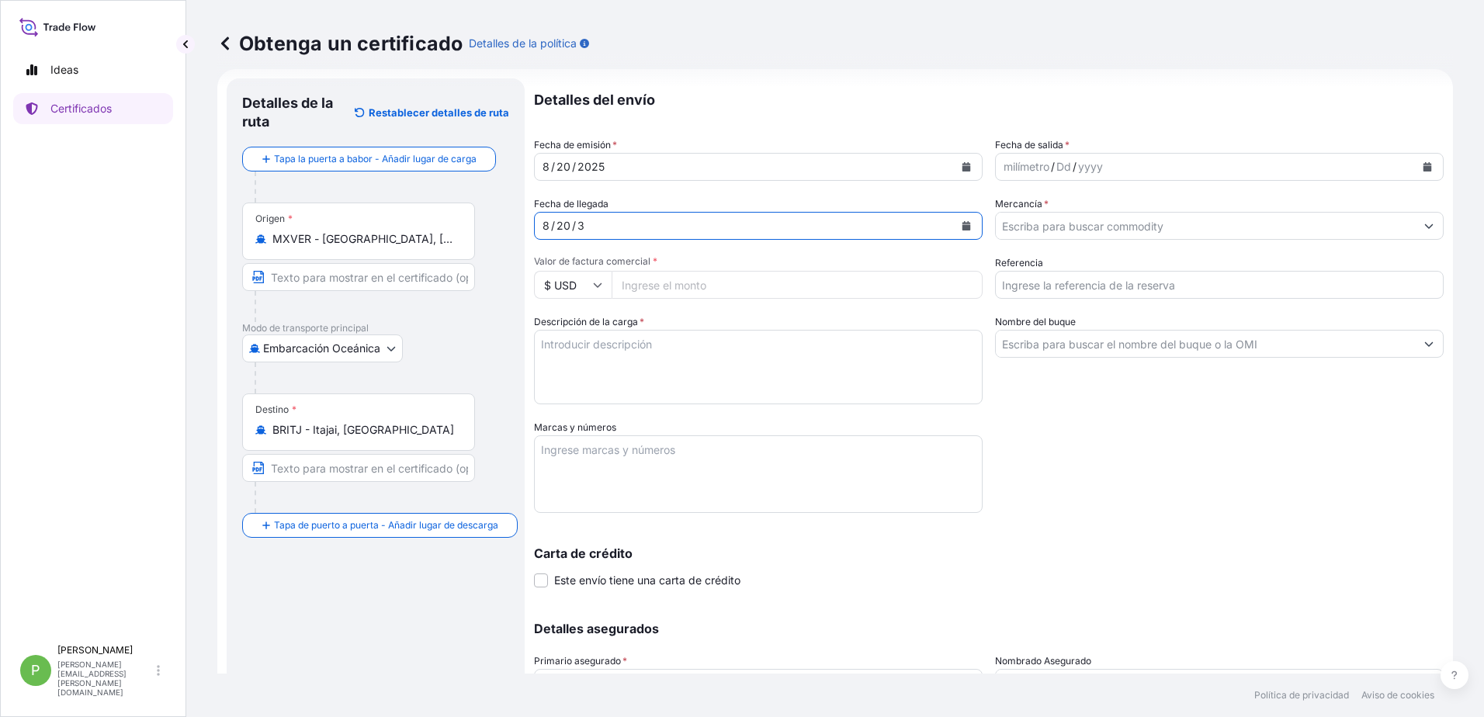
scroll to position [0, 0]
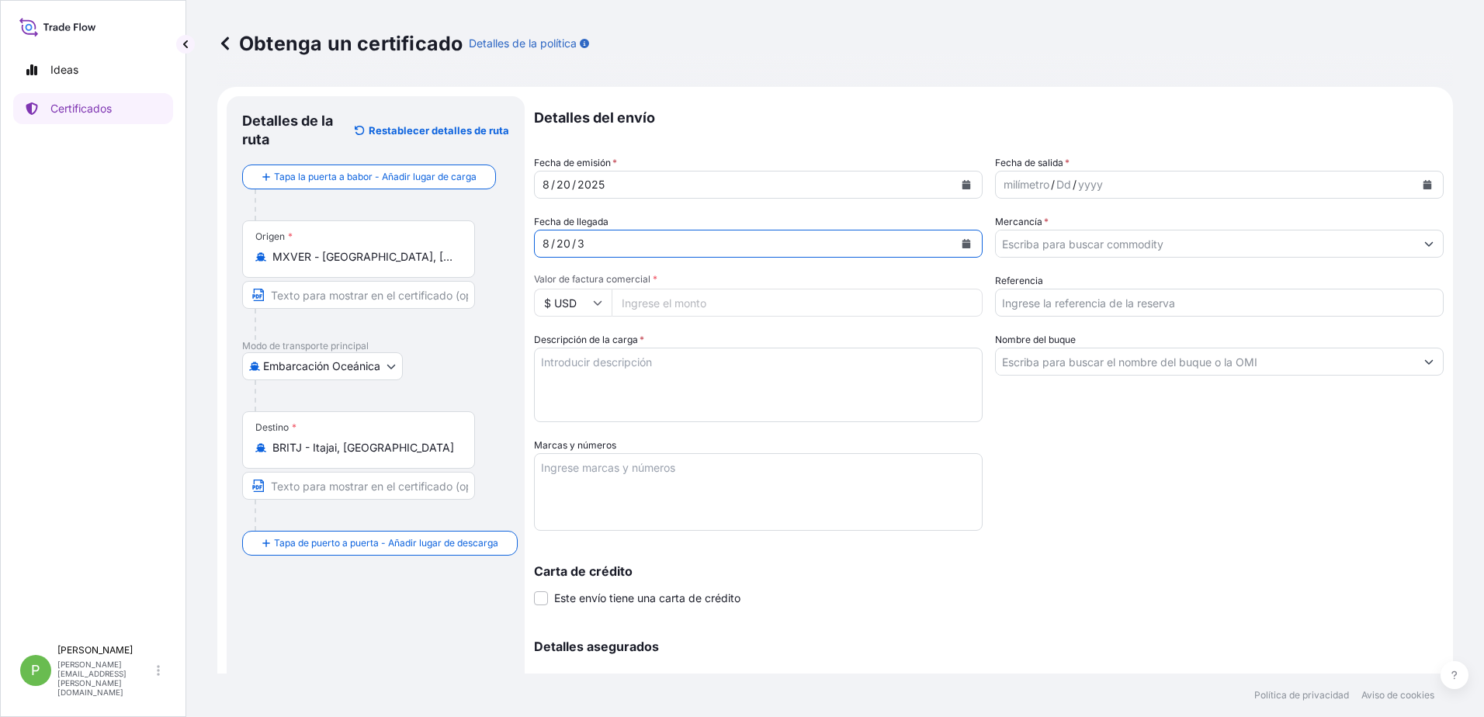
drag, startPoint x: 578, startPoint y: 244, endPoint x: 553, endPoint y: 238, distance: 26.2
click at [541, 247] on div "8 / 20 / 3" at bounding box center [744, 244] width 419 height 28
click at [509, 238] on form "Detalles de la ruta Restablecer detalles de ruta Tapa la puerta a babor - Añadi…" at bounding box center [835, 458] width 1236 height 743
drag, startPoint x: 544, startPoint y: 245, endPoint x: 567, endPoint y: 241, distance: 22.7
click at [567, 241] on div "8 / 20 / 3" at bounding box center [744, 244] width 419 height 28
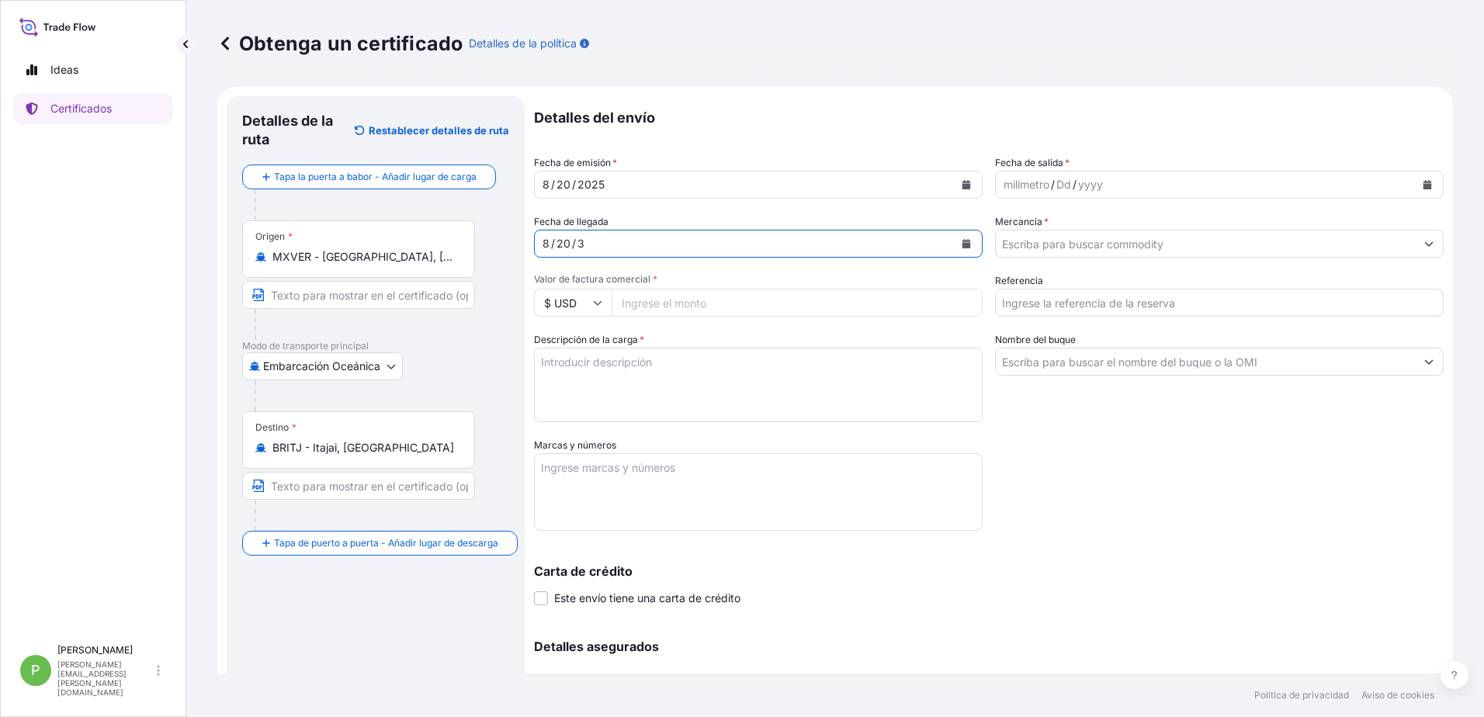
click at [562, 241] on div "20" at bounding box center [563, 243] width 17 height 19
drag, startPoint x: 561, startPoint y: 241, endPoint x: 576, endPoint y: 239, distance: 14.8
click at [576, 239] on div "8 / 20 / 3" at bounding box center [744, 244] width 419 height 28
click at [556, 245] on div "20" at bounding box center [563, 243] width 17 height 19
drag, startPoint x: 559, startPoint y: 242, endPoint x: 577, endPoint y: 244, distance: 17.9
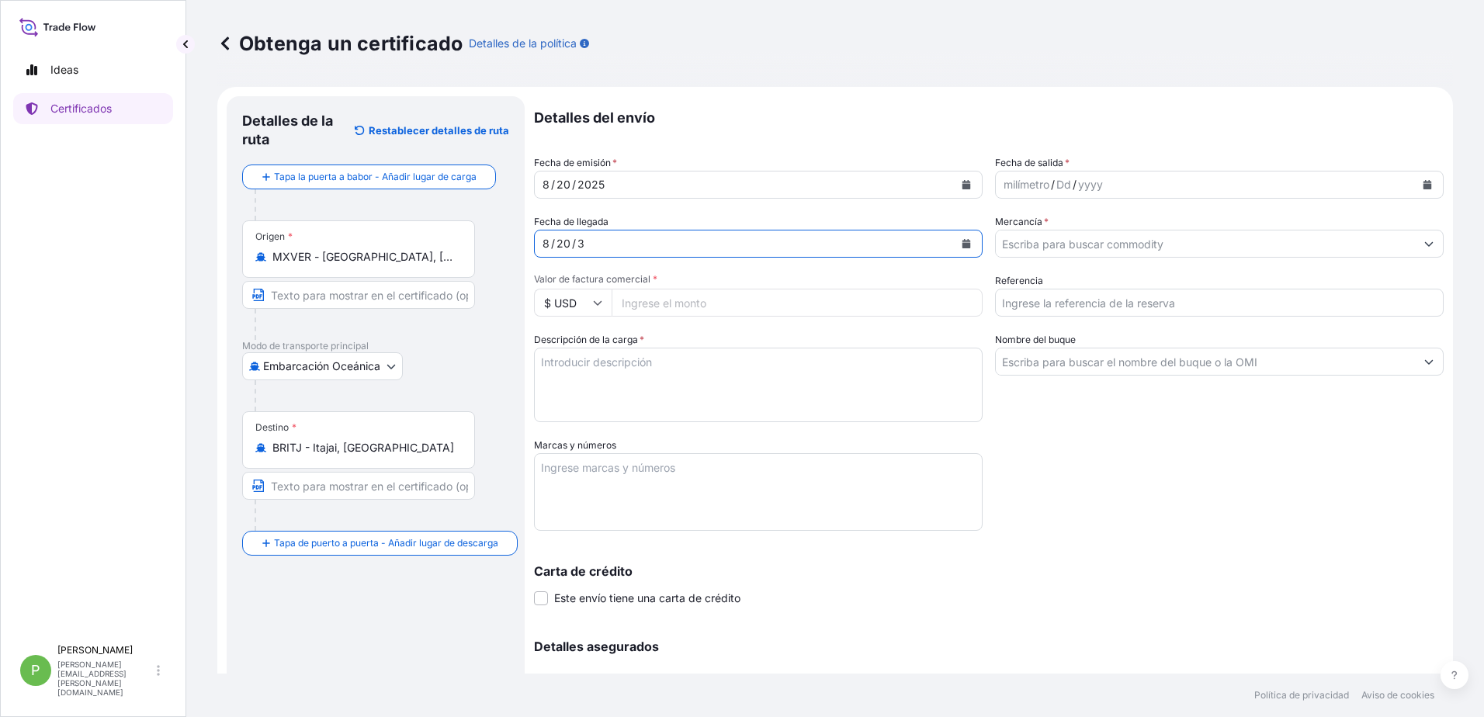
click at [577, 244] on div "8 / 20 / 3" at bounding box center [744, 244] width 419 height 28
click at [541, 241] on div "8" at bounding box center [546, 243] width 10 height 19
click at [551, 241] on div "8 / 20 / 3" at bounding box center [744, 244] width 419 height 28
click at [545, 241] on div "8" at bounding box center [546, 243] width 10 height 19
click at [541, 242] on div "8 / 20 / 3" at bounding box center [744, 244] width 419 height 28
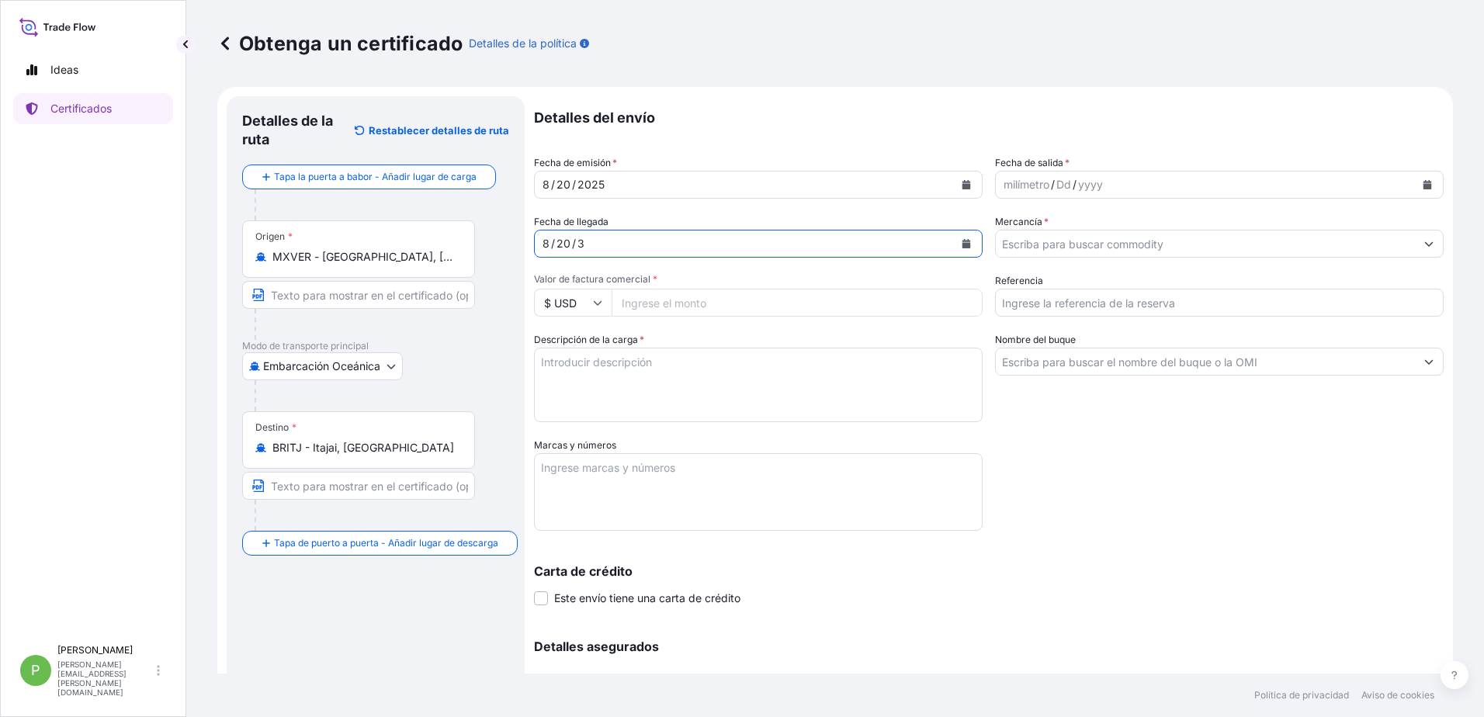
click at [546, 242] on div "8" at bounding box center [546, 243] width 10 height 19
click at [595, 361] on textarea "Descripción de la carga *" at bounding box center [758, 385] width 449 height 75
type textarea "FILTER PAPER IN ROLLS"
click at [677, 466] on textarea "Marcas y números" at bounding box center [758, 492] width 449 height 78
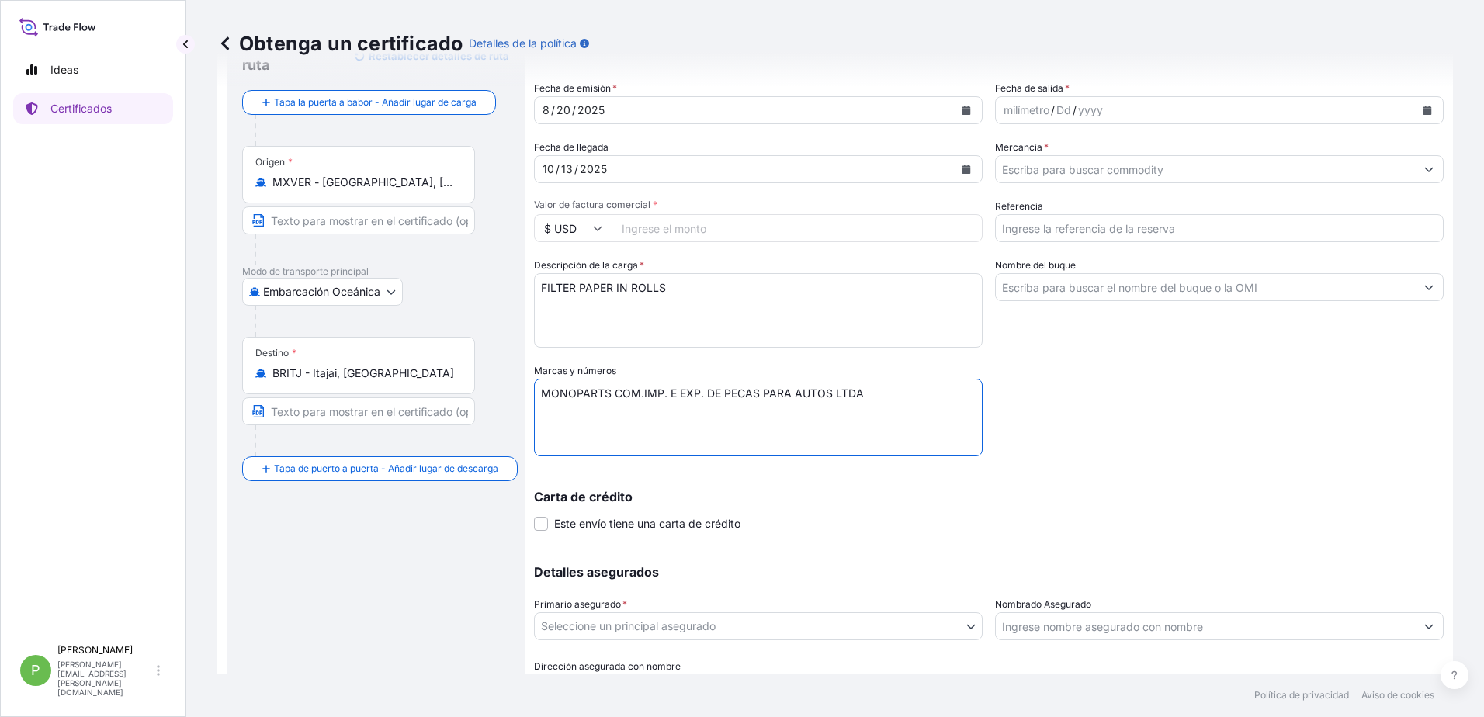
scroll to position [156, 0]
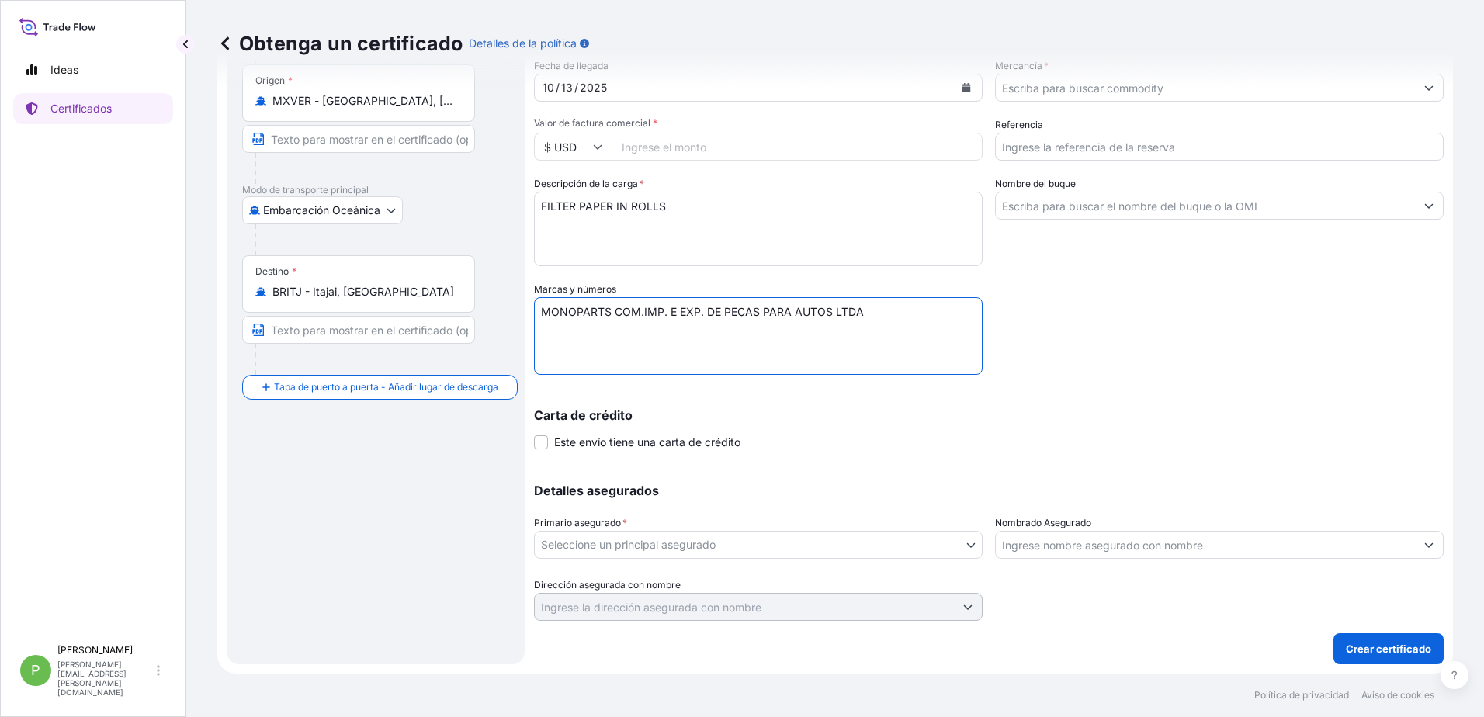
type textarea "MONOPARTS COM.IMP. E EXP. DE PECAS PARA AUTOS LTDA"
click at [769, 548] on body "Ideas Certificados P [PERSON_NAME] [PERSON_NAME][EMAIL_ADDRESS][PERSON_NAME][DO…" at bounding box center [742, 358] width 1484 height 717
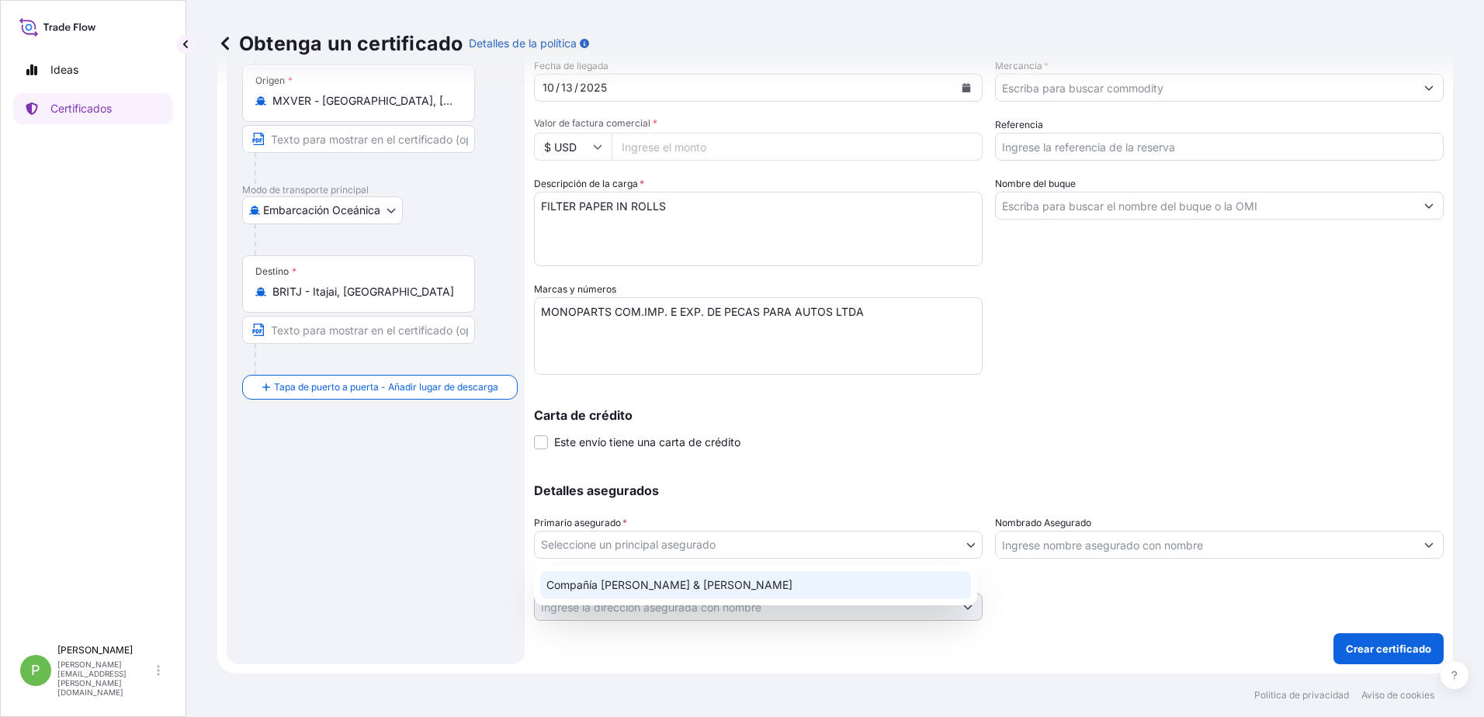
click at [679, 582] on div "Compañía [PERSON_NAME] & [PERSON_NAME]" at bounding box center [755, 585] width 431 height 28
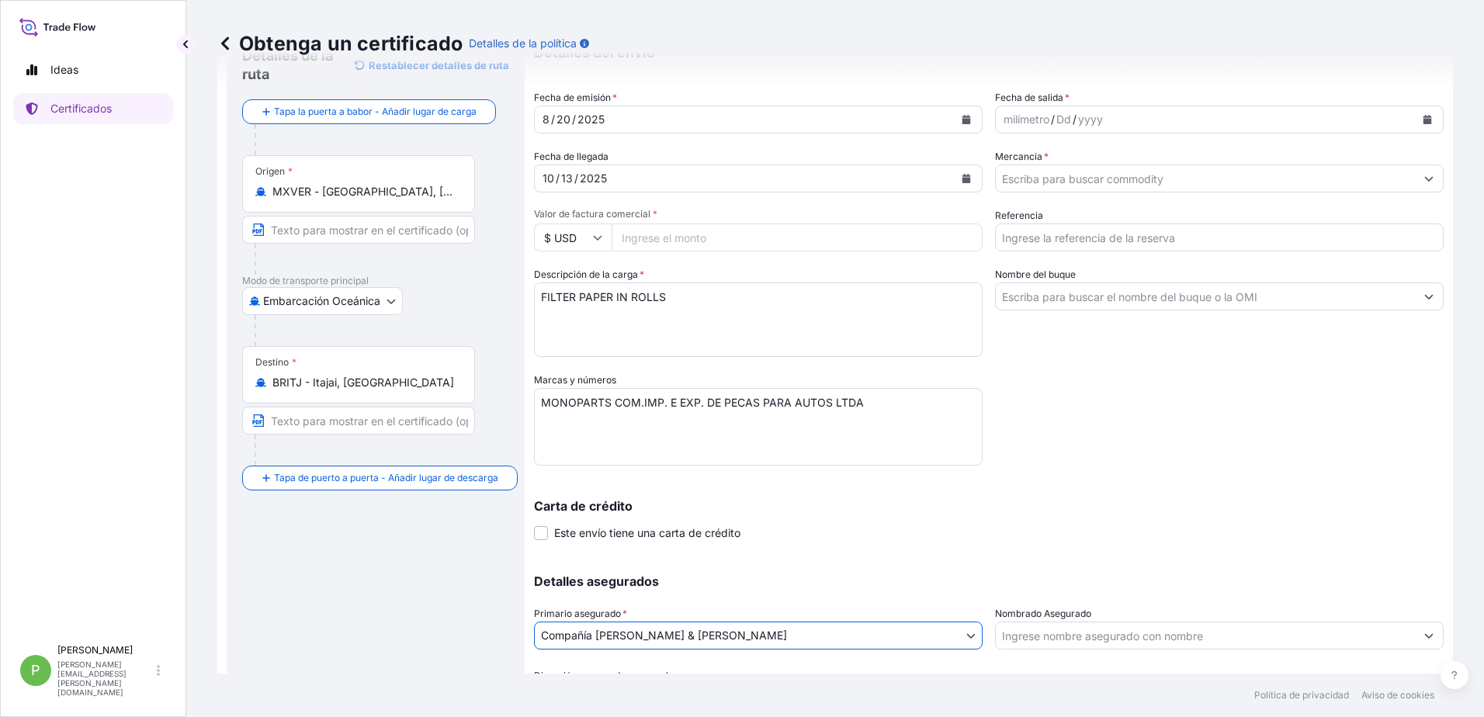
scroll to position [0, 0]
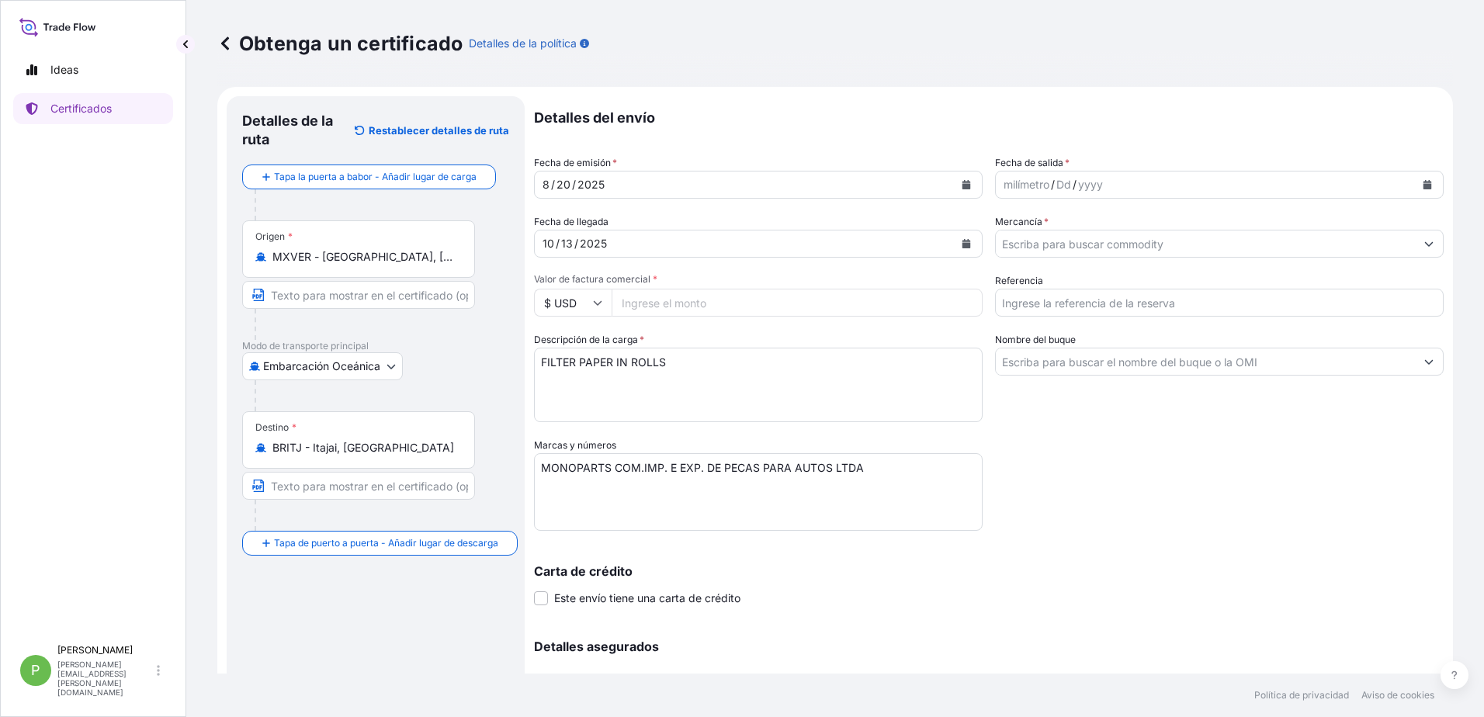
click at [1002, 184] on div "milímetro" at bounding box center [1026, 184] width 49 height 19
click at [1002, 186] on div "milímetro" at bounding box center [1026, 184] width 49 height 19
click at [1425, 242] on icon "Mostrar sugerencias" at bounding box center [1429, 243] width 9 height 9
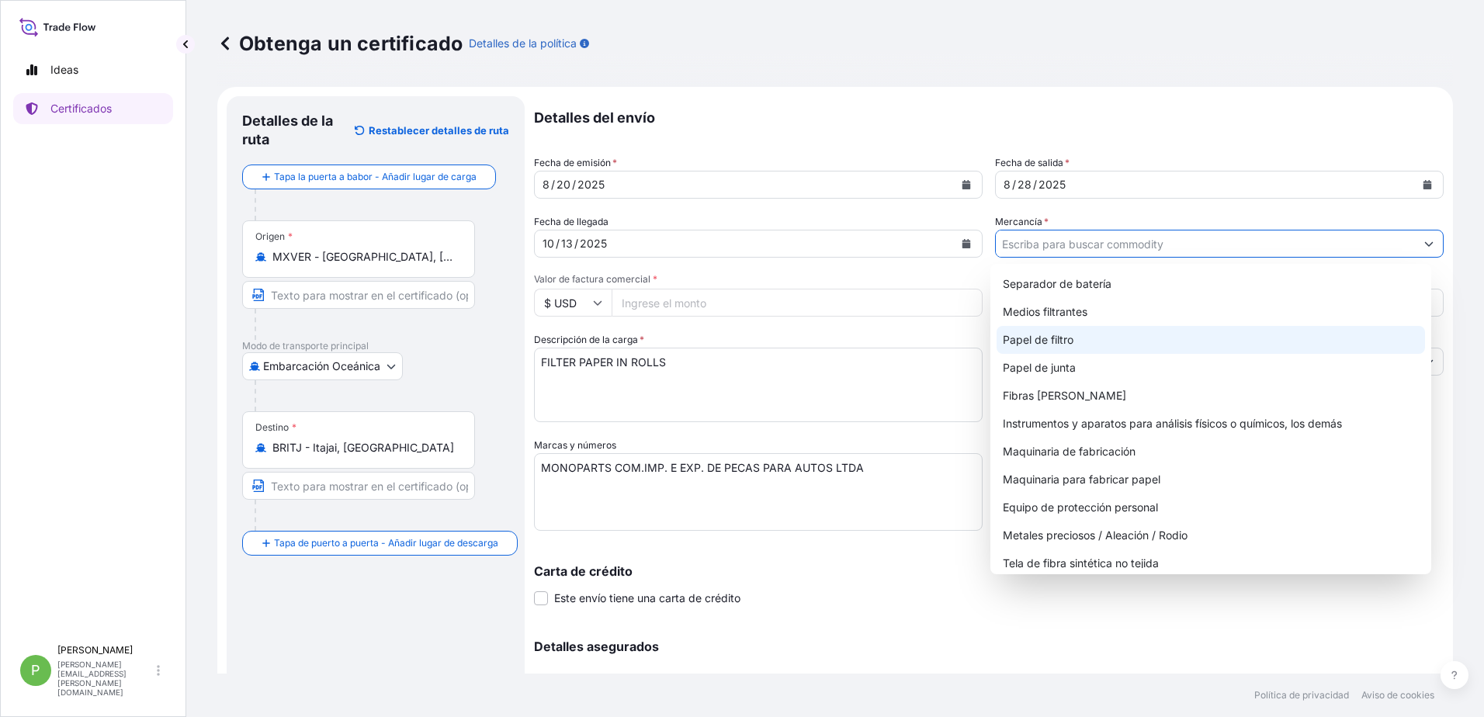
click at [1094, 339] on div "Papel de filtro" at bounding box center [1211, 340] width 429 height 28
type input "Filter Paper"
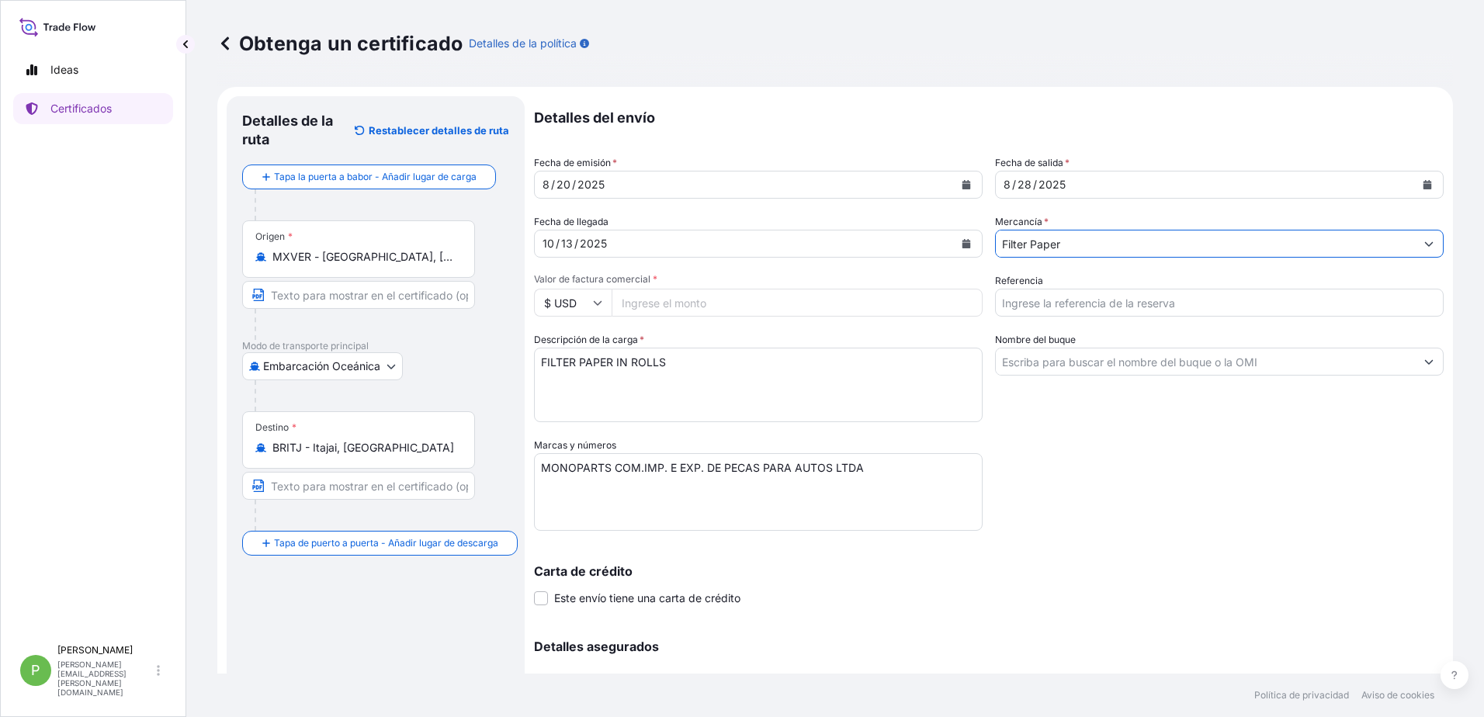
click at [1182, 247] on input "Filter Paper" at bounding box center [1205, 244] width 419 height 28
click at [1428, 246] on button "Mostrar sugerencias" at bounding box center [1429, 244] width 28 height 28
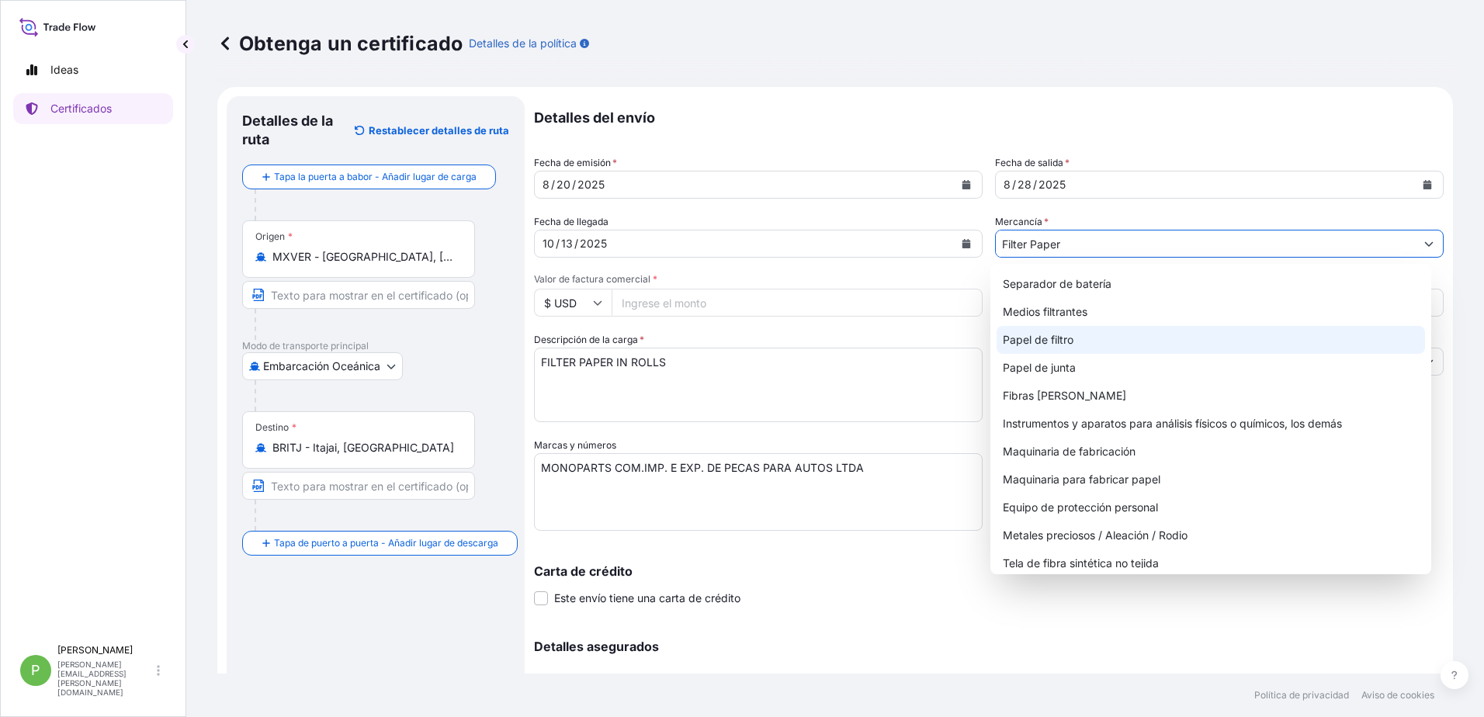
click at [1086, 338] on div "Papel de filtro" at bounding box center [1211, 340] width 429 height 28
click at [1425, 243] on icon "Mostrar sugerencias" at bounding box center [1429, 243] width 9 height 9
click at [1067, 341] on div "Papel de filtro" at bounding box center [1211, 340] width 429 height 28
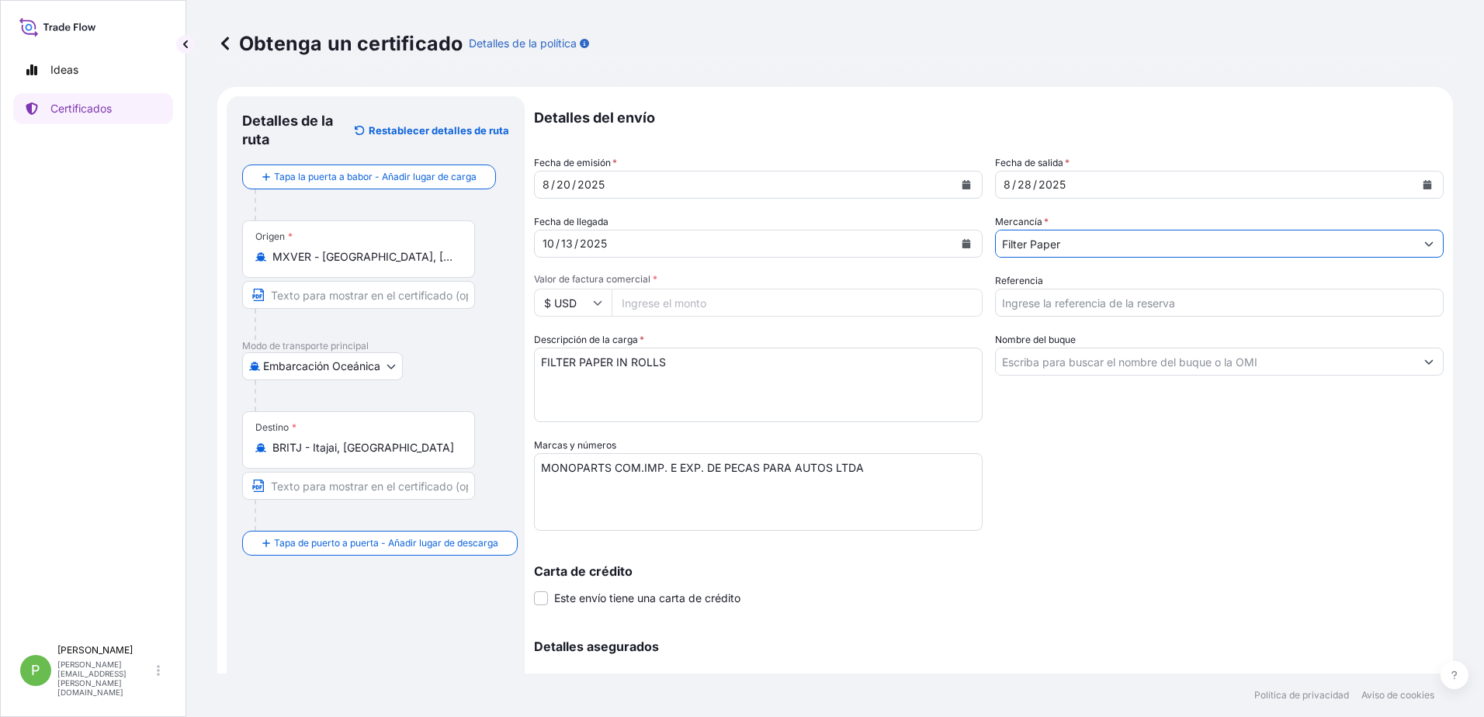
click at [1025, 307] on input "Referencia" at bounding box center [1219, 303] width 449 height 28
type input "CF55 9246"
click at [620, 306] on input "Valor de factura comercial *" at bounding box center [797, 303] width 371 height 28
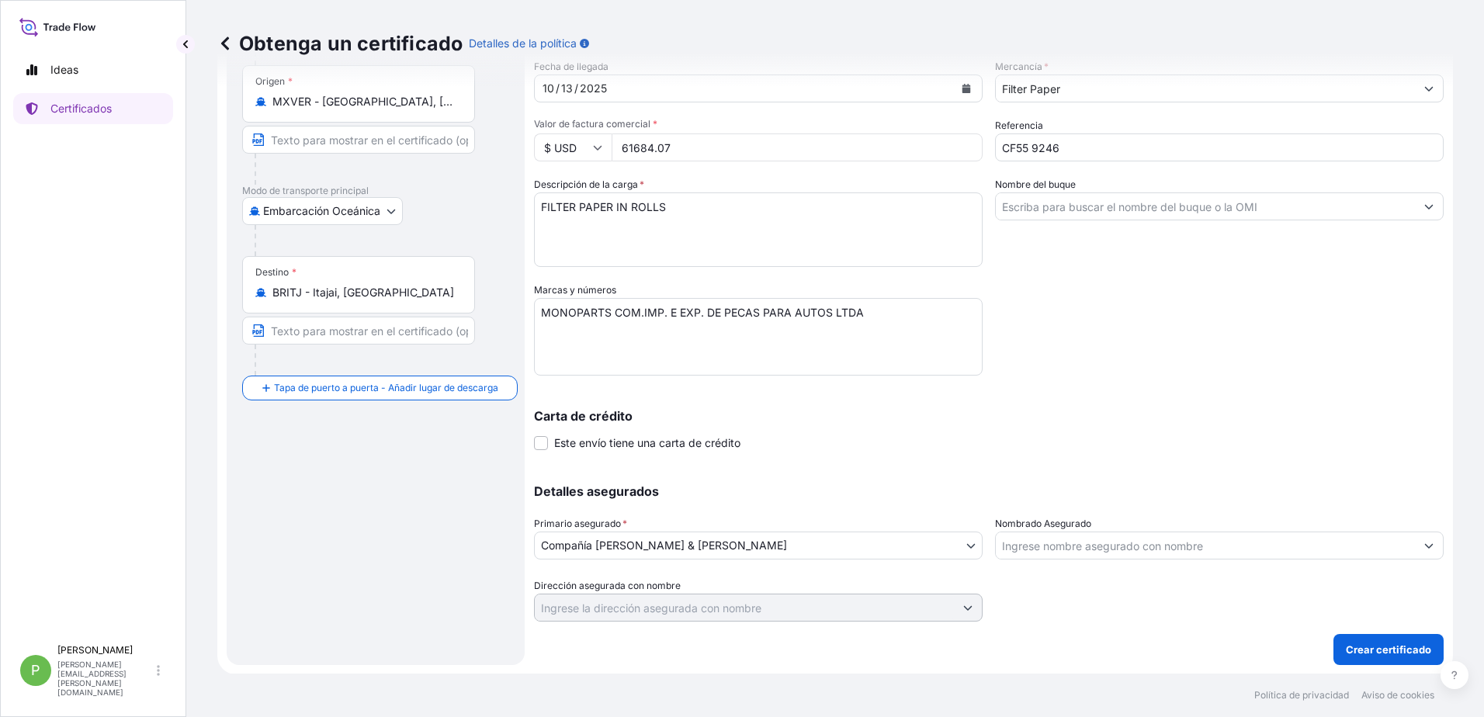
scroll to position [156, 0]
type input "61684.07"
click at [1390, 649] on p "Crear certificado" at bounding box center [1388, 649] width 85 height 16
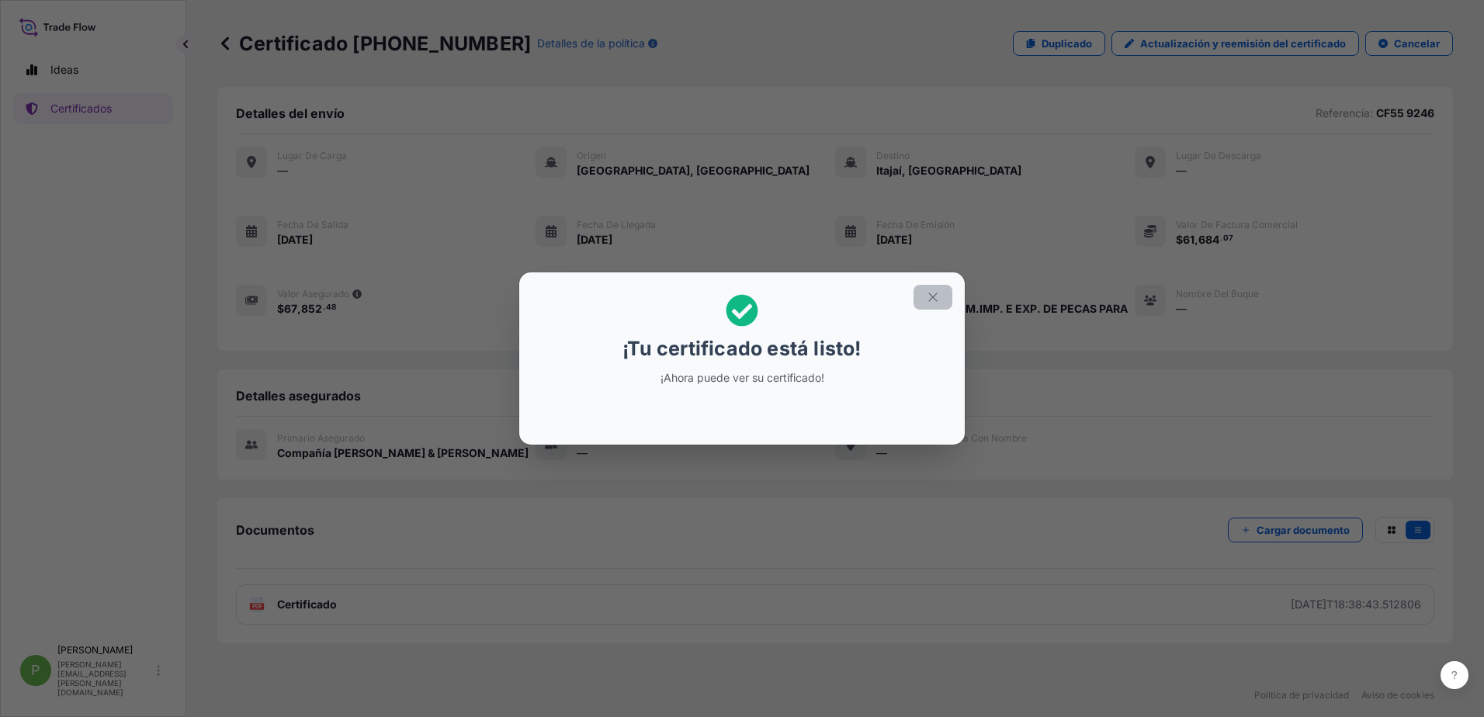
click at [935, 296] on icon "button" at bounding box center [933, 297] width 14 height 14
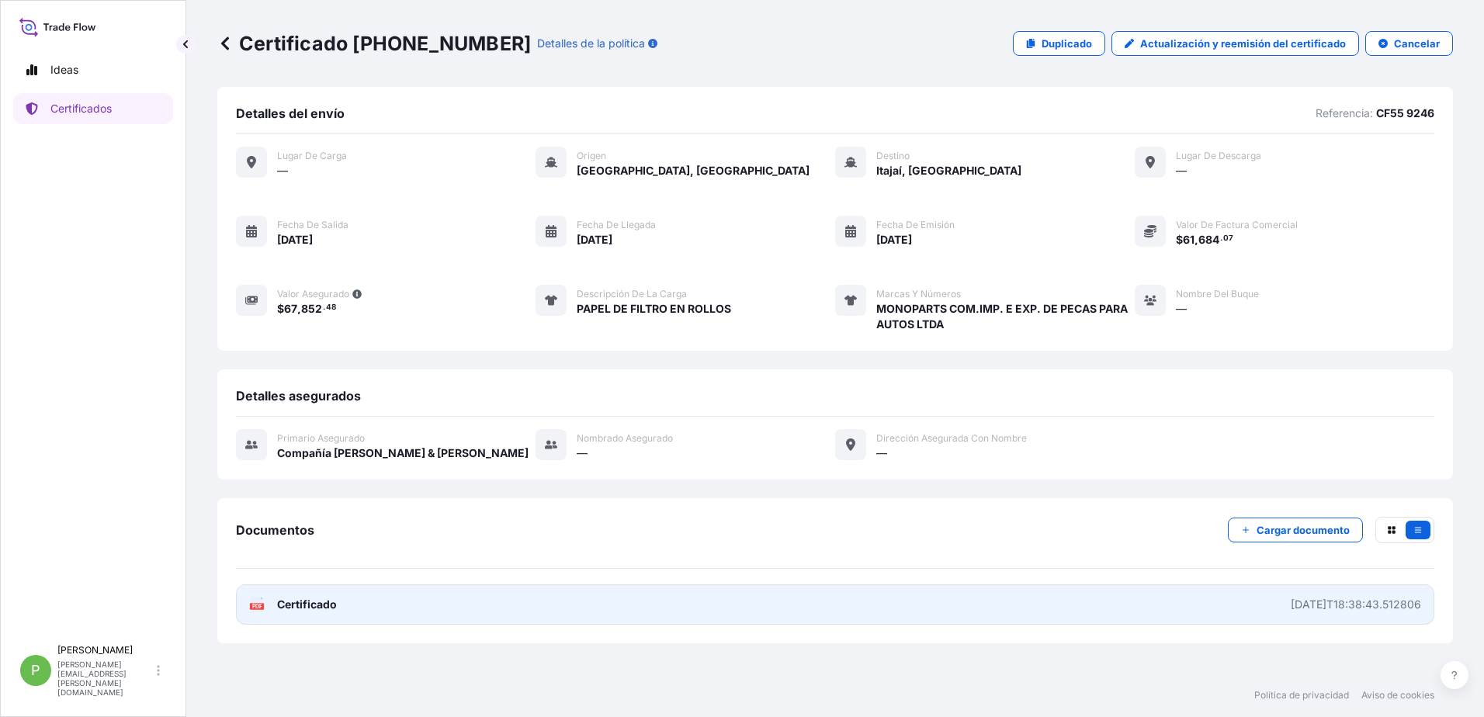
click at [314, 603] on span "Certificado" at bounding box center [307, 605] width 60 height 16
